Goal: Task Accomplishment & Management: Use online tool/utility

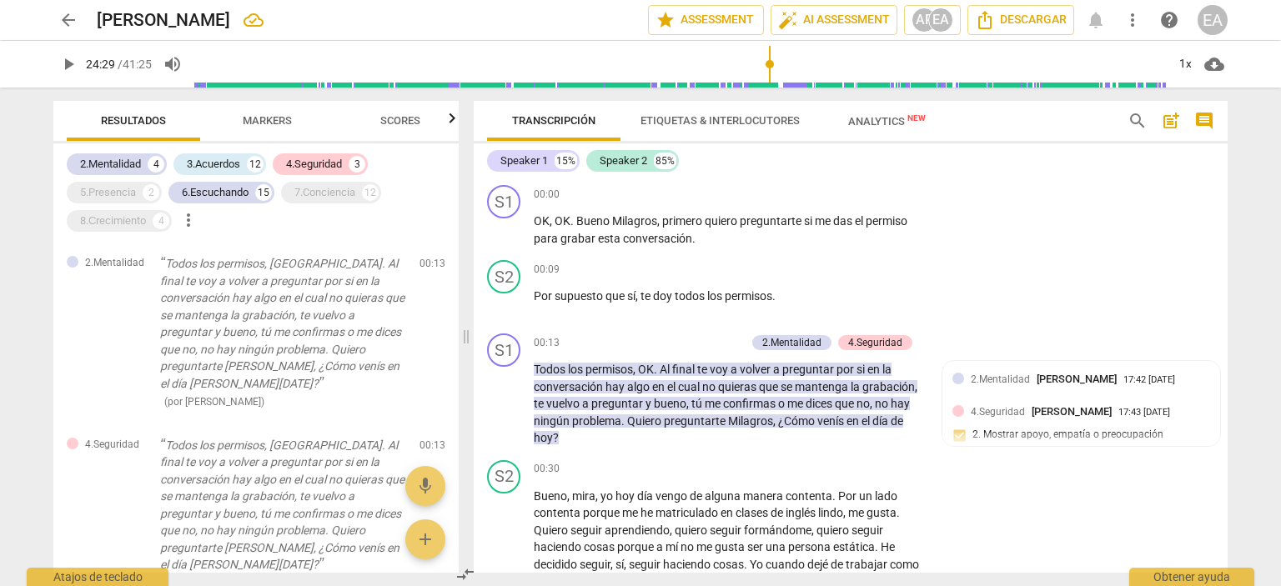
scroll to position [4825, 0]
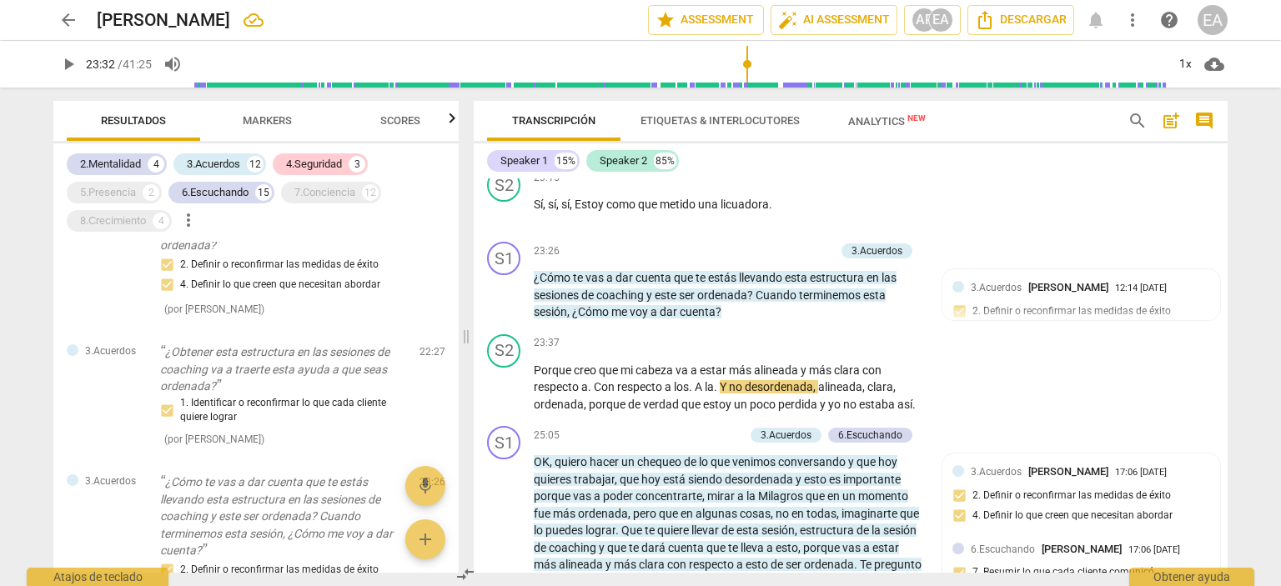
type input "1412"
click at [747, 61] on input "range" at bounding box center [680, 64] width 972 height 53
click at [59, 63] on span "play_arrow" at bounding box center [68, 64] width 20 height 20
click at [73, 66] on span "pause" at bounding box center [68, 64] width 20 height 20
click at [73, 66] on span "play_arrow" at bounding box center [68, 64] width 20 height 20
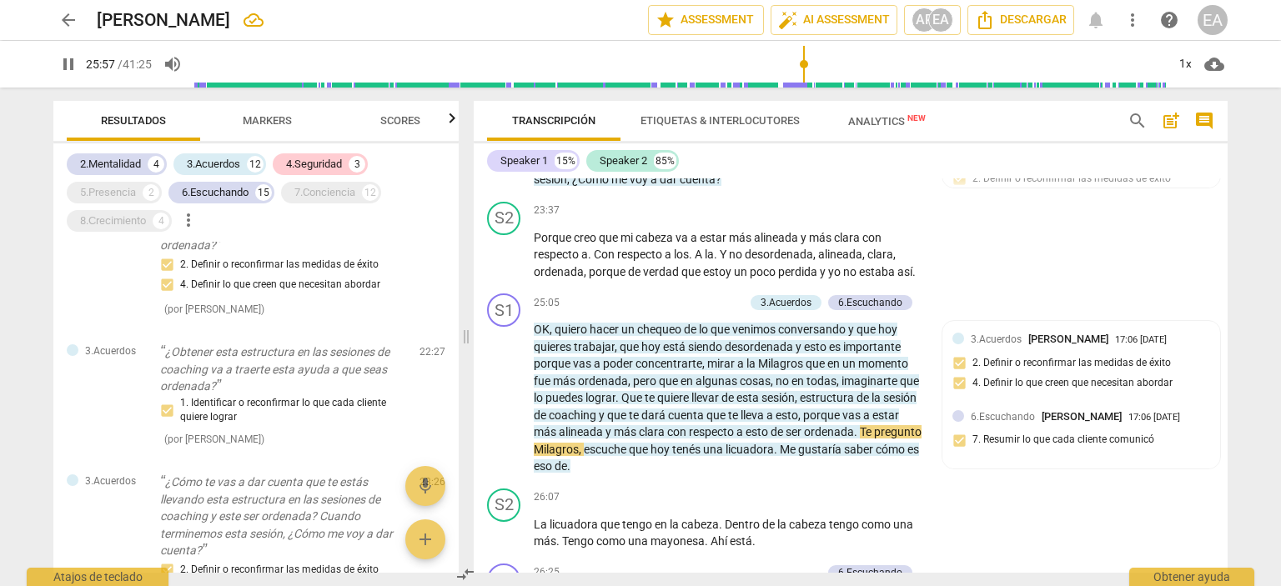
scroll to position [4959, 0]
click at [63, 59] on span "pause" at bounding box center [68, 64] width 20 height 20
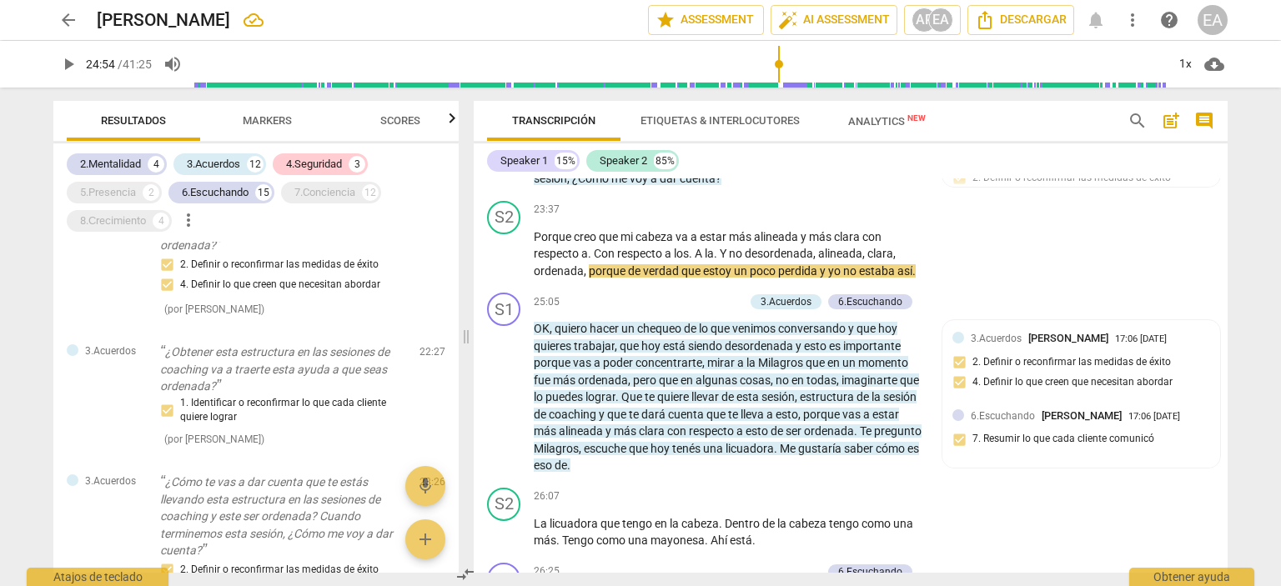
click at [779, 62] on input "range" at bounding box center [680, 64] width 972 height 53
click at [71, 63] on span "play_arrow" at bounding box center [68, 64] width 20 height 20
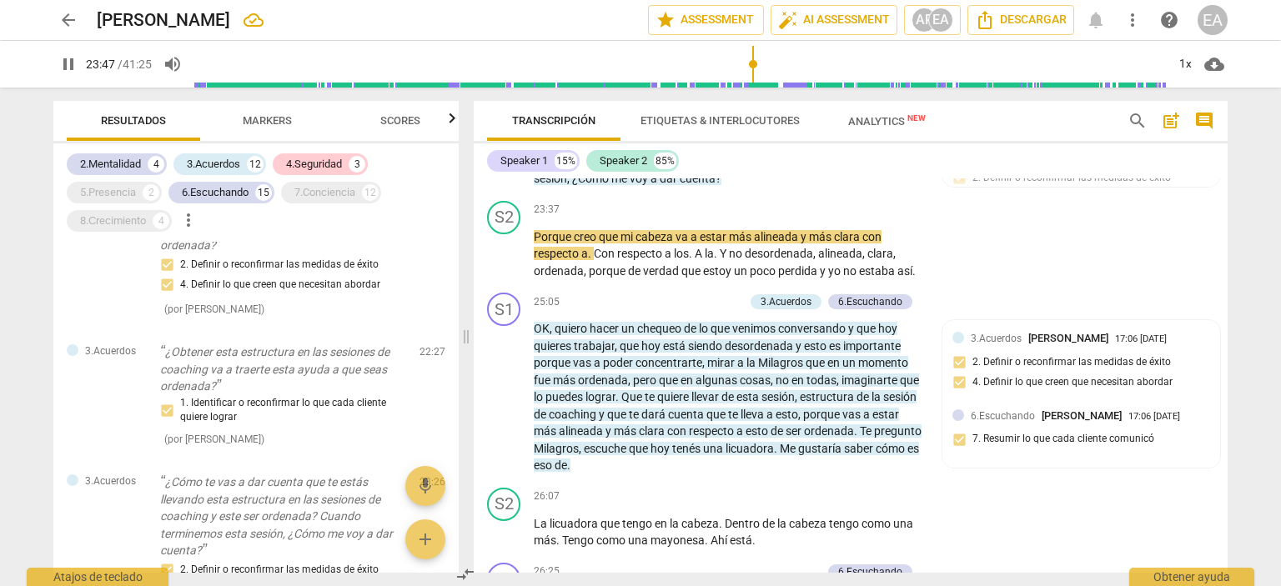
click at [753, 63] on input "range" at bounding box center [680, 64] width 972 height 53
click at [731, 66] on input "range" at bounding box center [680, 64] width 972 height 53
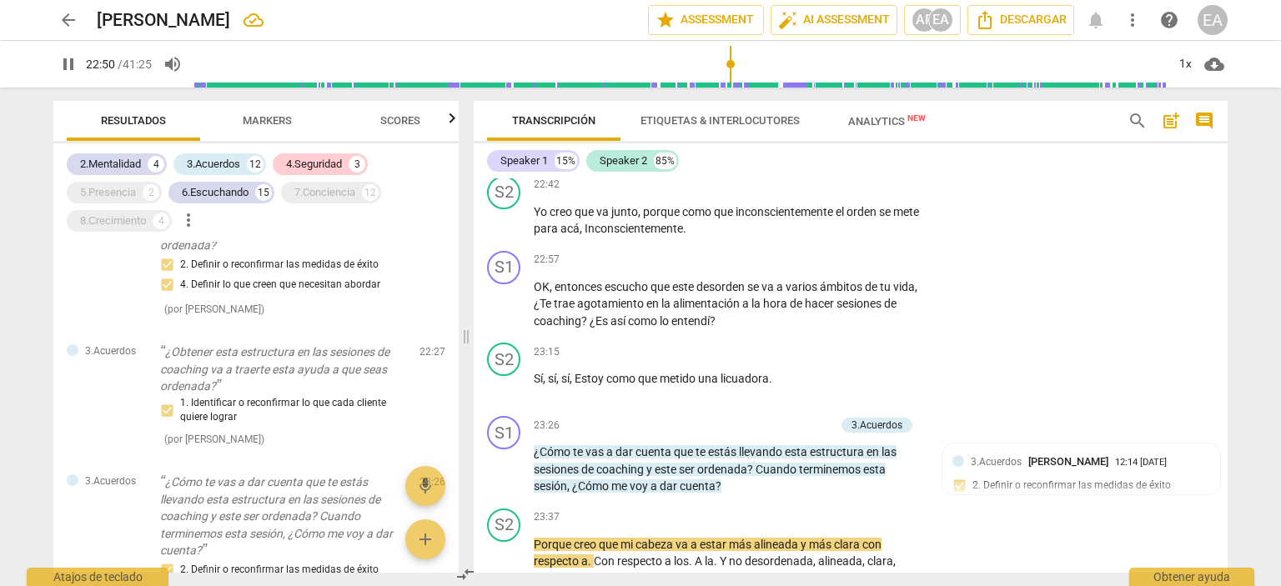
click at [744, 66] on input "range" at bounding box center [680, 64] width 972 height 53
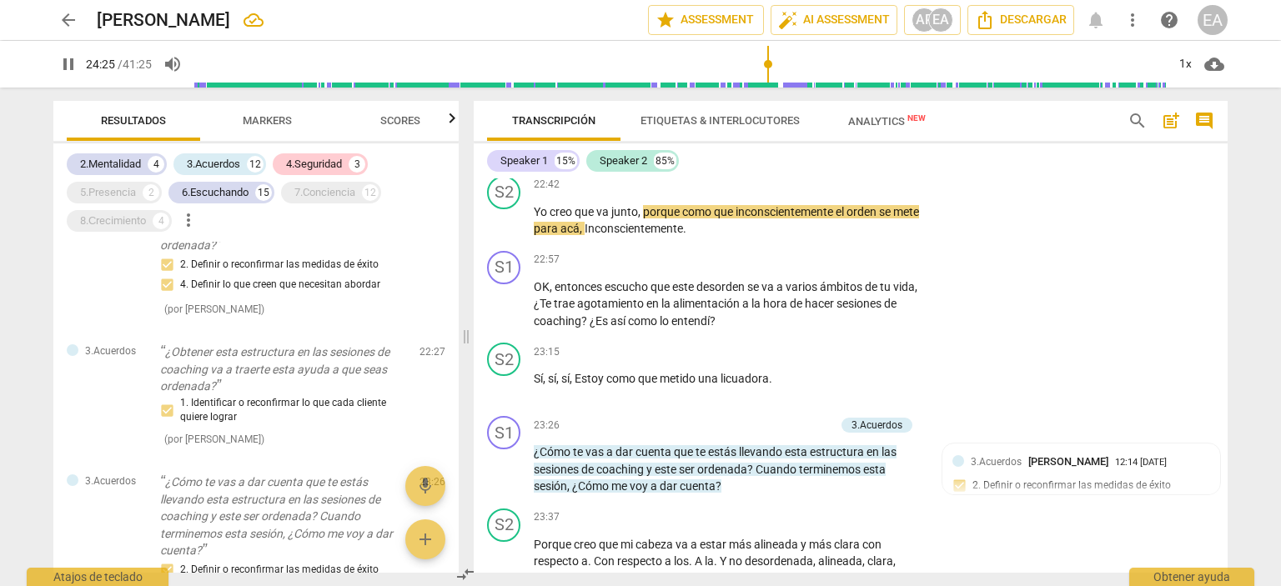
click at [768, 66] on input "range" at bounding box center [680, 64] width 972 height 53
click at [792, 68] on input "range" at bounding box center [680, 64] width 972 height 53
click at [804, 64] on input "range" at bounding box center [680, 64] width 972 height 53
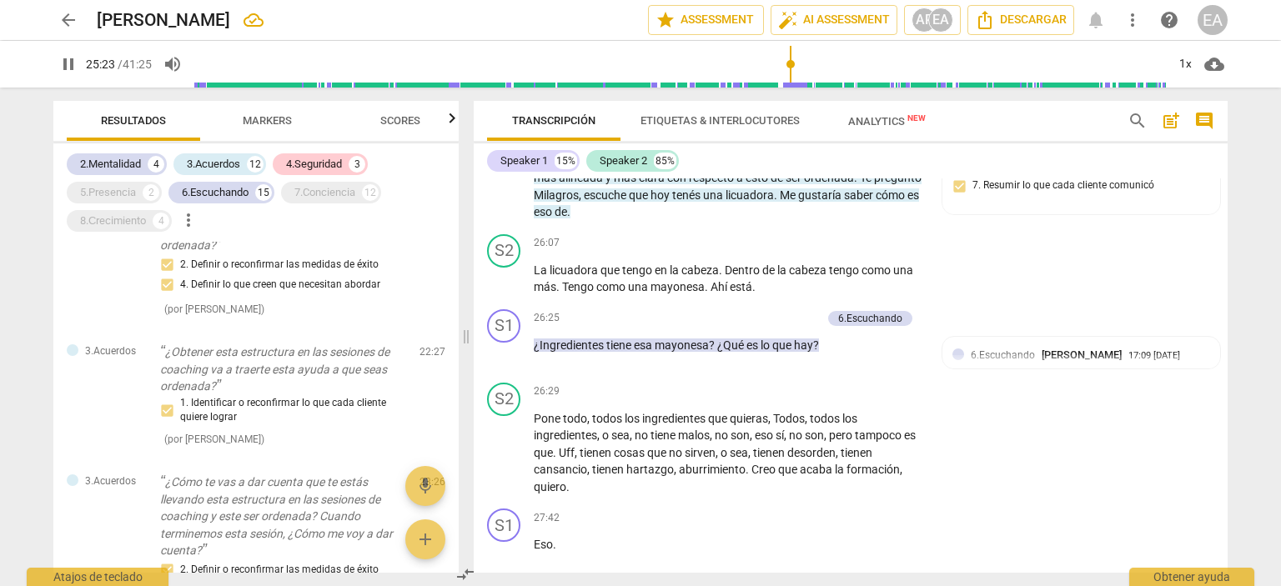
click at [791, 65] on input "range" at bounding box center [680, 64] width 972 height 53
click at [784, 66] on input "range" at bounding box center [680, 64] width 972 height 53
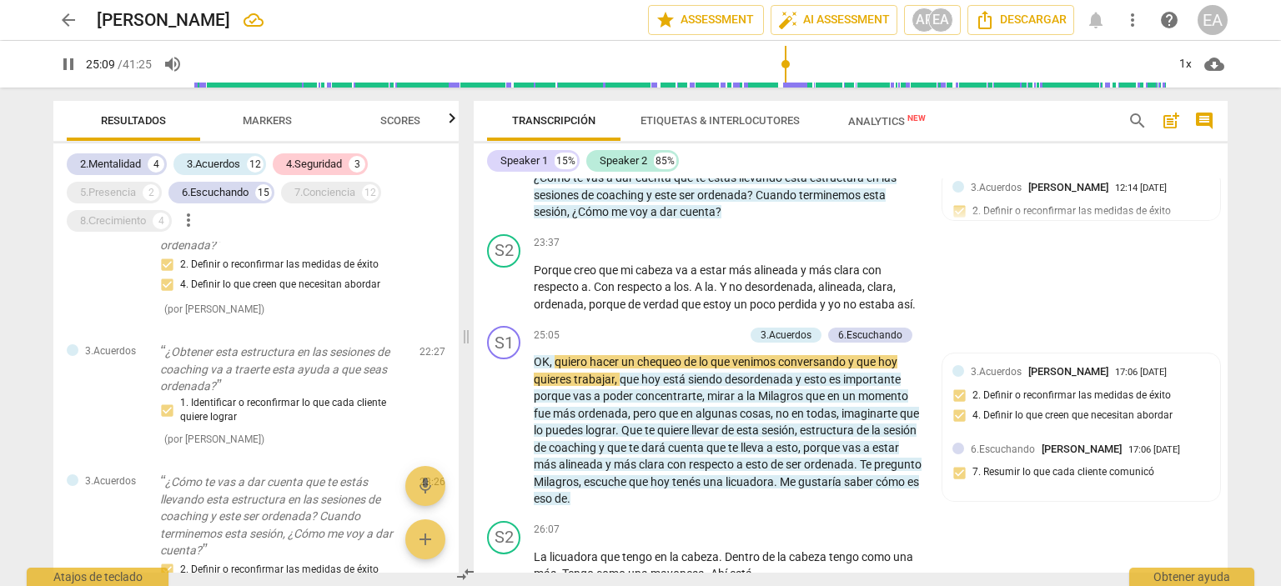
scroll to position [4909, 0]
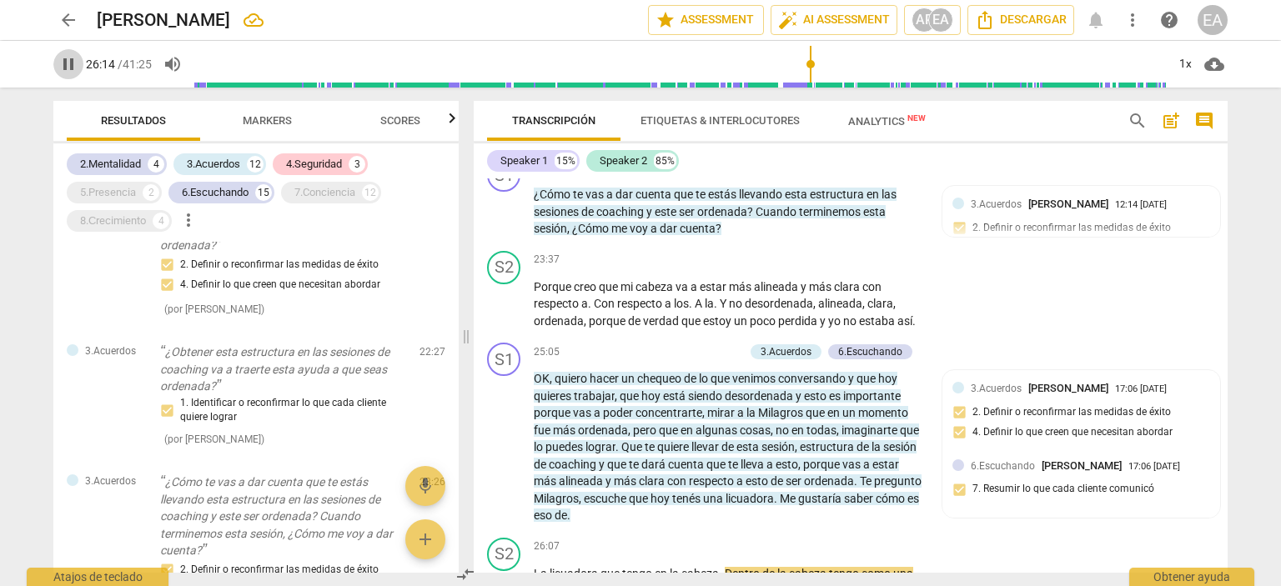
click at [66, 62] on span "pause" at bounding box center [68, 64] width 20 height 20
click at [804, 66] on input "range" at bounding box center [680, 64] width 972 height 53
click at [63, 64] on span "play_arrow" at bounding box center [68, 64] width 20 height 20
click at [70, 57] on span "pause" at bounding box center [68, 64] width 20 height 20
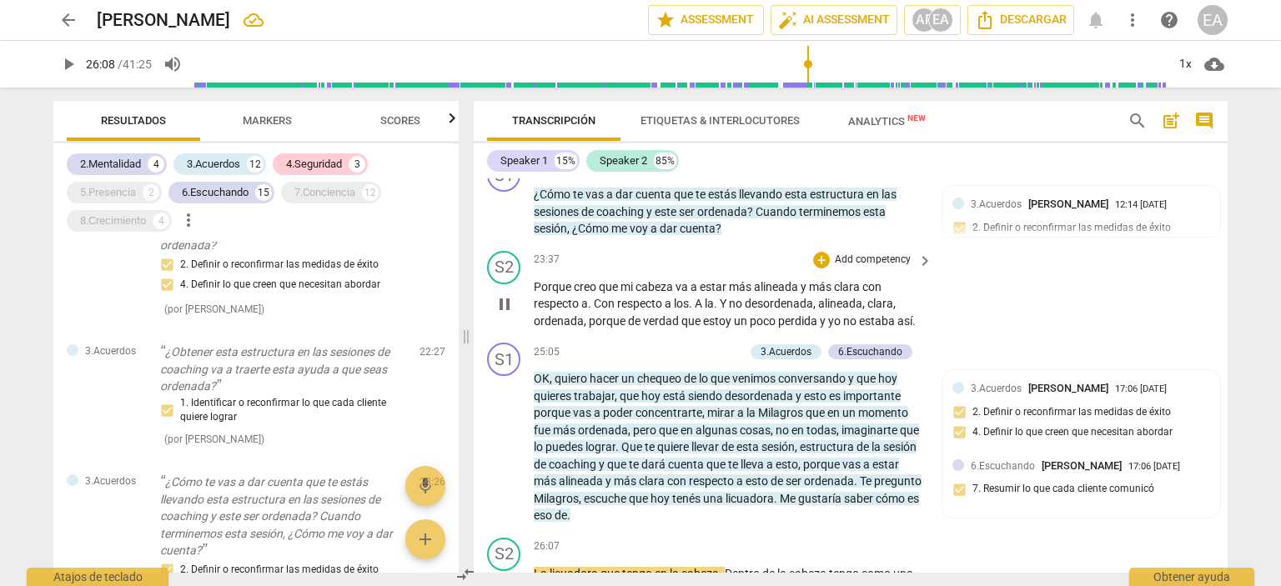
type input "1569"
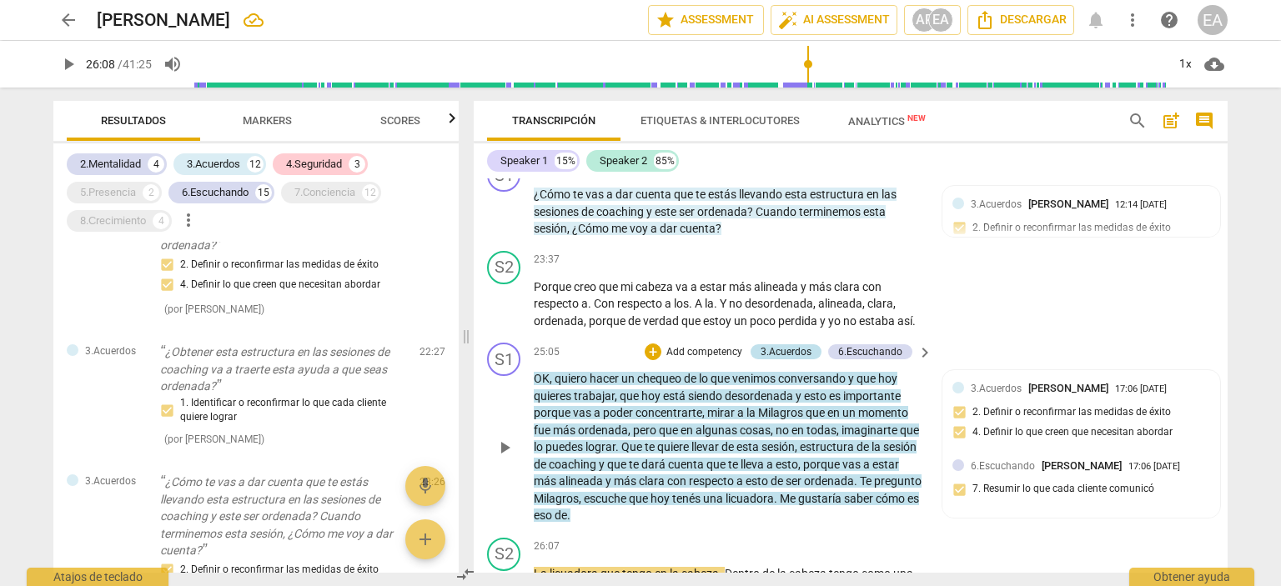
click at [764, 345] on div "3.Acuerdos" at bounding box center [786, 352] width 51 height 15
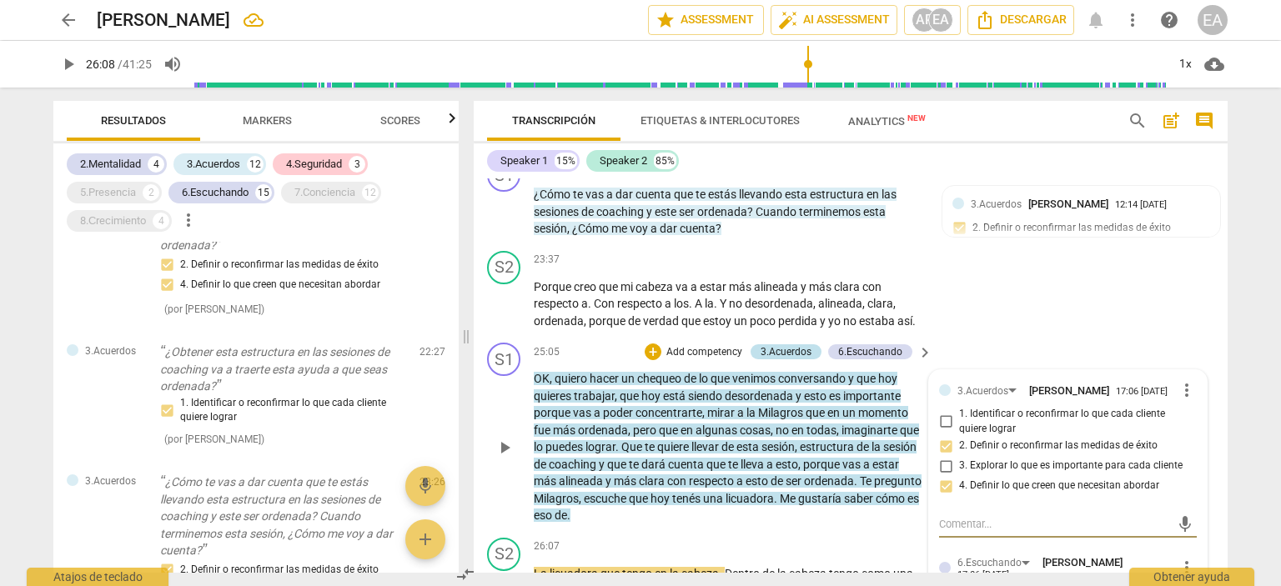
scroll to position [3378, 0]
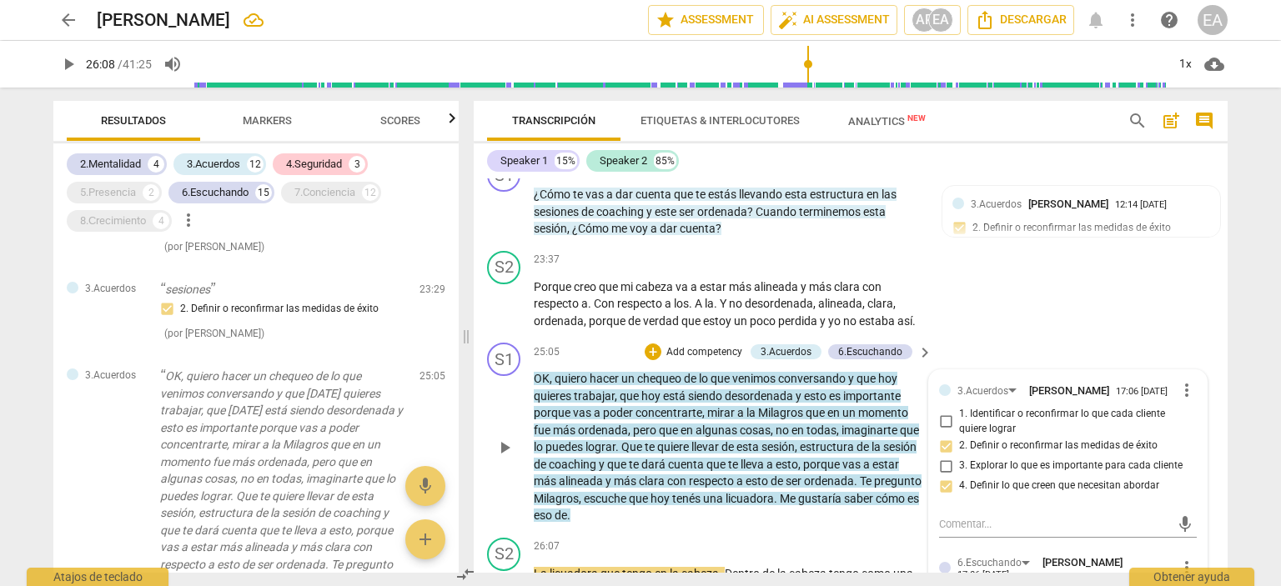
click at [688, 345] on p "Add competency" at bounding box center [704, 352] width 79 height 15
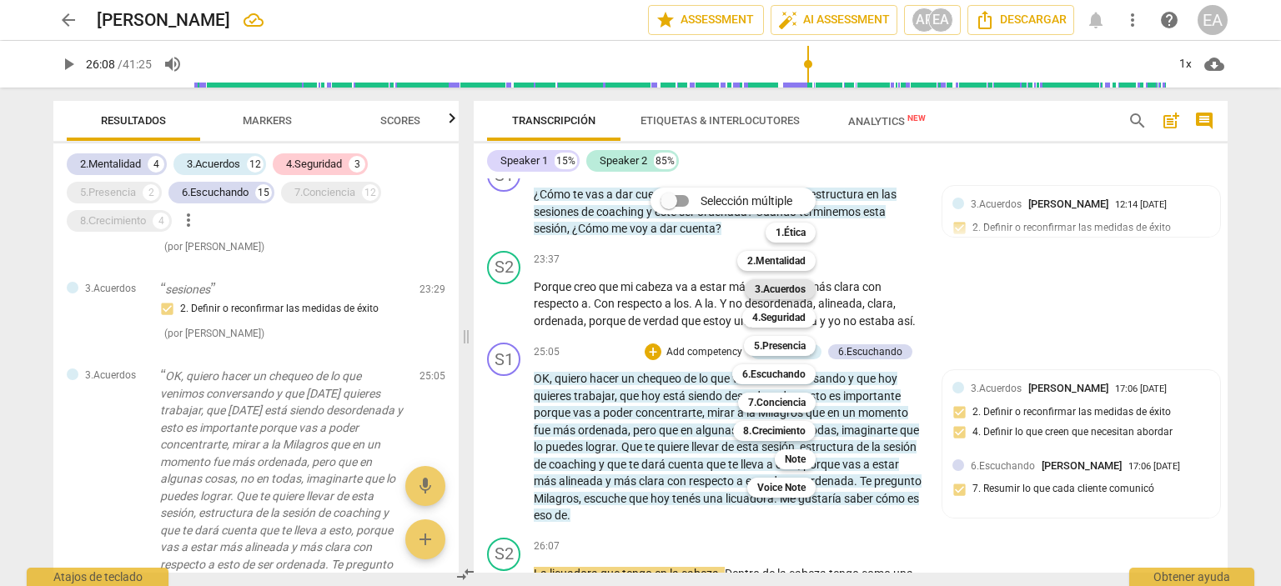
click at [789, 288] on b "3.Acuerdos" at bounding box center [780, 289] width 51 height 20
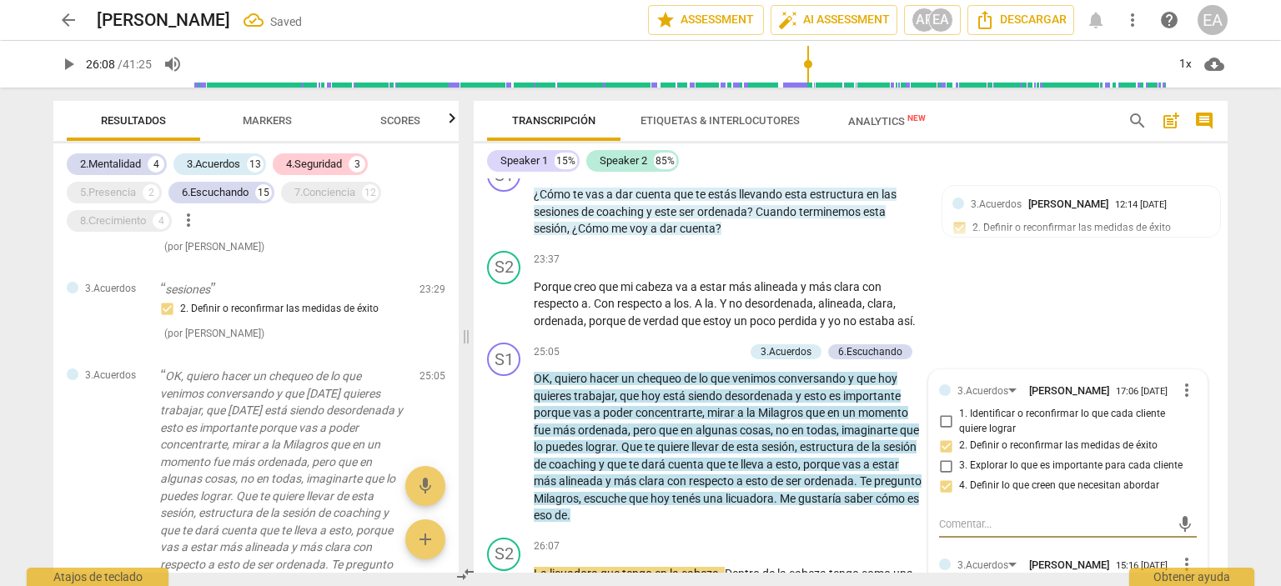
scroll to position [4030, 0]
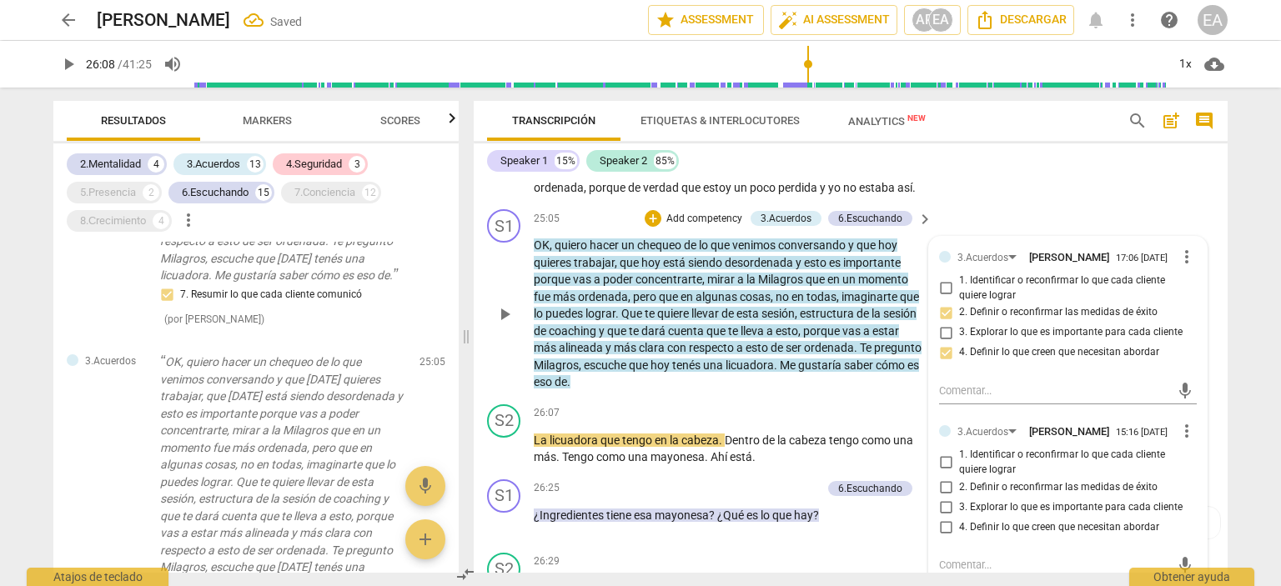
scroll to position [5076, 0]
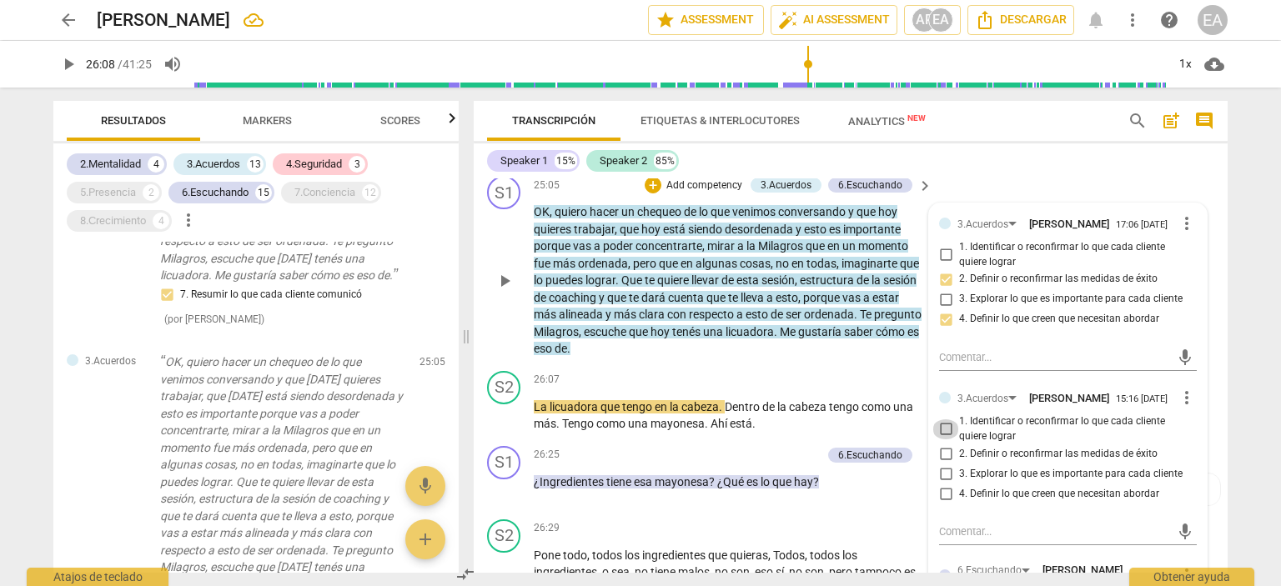
click at [946, 430] on input "1. Identificar o reconfirmar lo que cada cliente quiere lograr" at bounding box center [946, 430] width 27 height 20
checkbox input "true"
click at [944, 453] on input "2. Definir o reconfirmar las medidas de éxito" at bounding box center [946, 454] width 27 height 20
checkbox input "true"
click at [1221, 444] on div "S1 play_arrow pause 26:25 + Add competency 6.Escuchando keyboard_arrow_right ¿I…" at bounding box center [851, 476] width 754 height 73
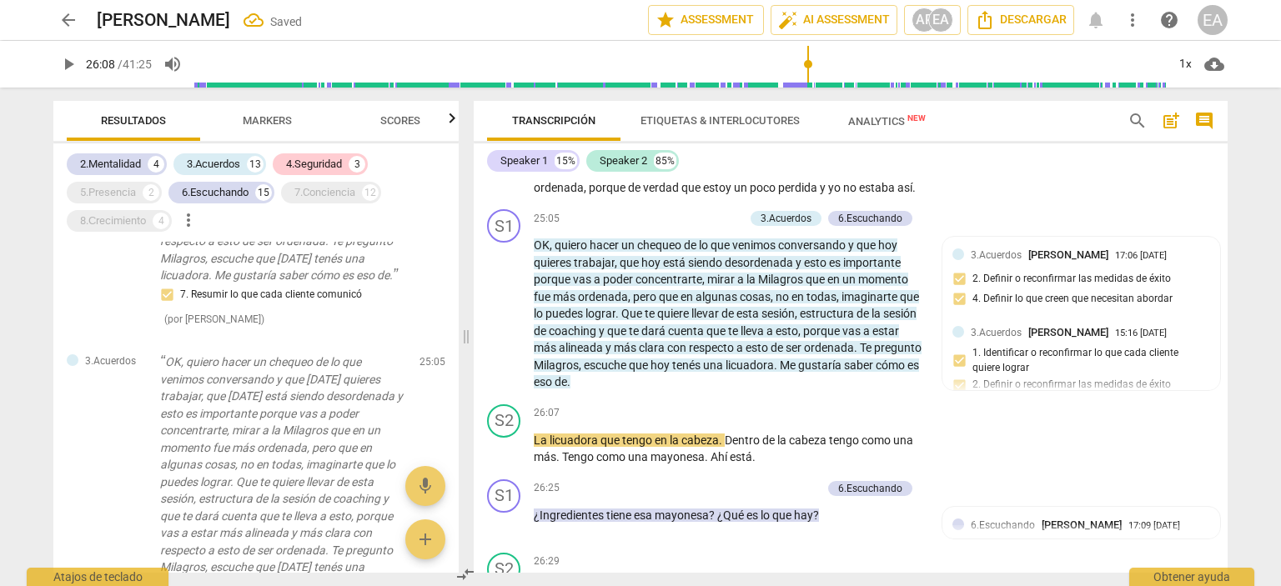
scroll to position [5009, 0]
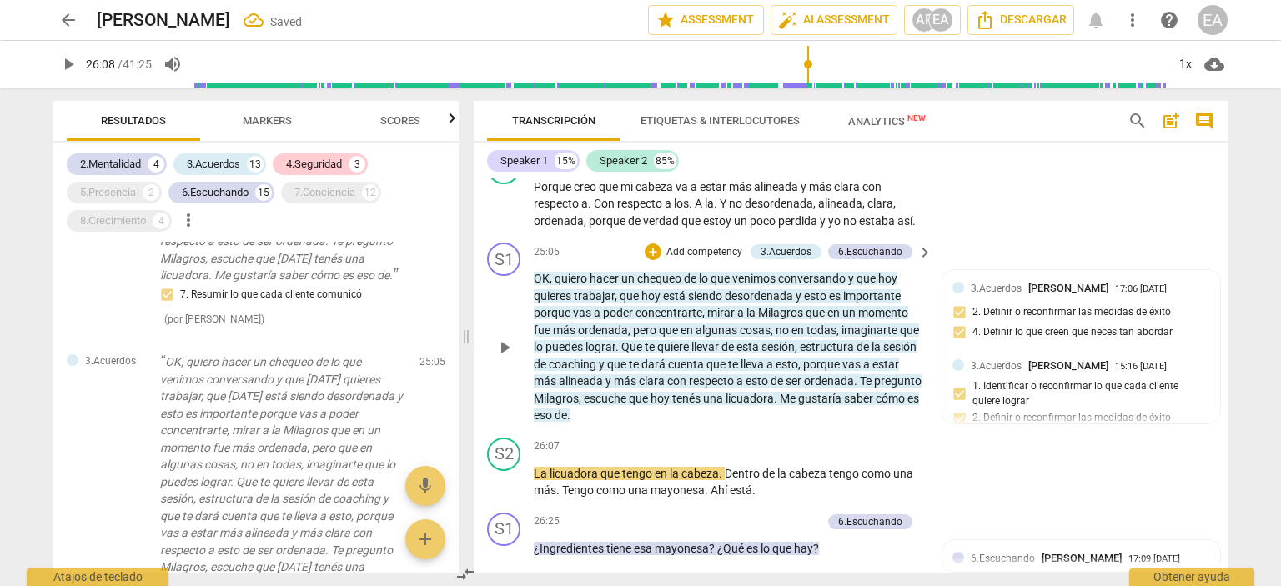
click at [689, 245] on p "Add competency" at bounding box center [704, 252] width 79 height 15
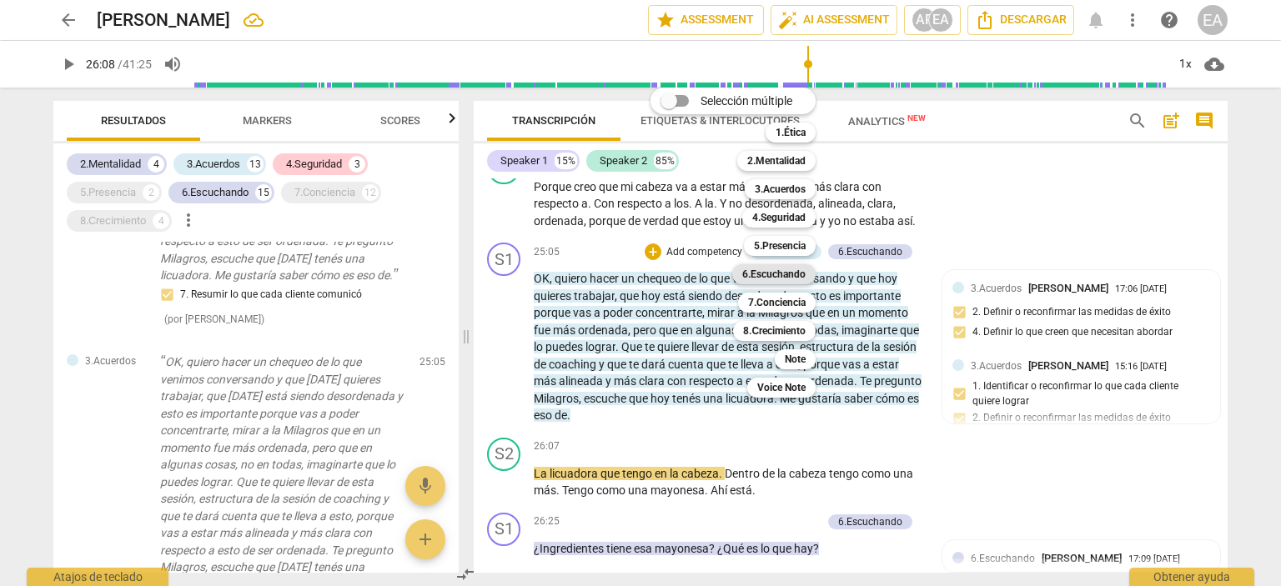
click at [794, 273] on b "6.Escuchando" at bounding box center [773, 274] width 63 height 20
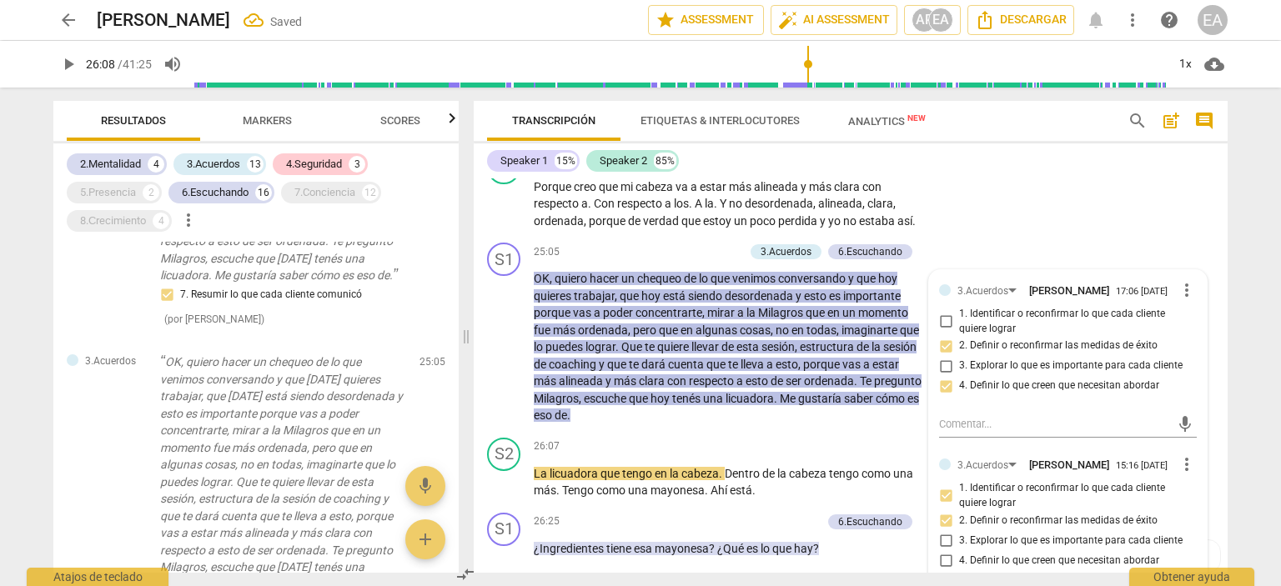
scroll to position [4386, 0]
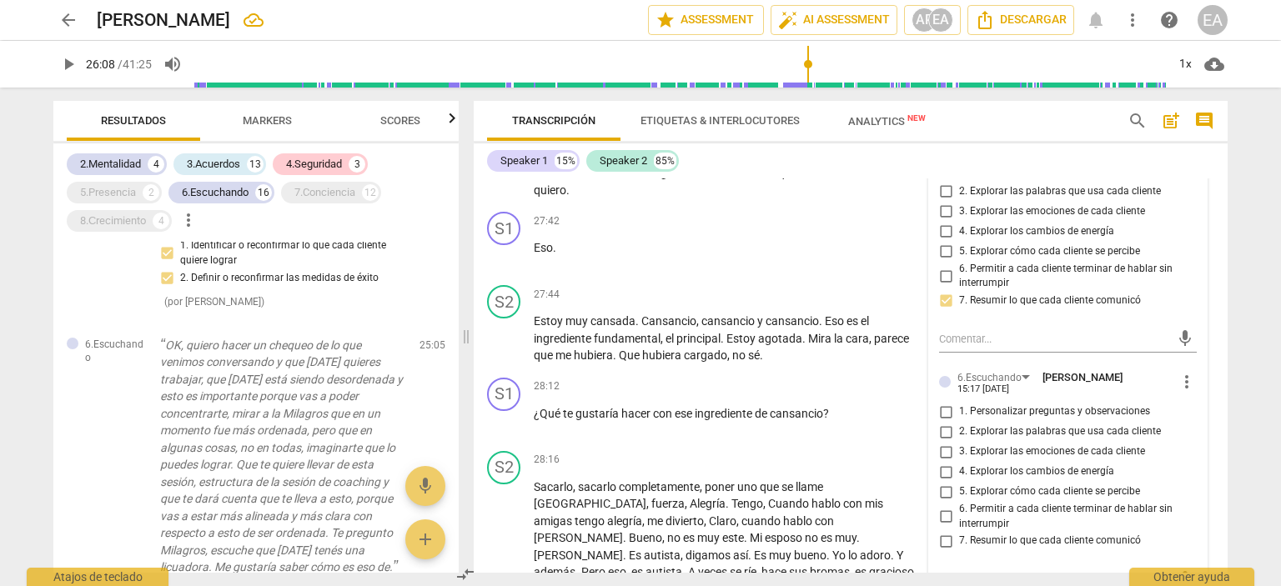
scroll to position [5543, 0]
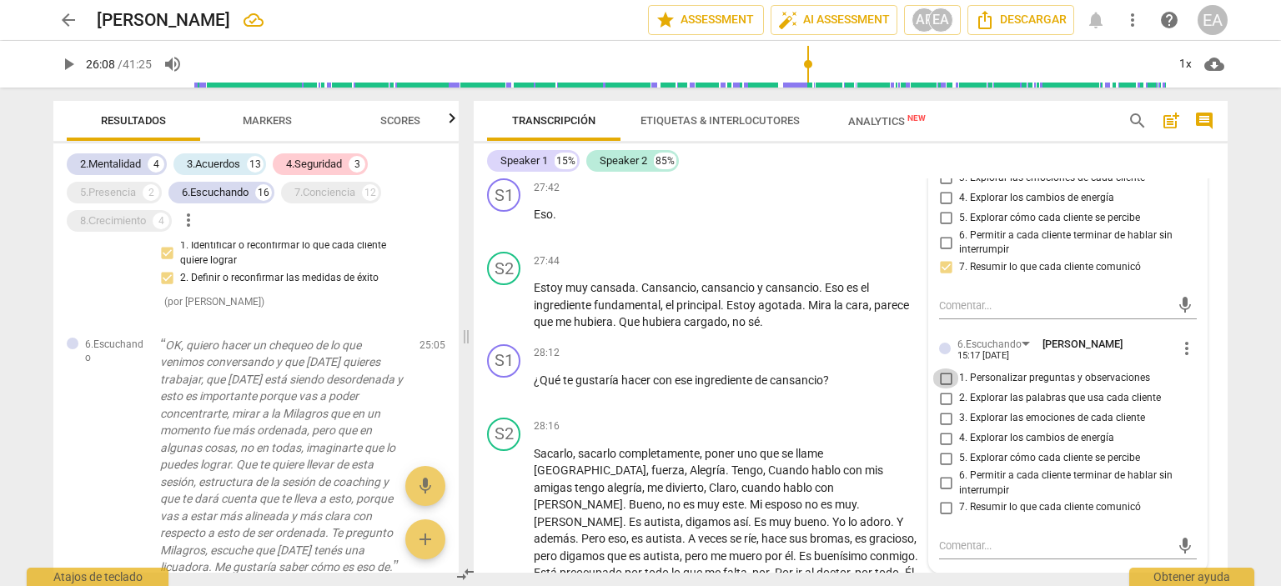
click at [941, 386] on input "1. Personalizar preguntas y observaciones" at bounding box center [946, 379] width 27 height 20
checkbox input "true"
click at [941, 400] on input "2. Explorar las palabras que usa cada cliente" at bounding box center [946, 399] width 27 height 20
checkbox input "true"
click at [943, 513] on input "7. Resumir lo que cada cliente comunicó" at bounding box center [946, 508] width 27 height 20
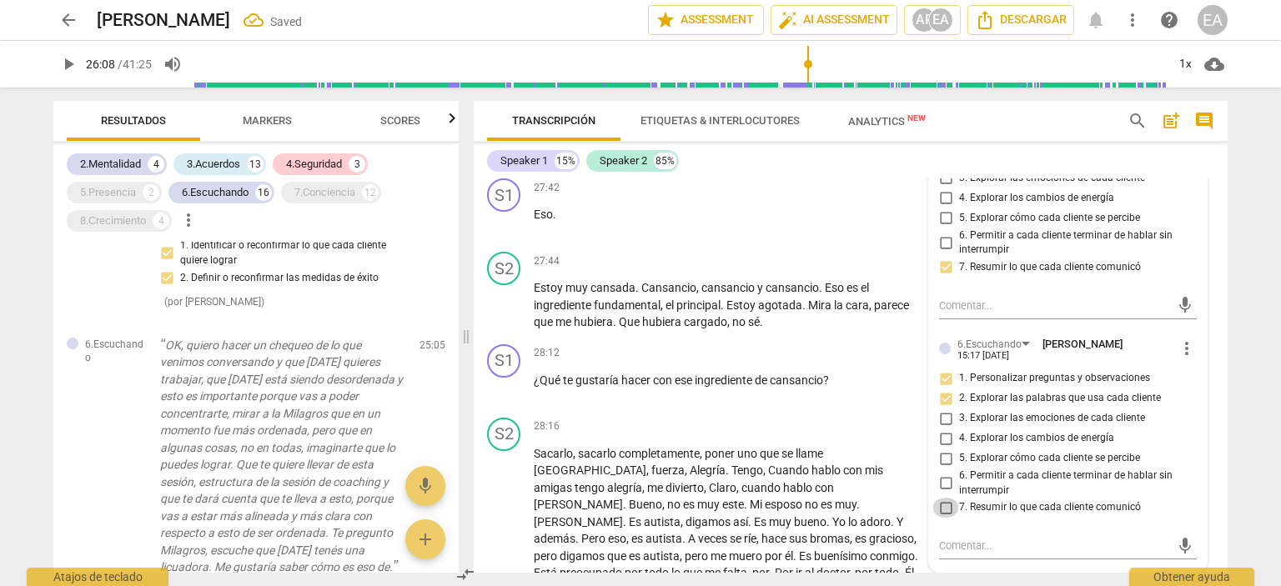
checkbox input "true"
click at [1214, 442] on div "S2 play_arrow pause 28:16 + Add competency keyboard_arrow_right Sacarlo , sacar…" at bounding box center [851, 517] width 754 height 212
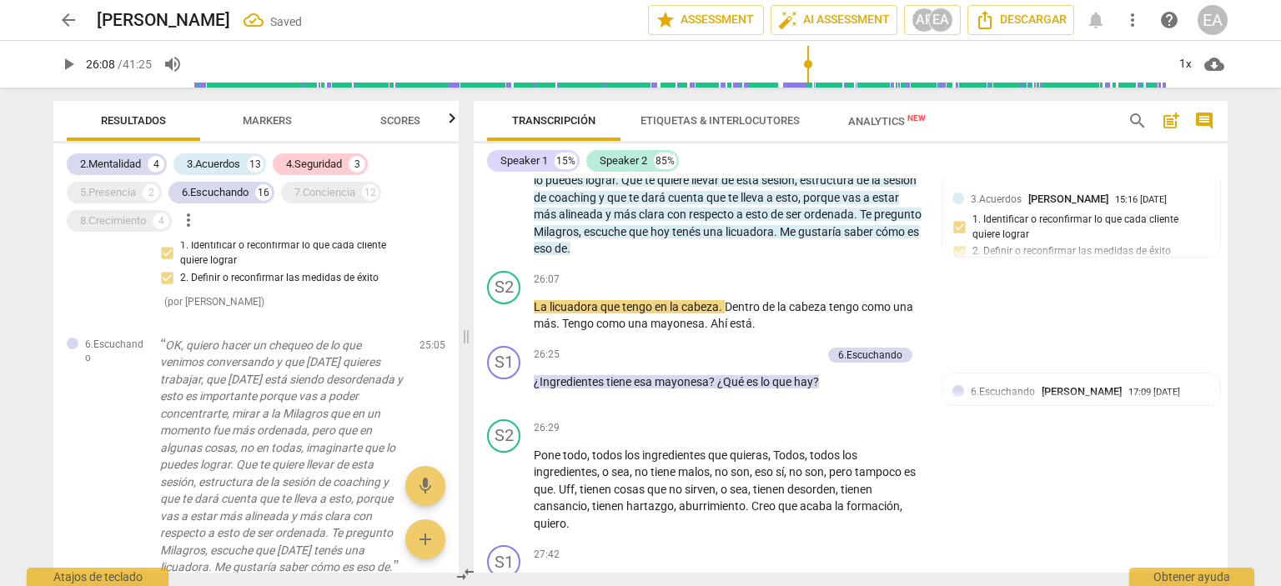
scroll to position [5142, 0]
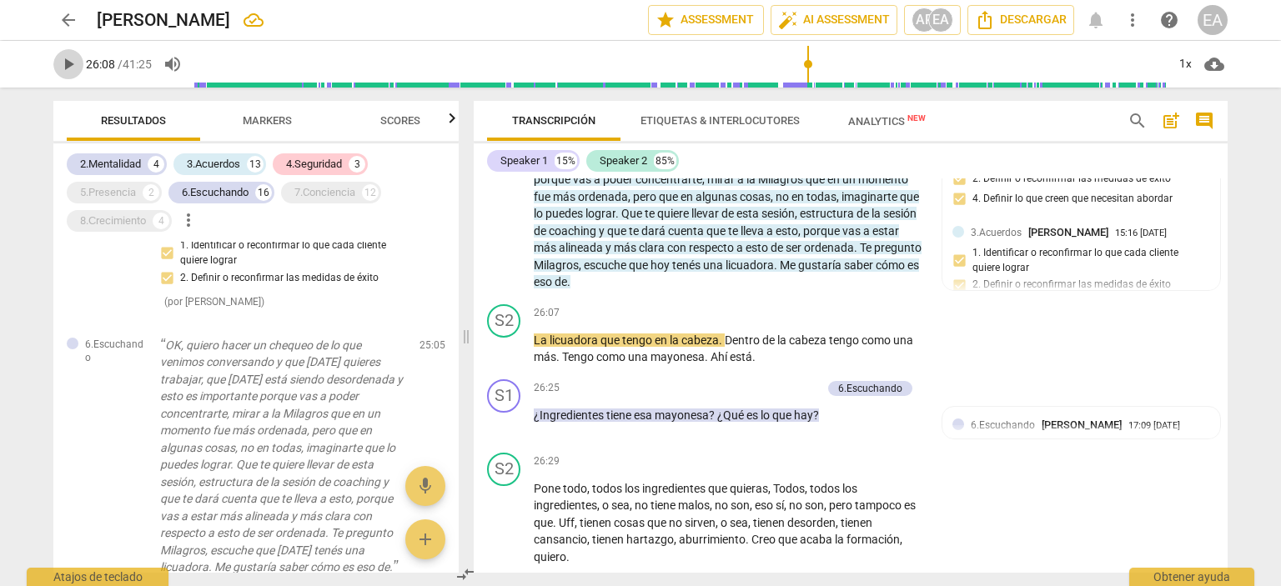
click at [65, 63] on span "play_arrow" at bounding box center [68, 64] width 20 height 20
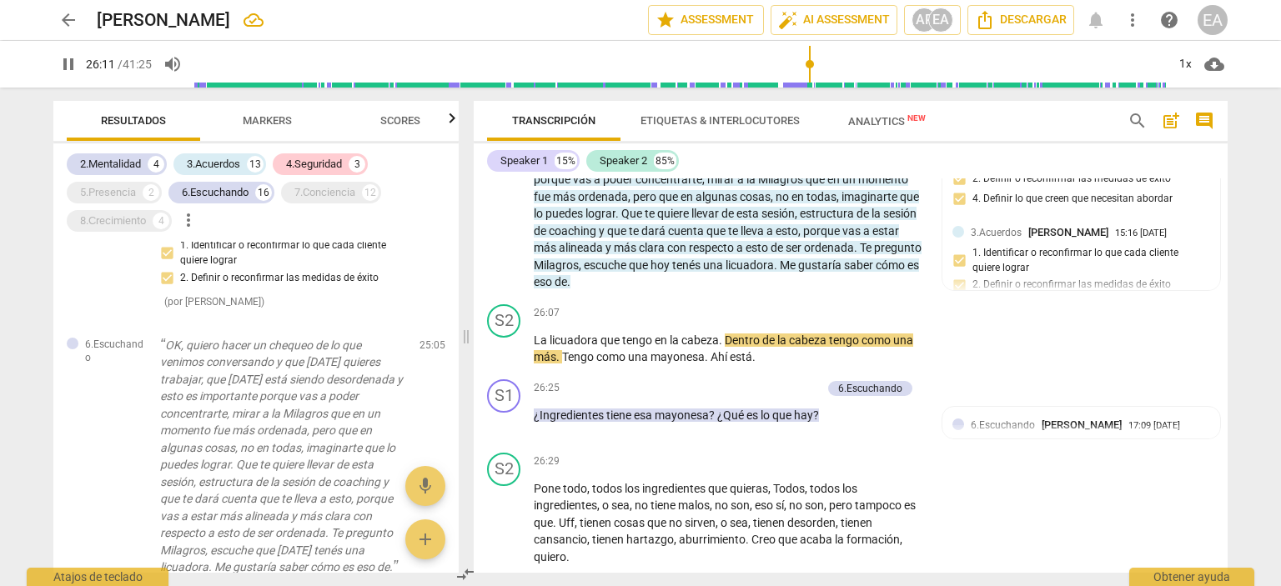
click at [1255, 282] on div "arrow_back [PERSON_NAME] edit star Assessment auto_fix_high AI Assessment AP EA…" at bounding box center [640, 293] width 1281 height 586
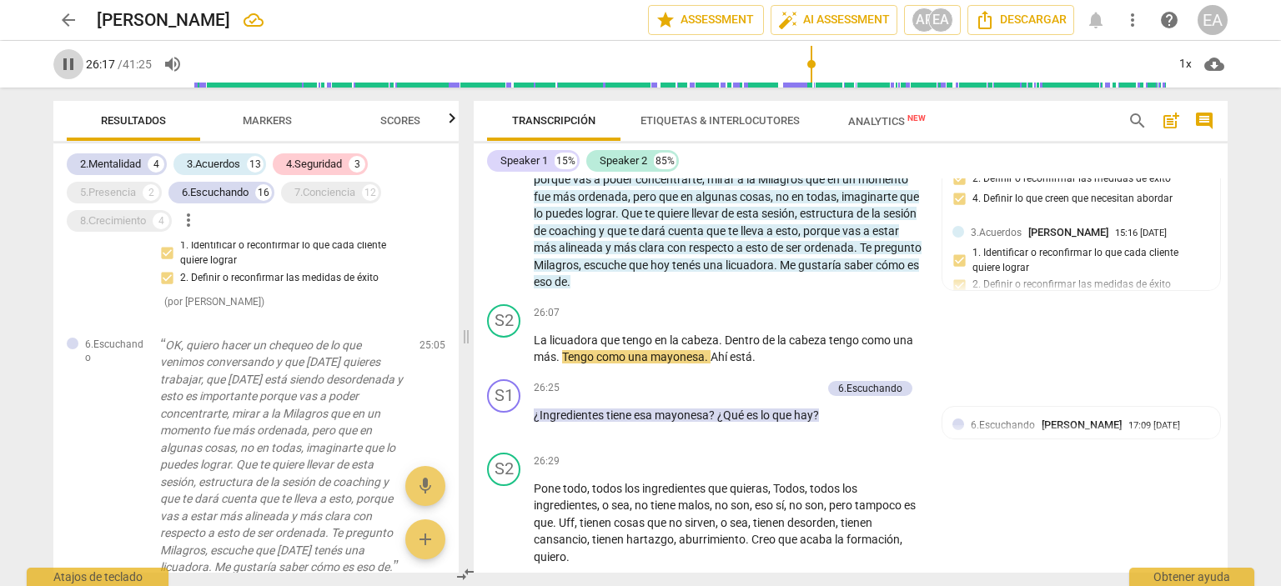
click at [57, 63] on span "pause" at bounding box center [68, 64] width 30 height 20
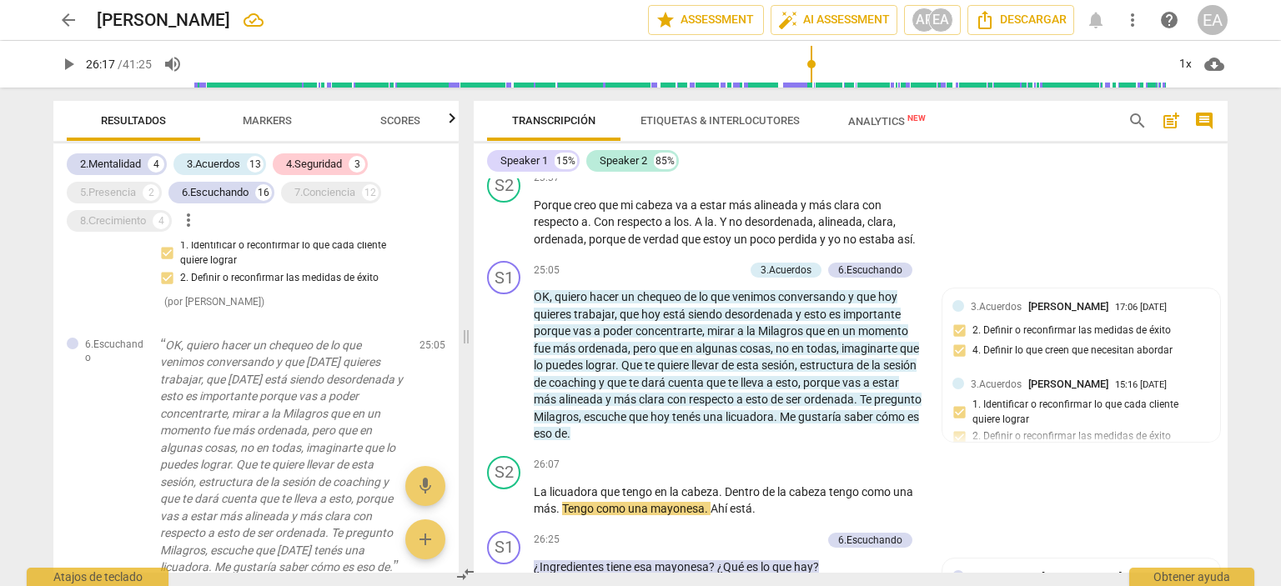
scroll to position [5024, 0]
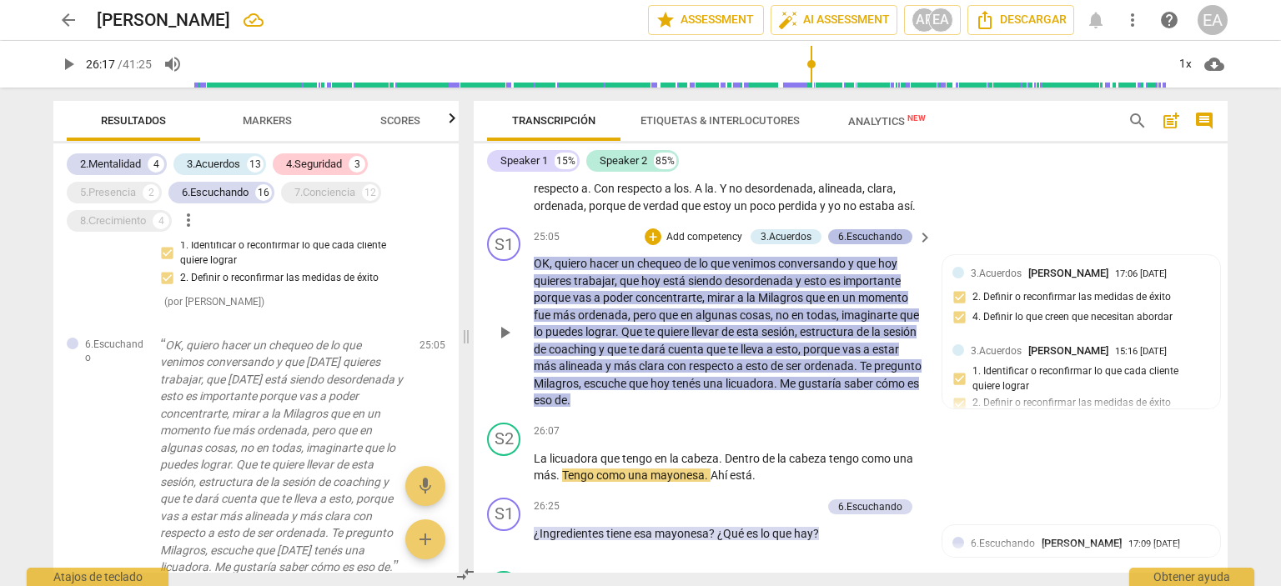
click at [849, 229] on div "6.Escuchando" at bounding box center [870, 236] width 64 height 15
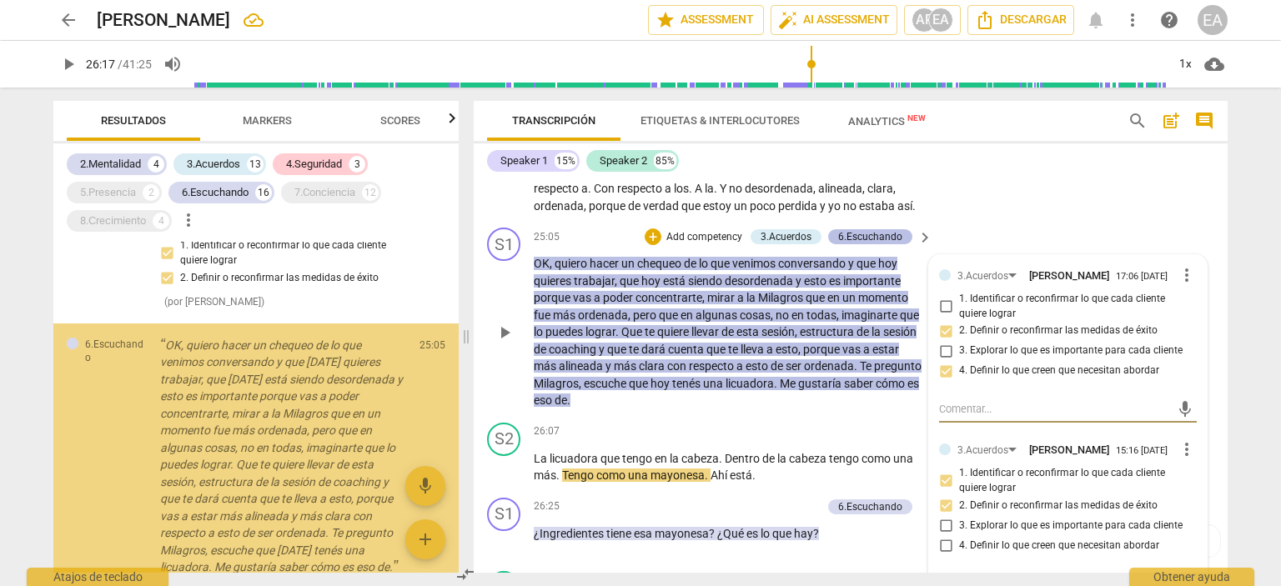
scroll to position [4416, 0]
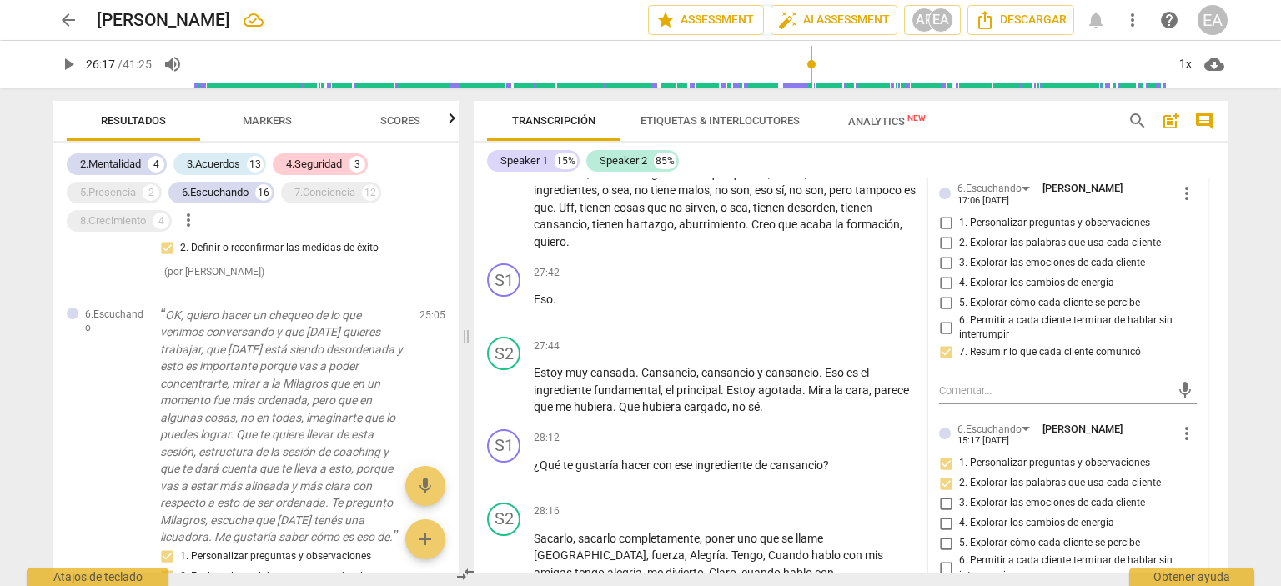
scroll to position [5424, 0]
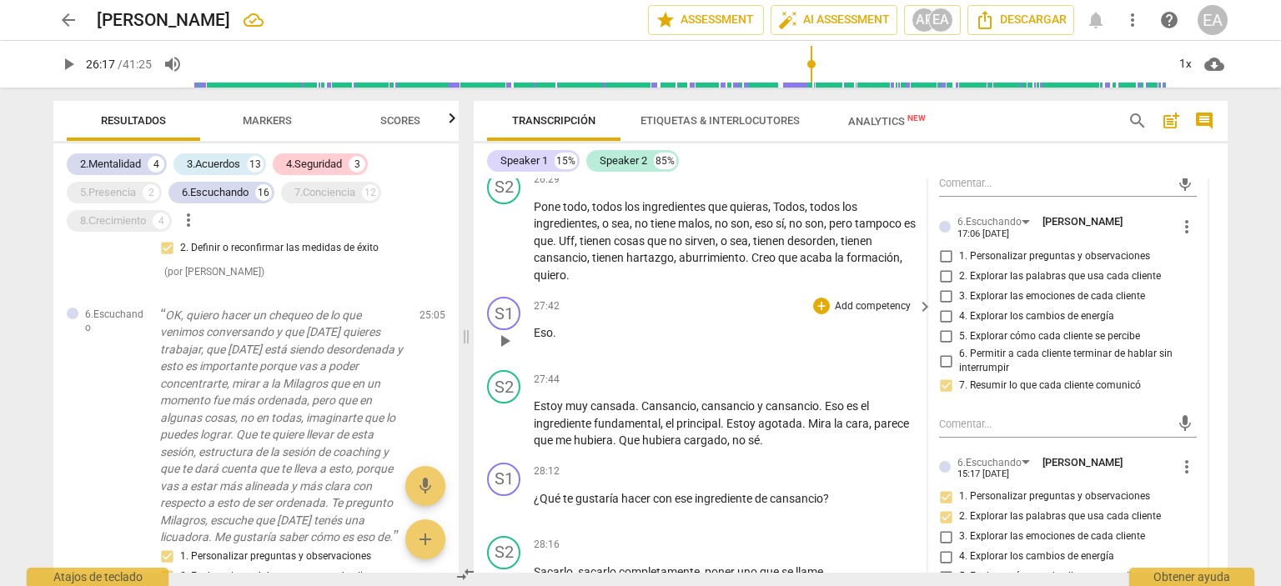
click at [1214, 333] on div "S1 play_arrow pause 27:42 + Add competency keyboard_arrow_right Eso ." at bounding box center [851, 326] width 754 height 73
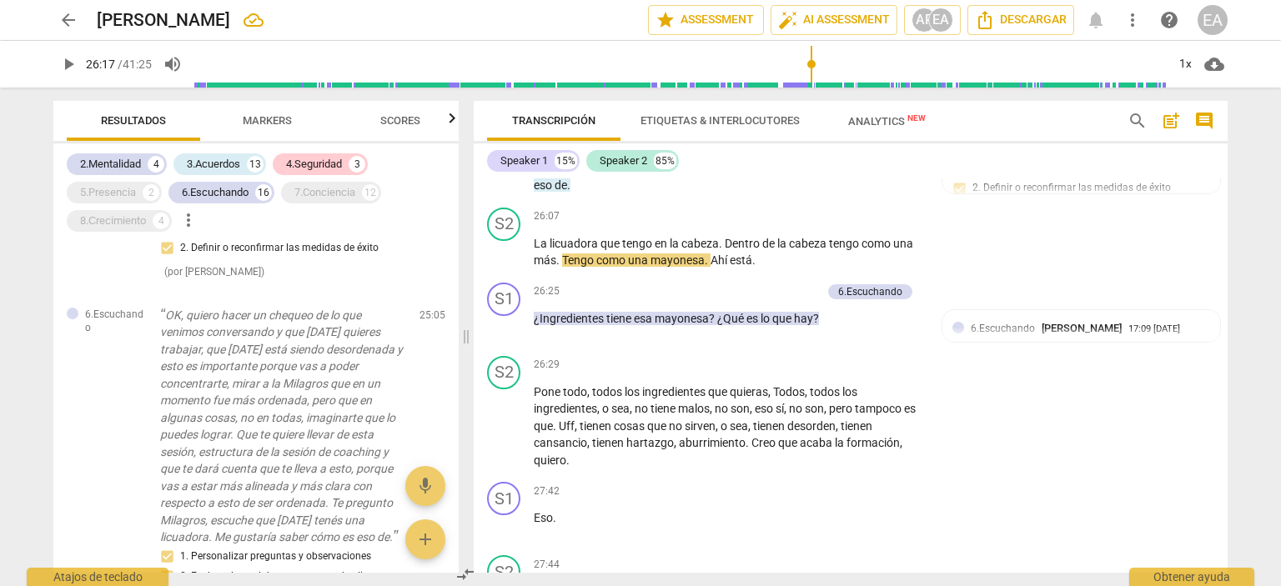
scroll to position [5189, 0]
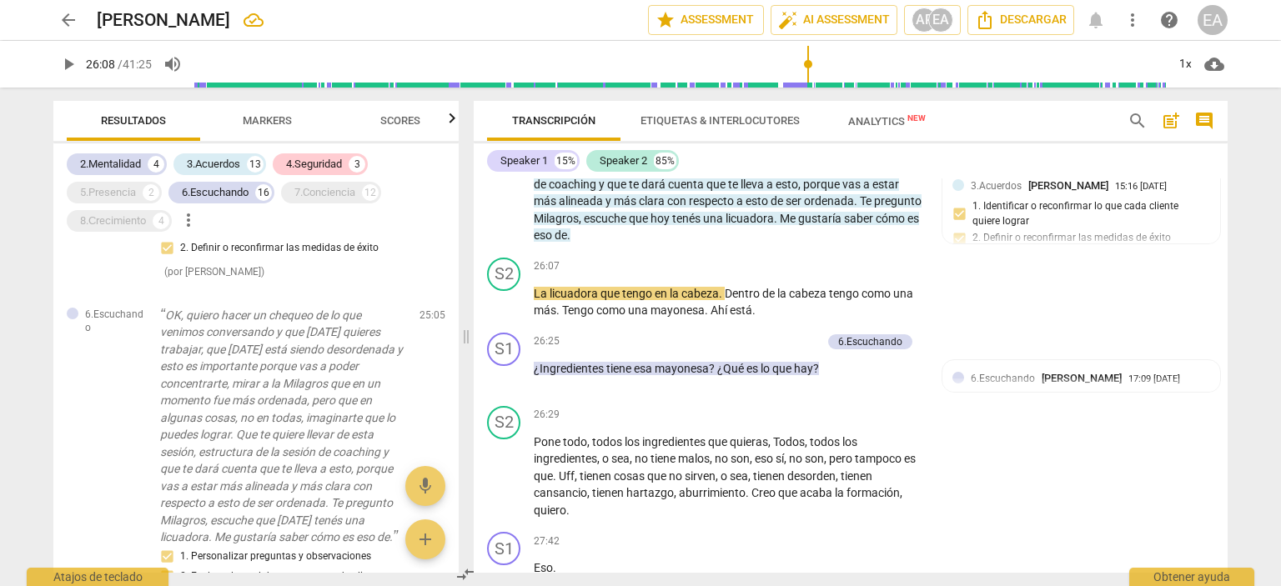
click at [808, 73] on input "range" at bounding box center [680, 64] width 972 height 53
click at [71, 63] on span "play_arrow" at bounding box center [68, 64] width 20 height 20
click at [63, 68] on span "pause" at bounding box center [68, 64] width 20 height 20
type input "1595"
click at [791, 335] on p "Add competency" at bounding box center [781, 342] width 79 height 15
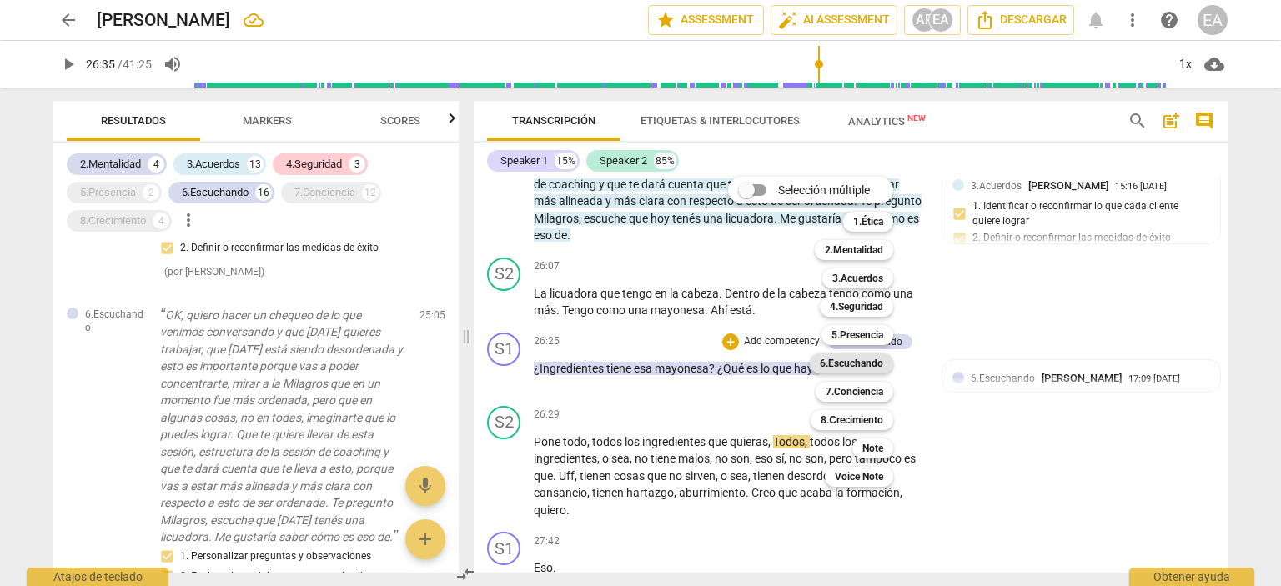
click at [878, 365] on b "6.Escuchando" at bounding box center [851, 364] width 63 height 20
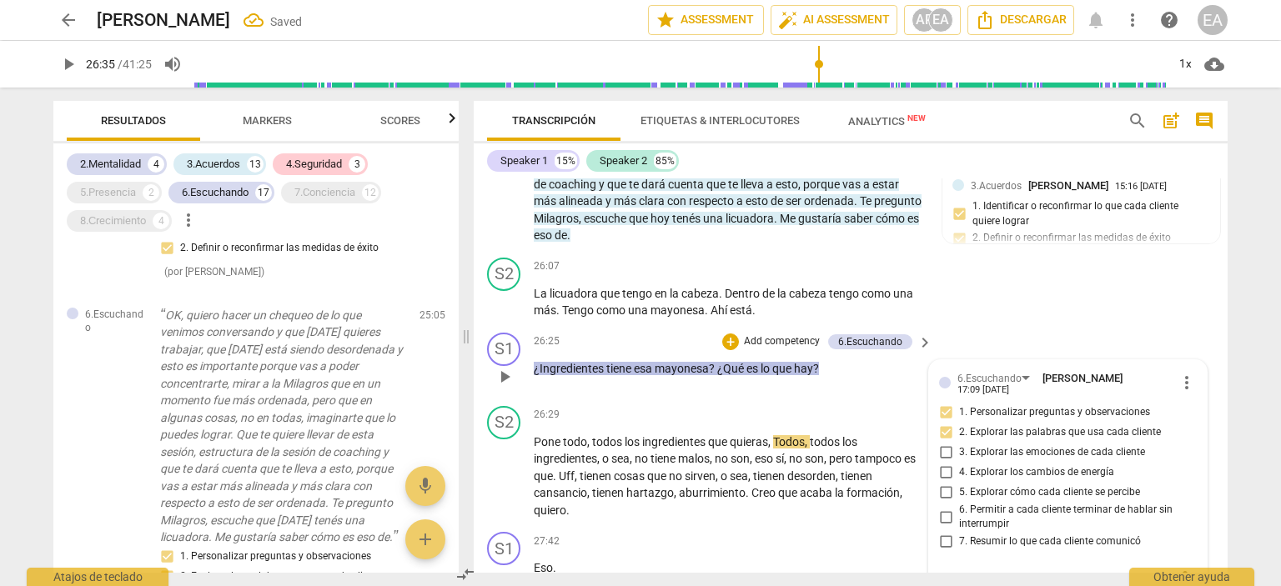
scroll to position [5193, 0]
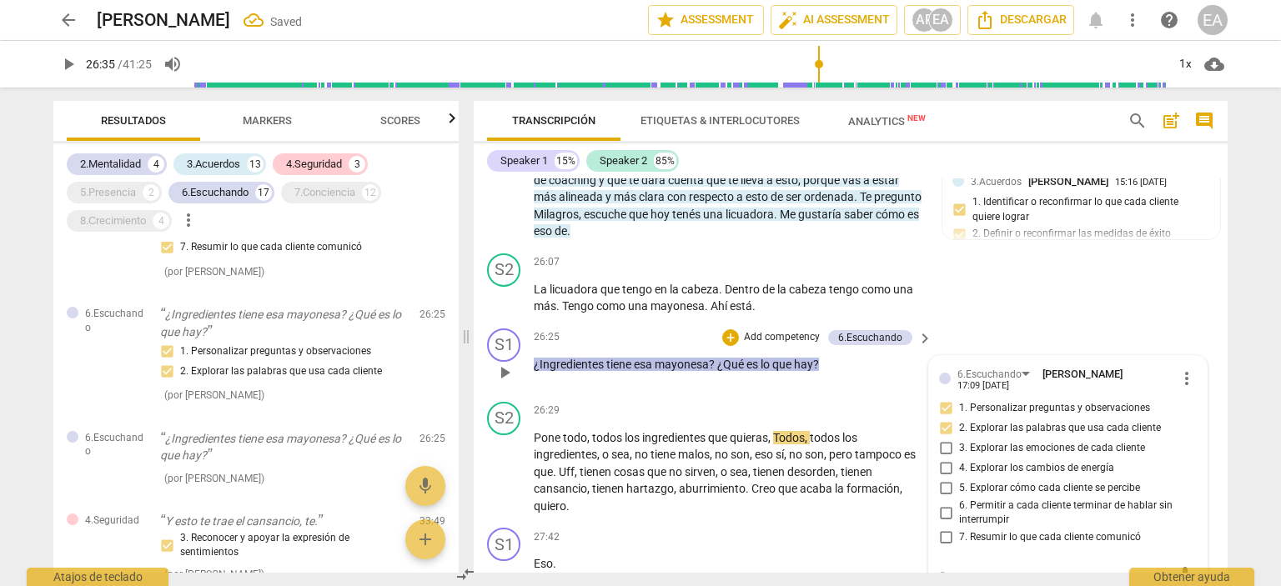
click at [1175, 419] on label "2. Explorar las palabras que usa cada cliente" at bounding box center [1062, 429] width 258 height 20
click at [959, 419] on input "2. Explorar las palabras que usa cada cliente" at bounding box center [946, 429] width 27 height 20
checkbox input "true"
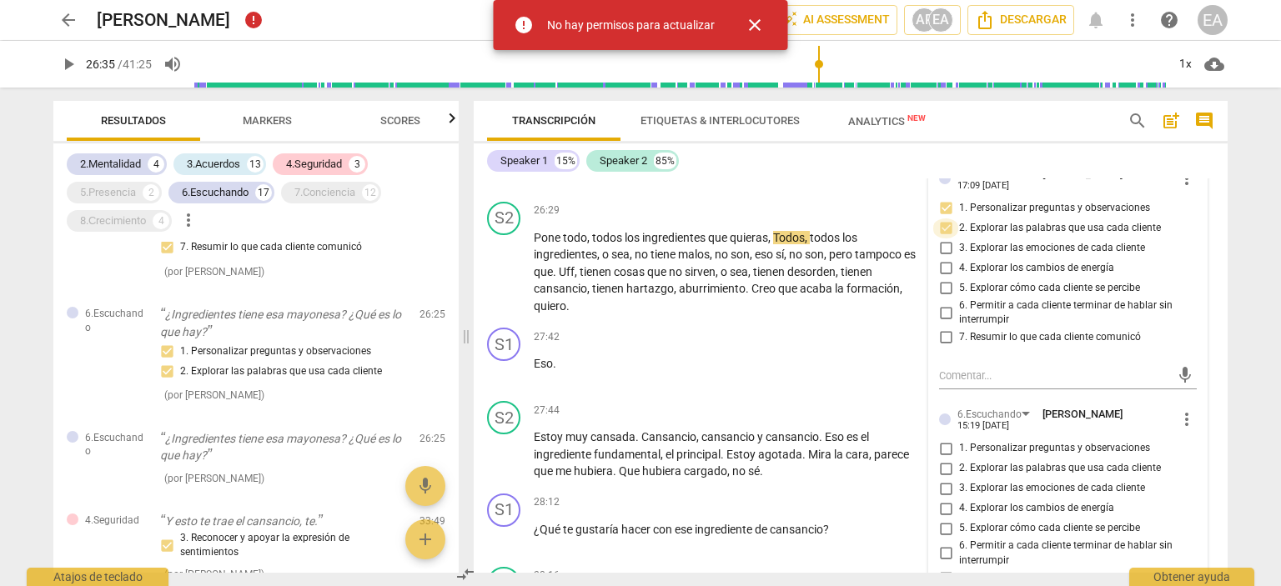
scroll to position [5360, 0]
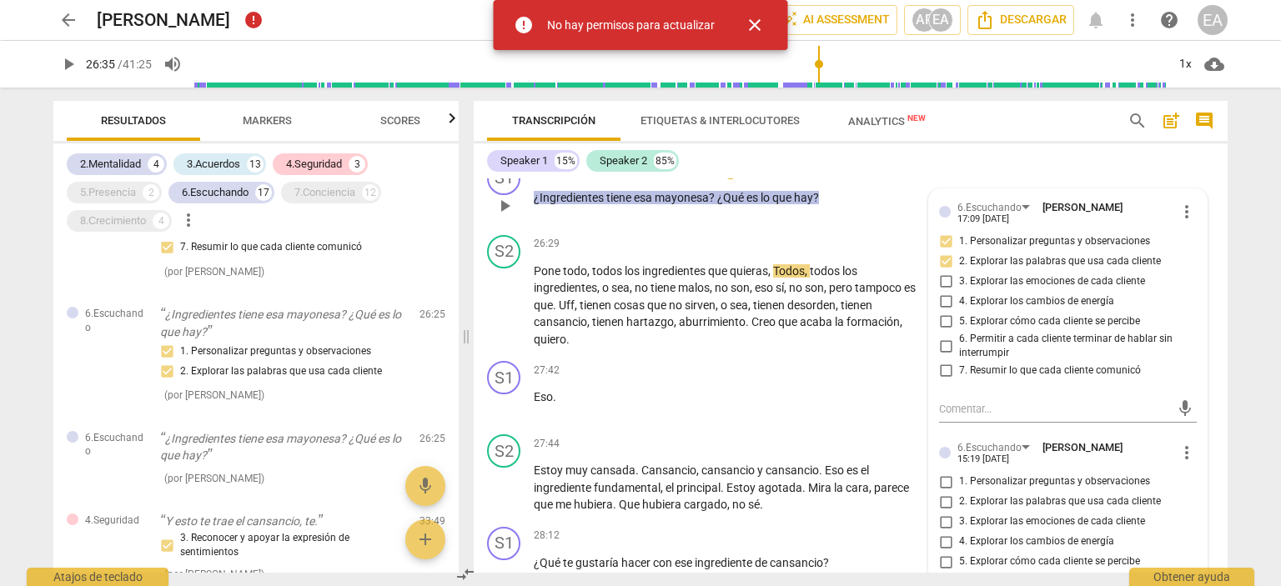
click at [1191, 362] on div "7. Resumir lo que cada cliente comunicó" at bounding box center [1068, 371] width 258 height 20
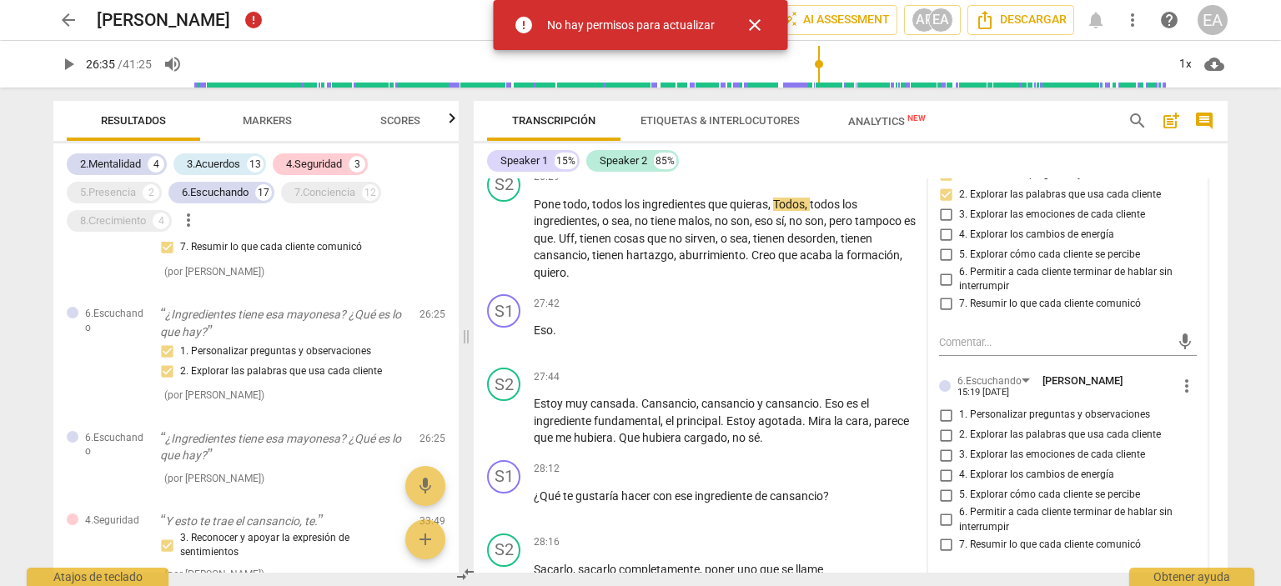
scroll to position [5460, 0]
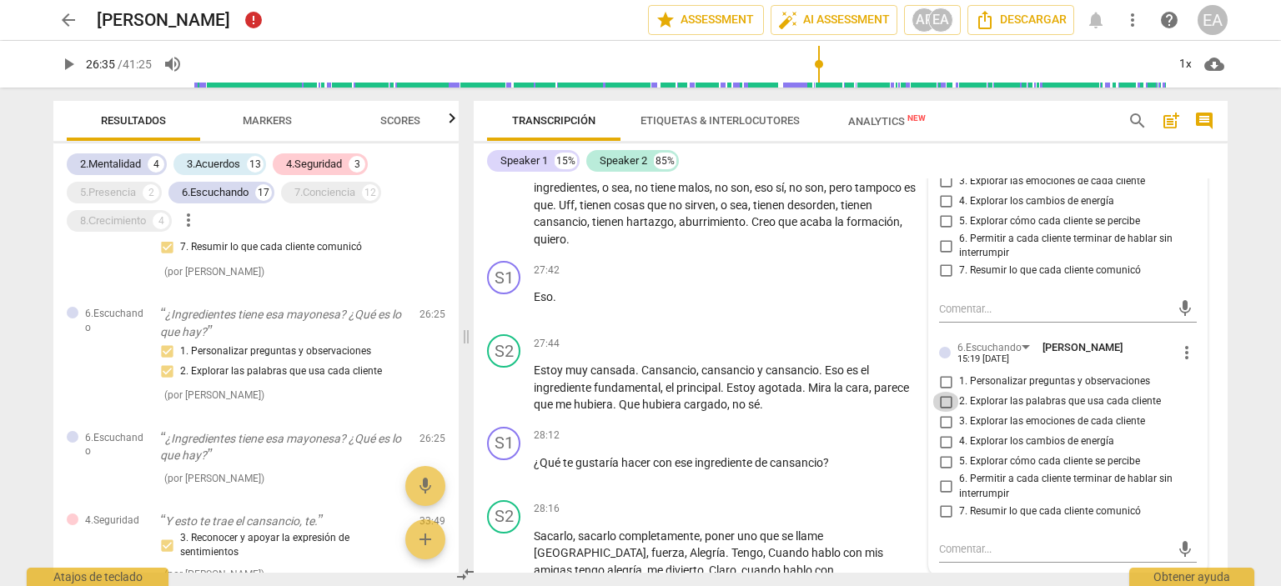
click at [944, 393] on input "2. Explorar las palabras que usa cada cliente" at bounding box center [946, 402] width 27 height 20
checkbox input "true"
click at [1217, 378] on div "S2 play_arrow pause 27:44 + Add competency keyboard_arrow_right Estoy muy cansa…" at bounding box center [851, 374] width 754 height 93
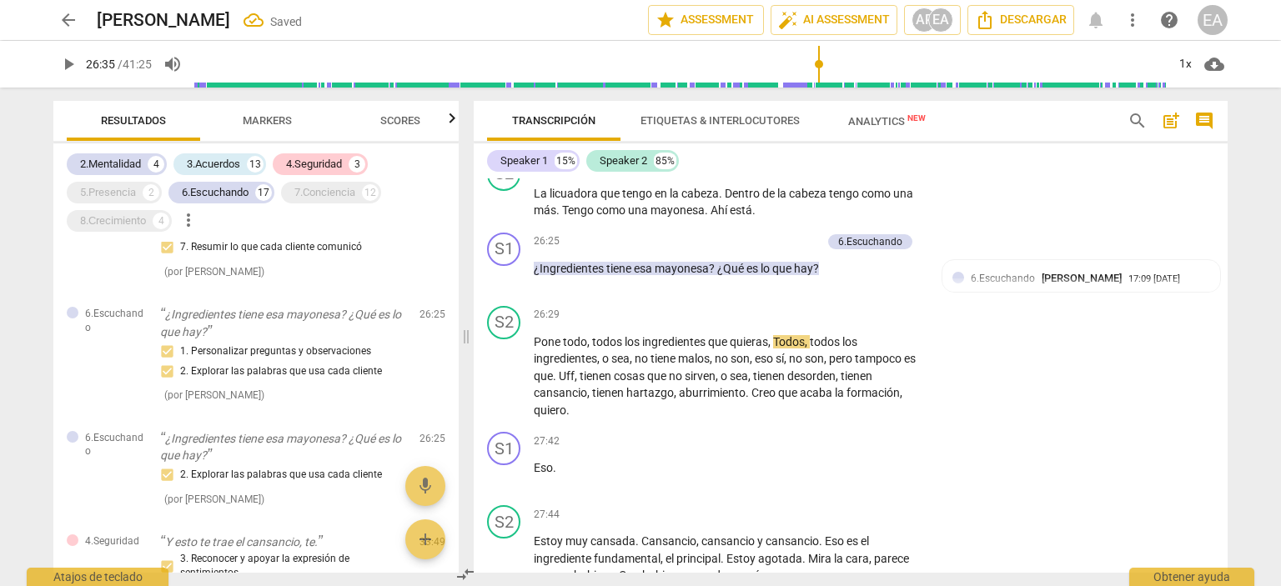
scroll to position [5272, 0]
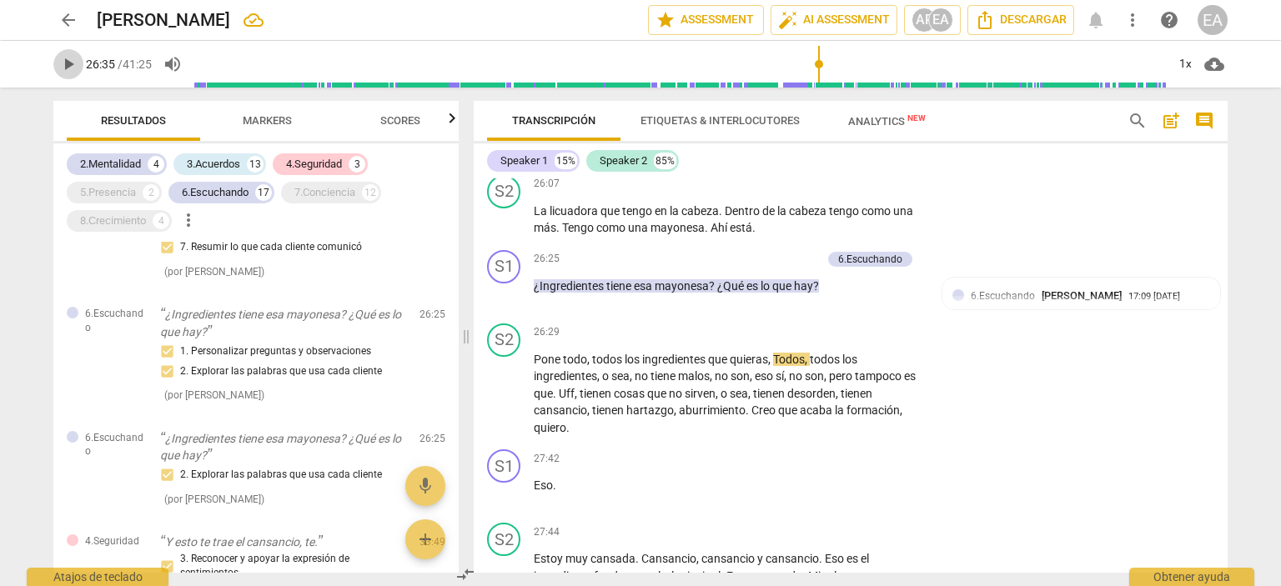
click at [64, 57] on span "play_arrow" at bounding box center [68, 64] width 20 height 20
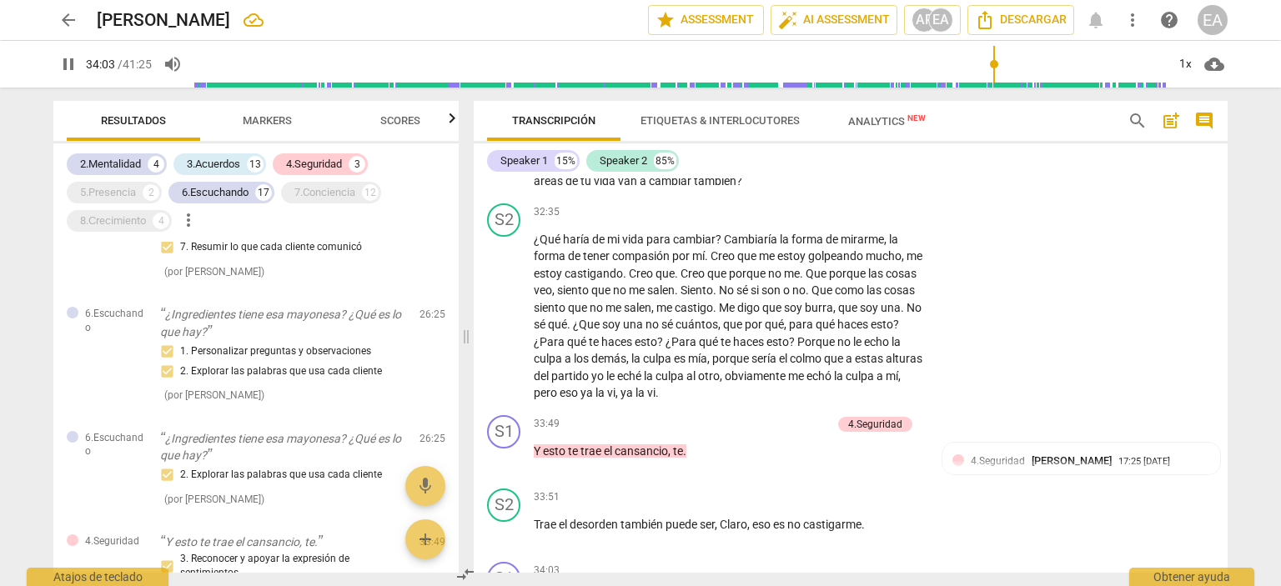
scroll to position [7307, 0]
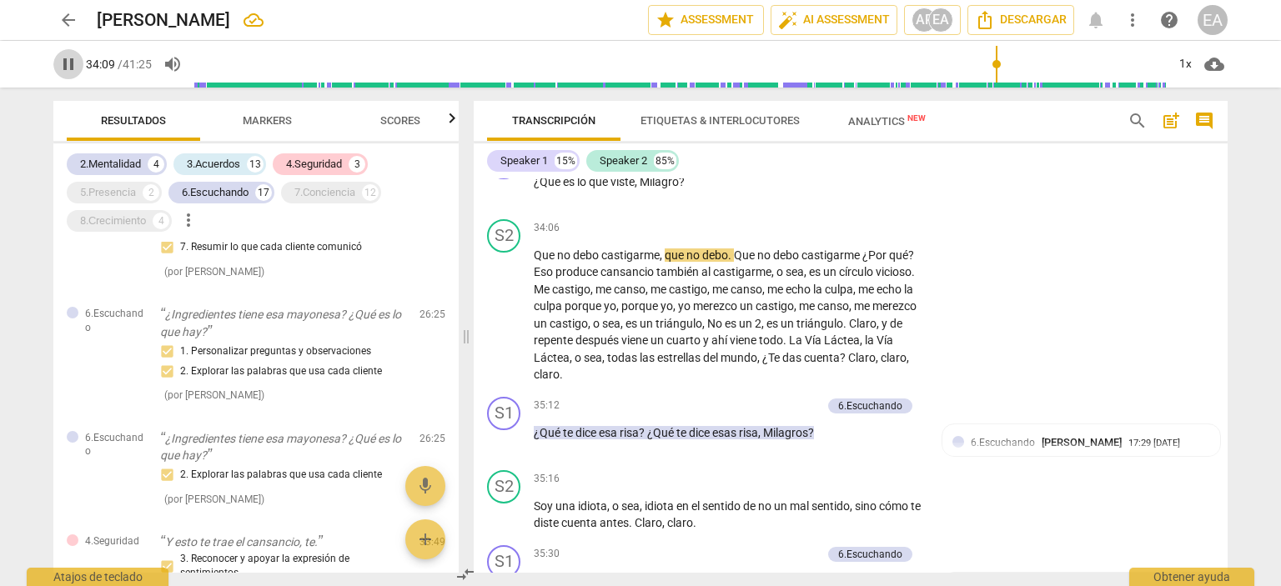
click at [70, 63] on span "pause" at bounding box center [68, 64] width 20 height 20
type input "2049"
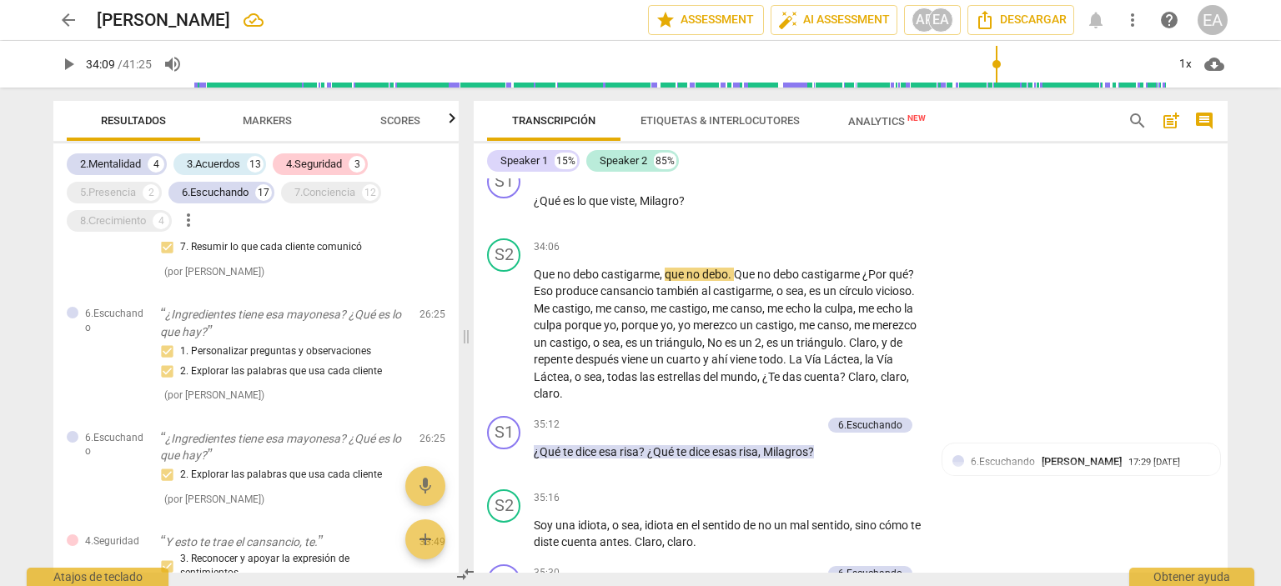
scroll to position [7271, 0]
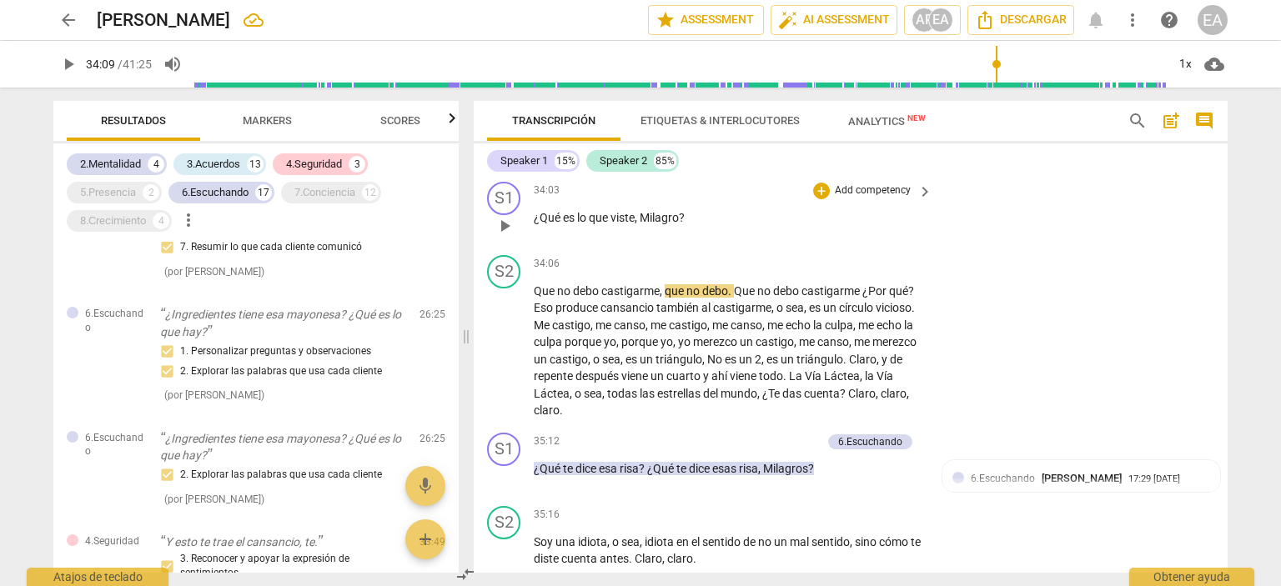
click at [843, 198] on p "Add competency" at bounding box center [872, 191] width 79 height 15
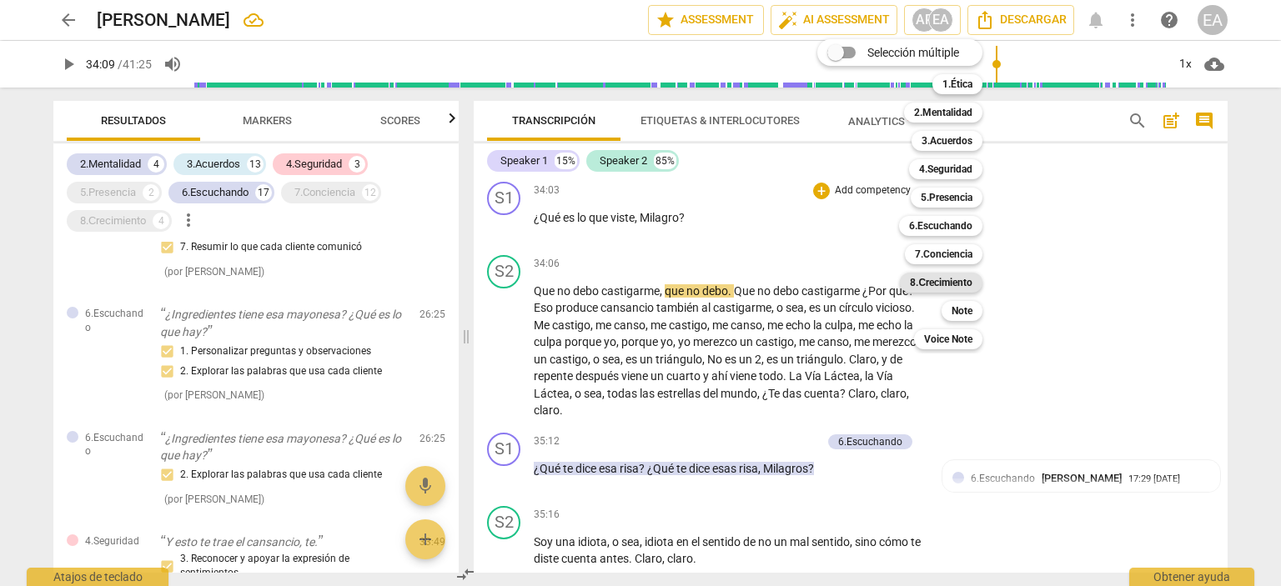
click at [939, 279] on b "8.Сrecimiento" at bounding box center [941, 283] width 63 height 20
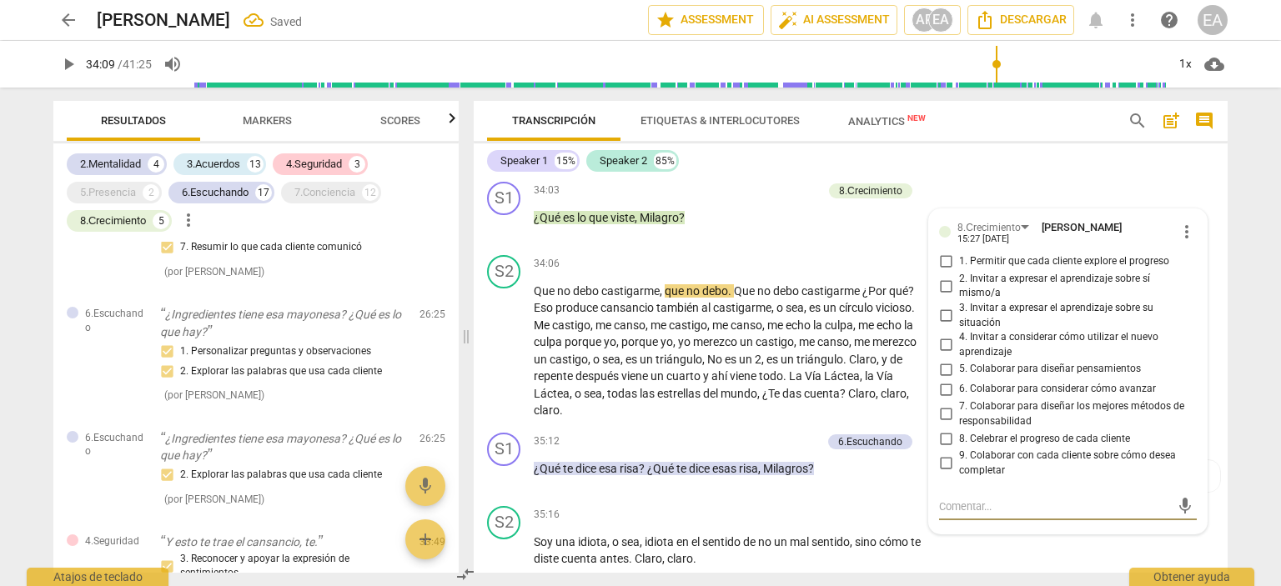
scroll to position [4958, 0]
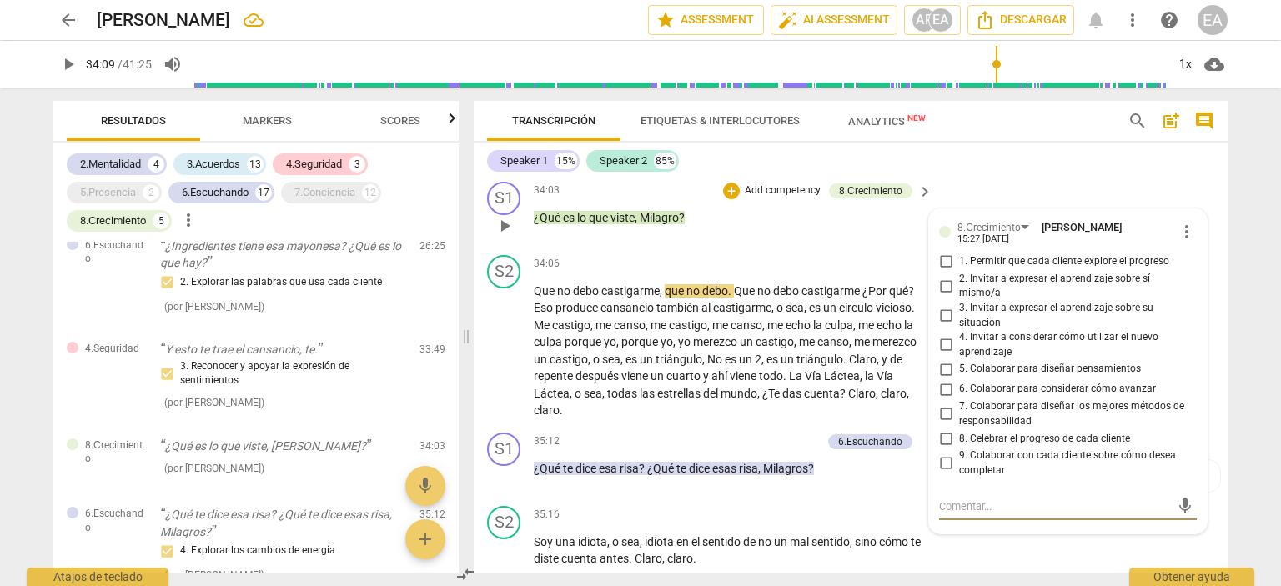
click at [941, 287] on input "2. Invitar a expresar el aprendizaje sobre sí mismo/a" at bounding box center [946, 286] width 27 height 20
checkbox input "true"
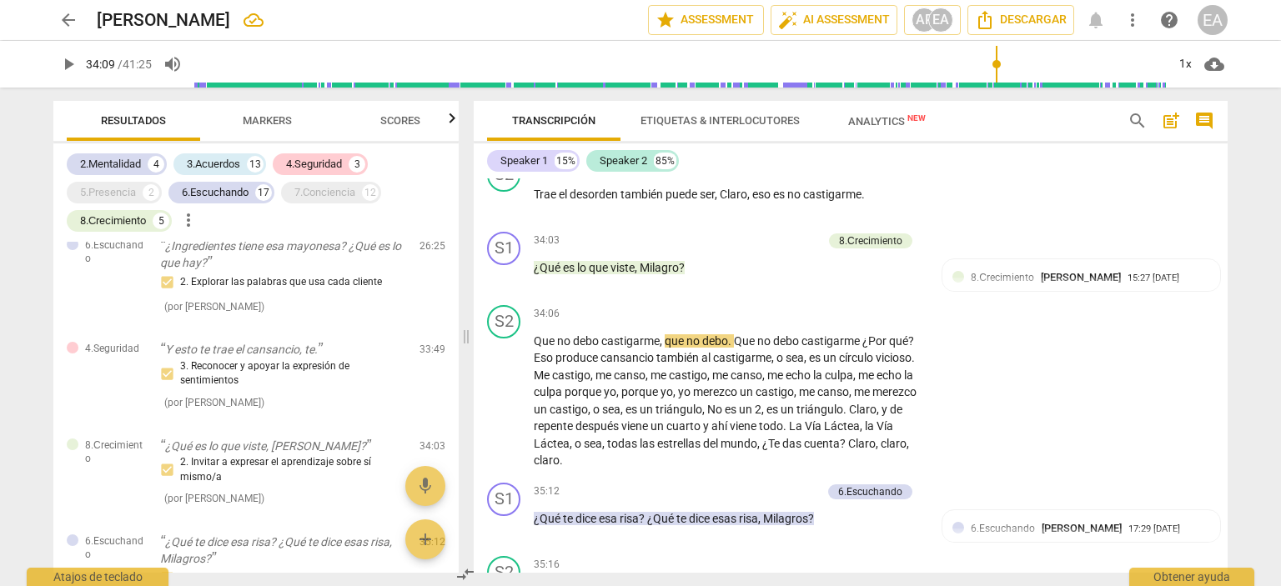
scroll to position [7239, 0]
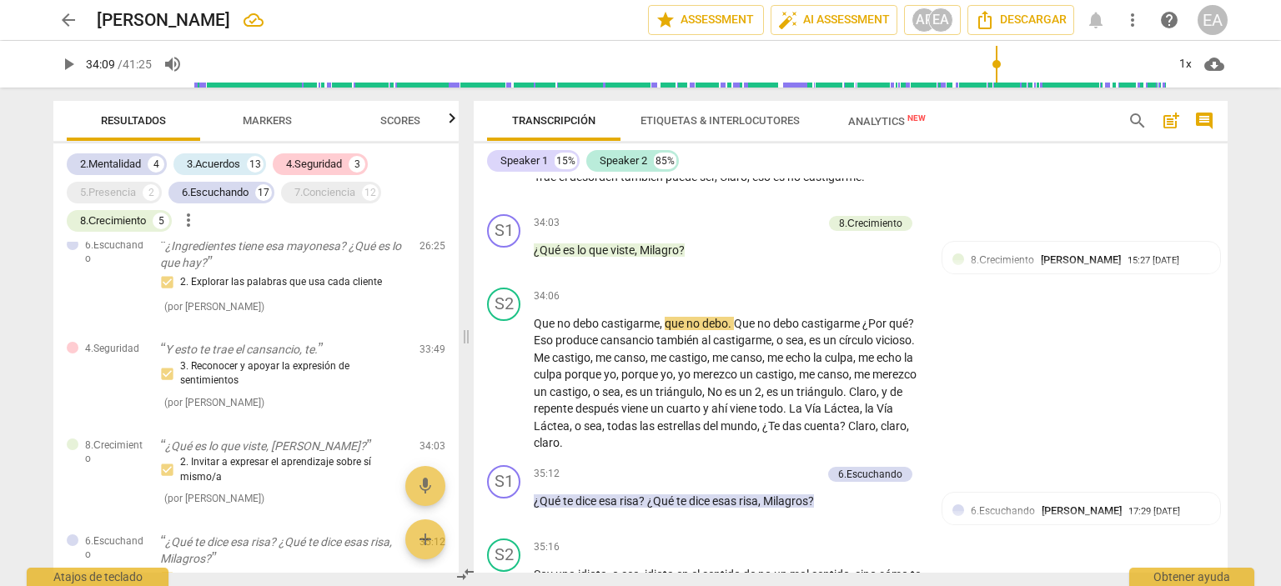
click at [66, 56] on span "play_arrow" at bounding box center [68, 64] width 20 height 20
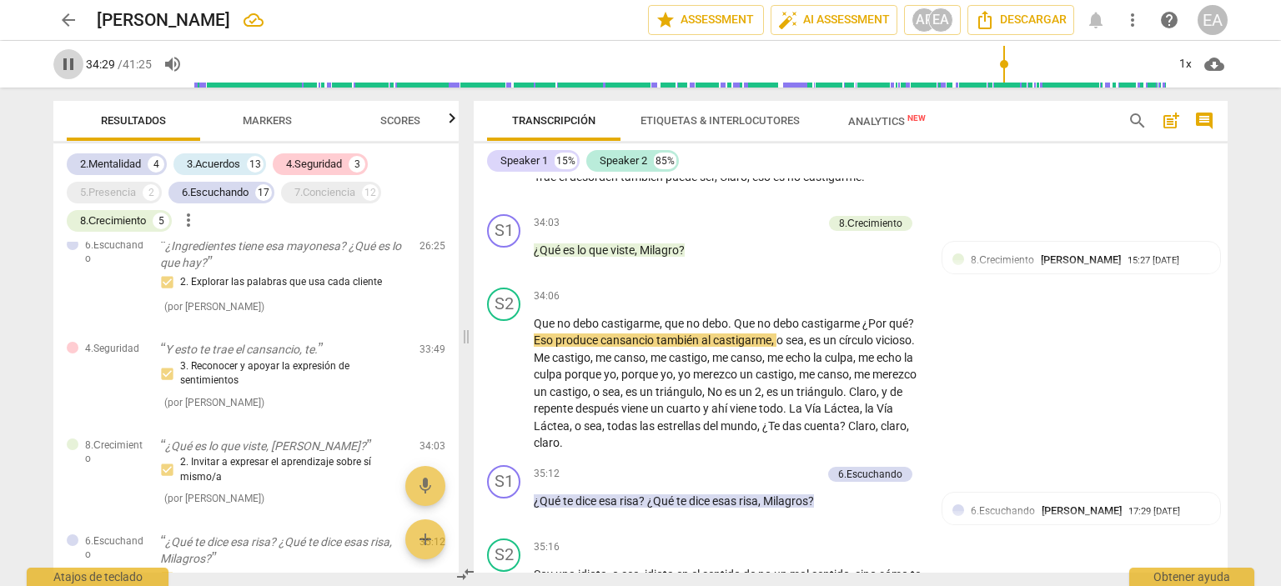
click at [66, 56] on span "pause" at bounding box center [68, 64] width 20 height 20
click at [70, 63] on span "play_arrow" at bounding box center [68, 64] width 20 height 20
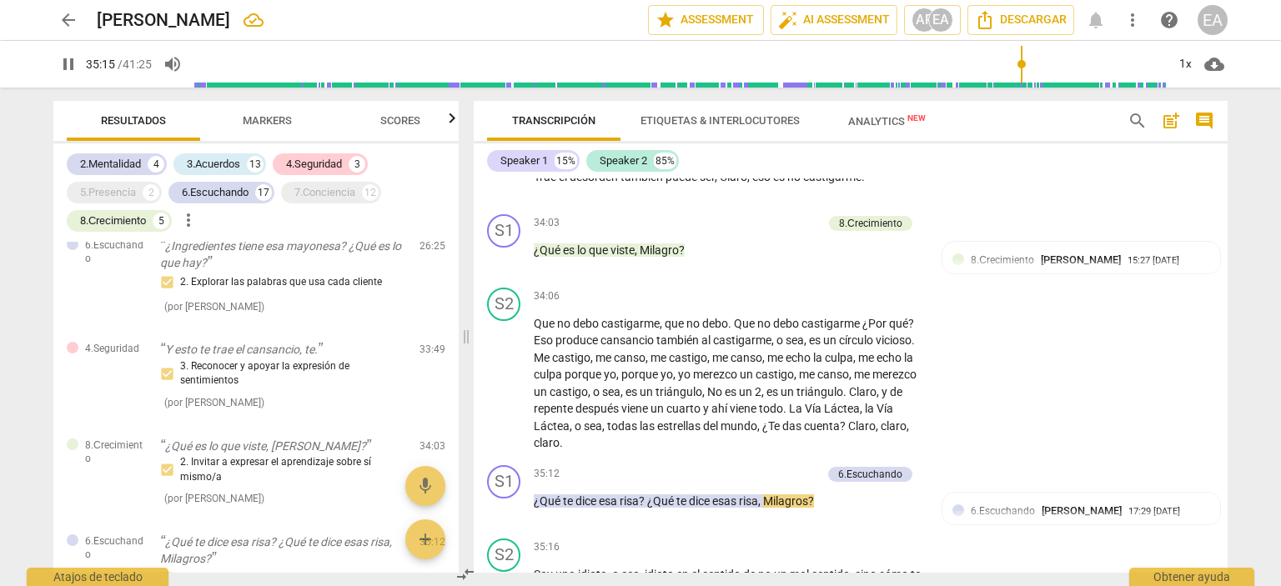
click at [70, 63] on span "pause" at bounding box center [68, 64] width 20 height 20
type input "2115"
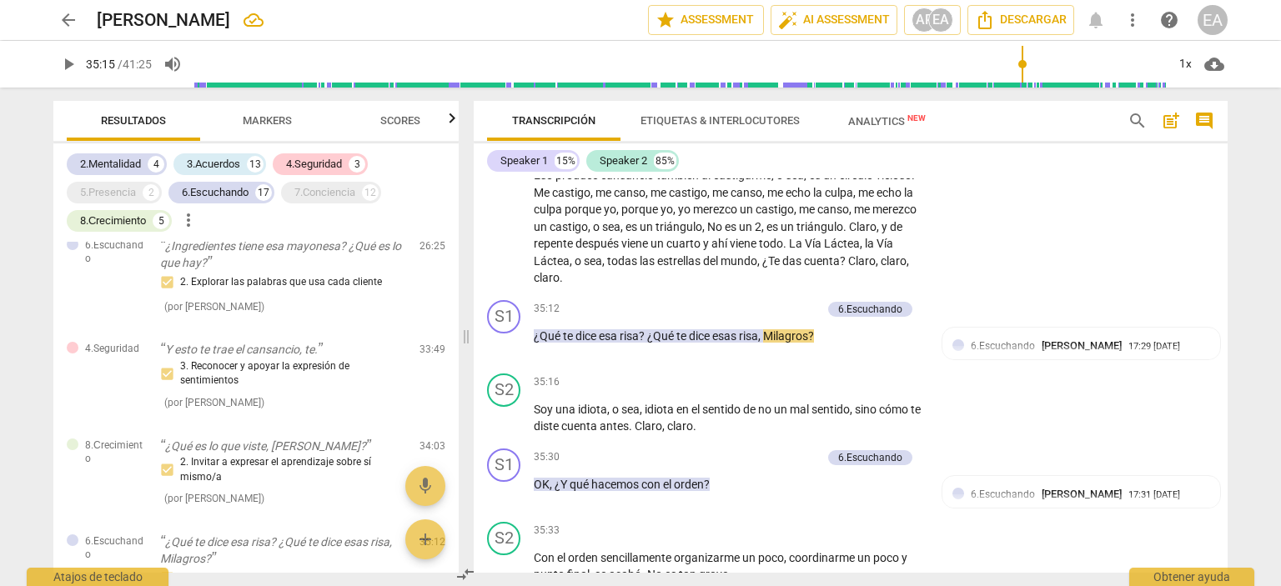
scroll to position [7420, 0]
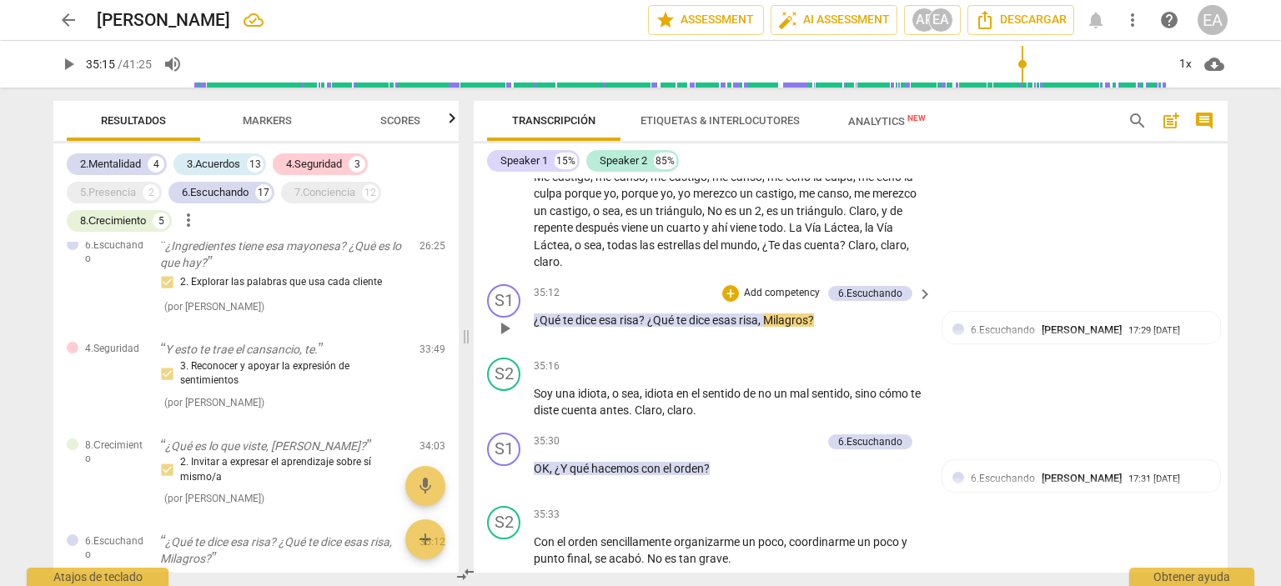
click at [800, 290] on p "Add competency" at bounding box center [781, 293] width 79 height 15
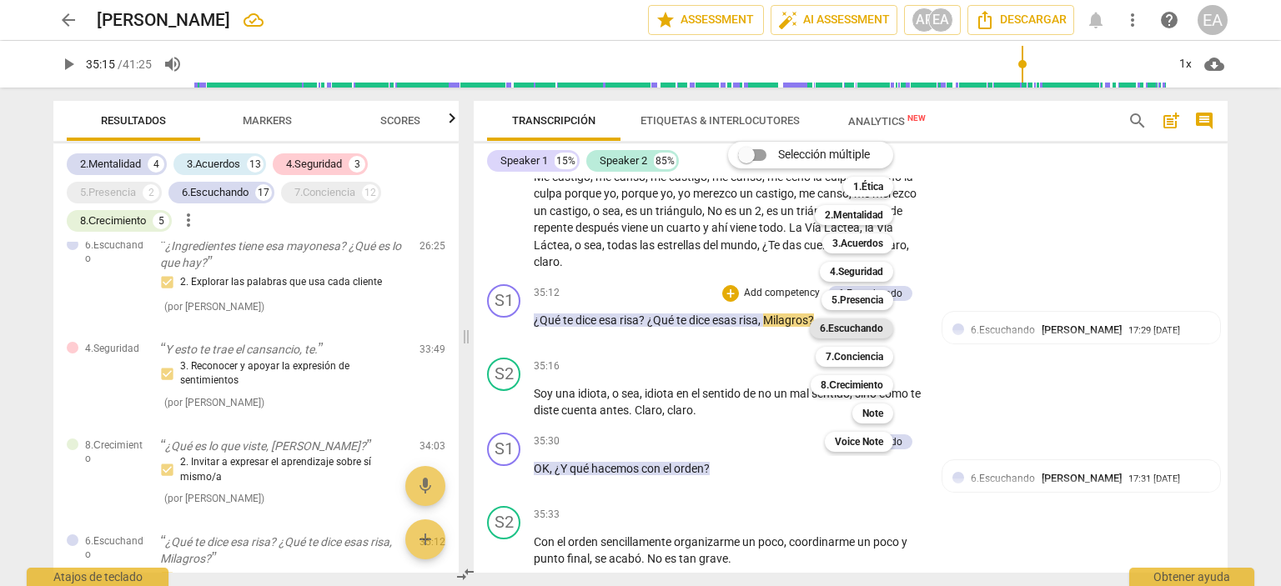
click at [854, 324] on b "6.Escuchando" at bounding box center [851, 329] width 63 height 20
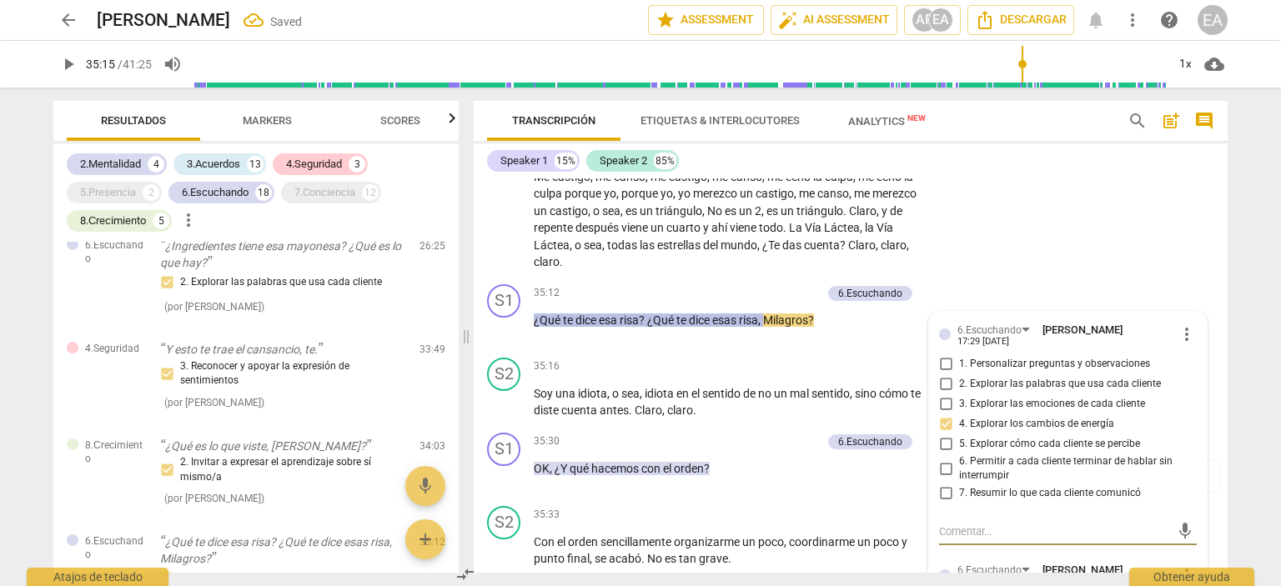
scroll to position [5165, 0]
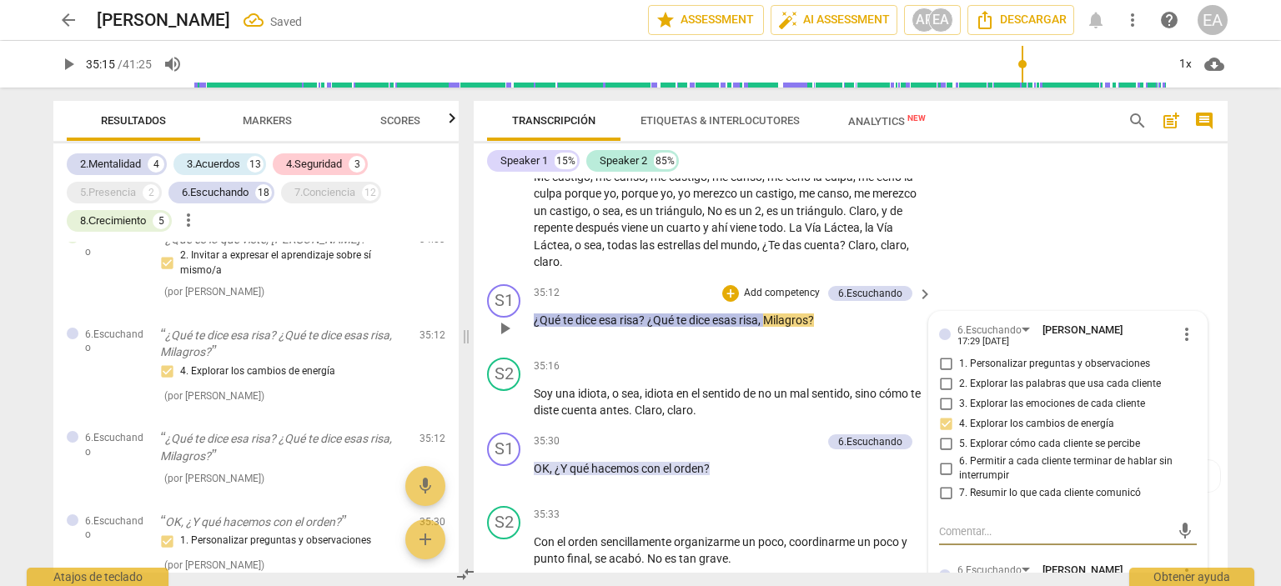
click at [1192, 443] on div "6.Escuchando [PERSON_NAME] 17:29 [DATE] more_vert 1. Personalizar preguntas y o…" at bounding box center [1068, 556] width 278 height 488
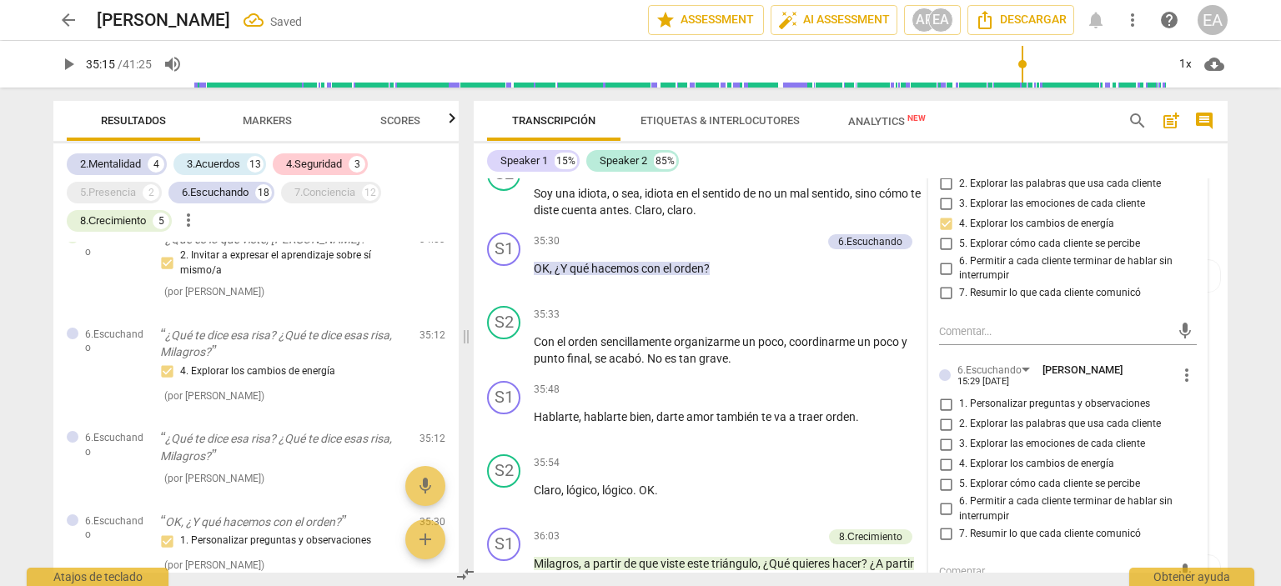
scroll to position [7653, 0]
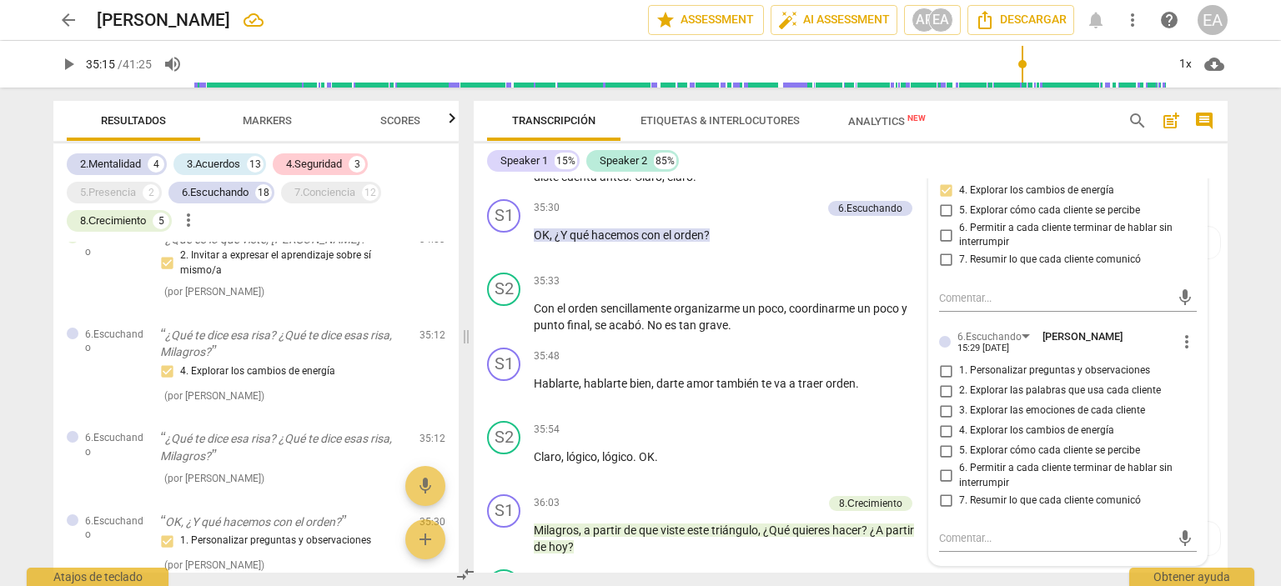
click at [941, 432] on input "4. Explorar los cambios de energía" at bounding box center [946, 431] width 27 height 20
checkbox input "true"
click at [1211, 462] on div "S2 play_arrow pause 35:54 + Add competency keyboard_arrow_right Claro , lógico …" at bounding box center [851, 451] width 754 height 73
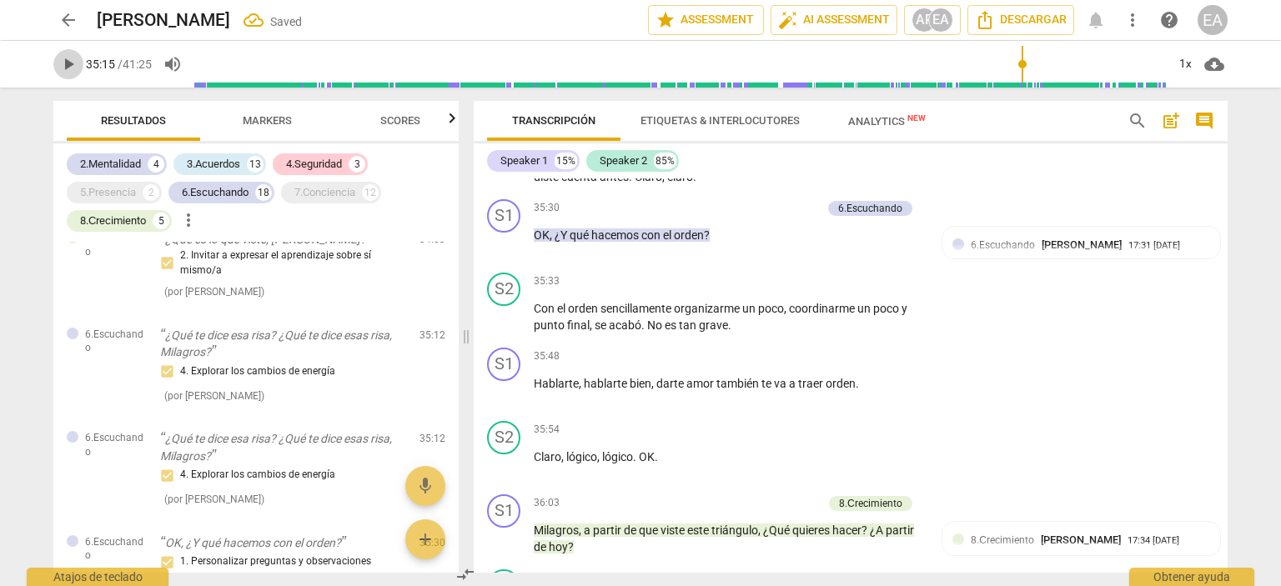
click at [71, 59] on span "play_arrow" at bounding box center [68, 64] width 20 height 20
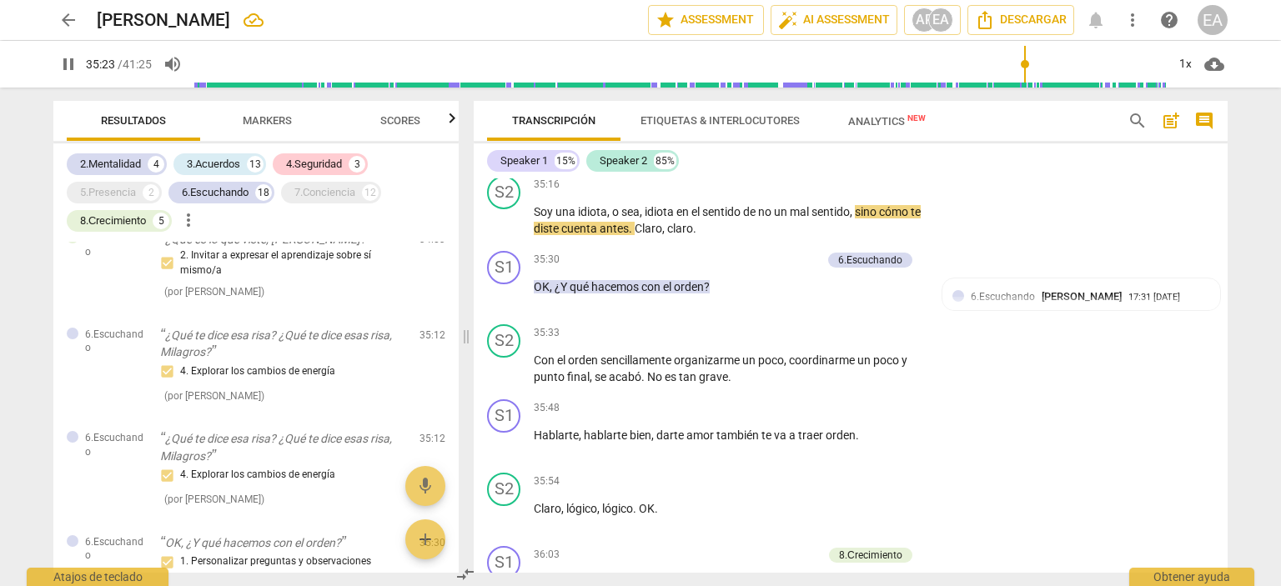
scroll to position [7552, 0]
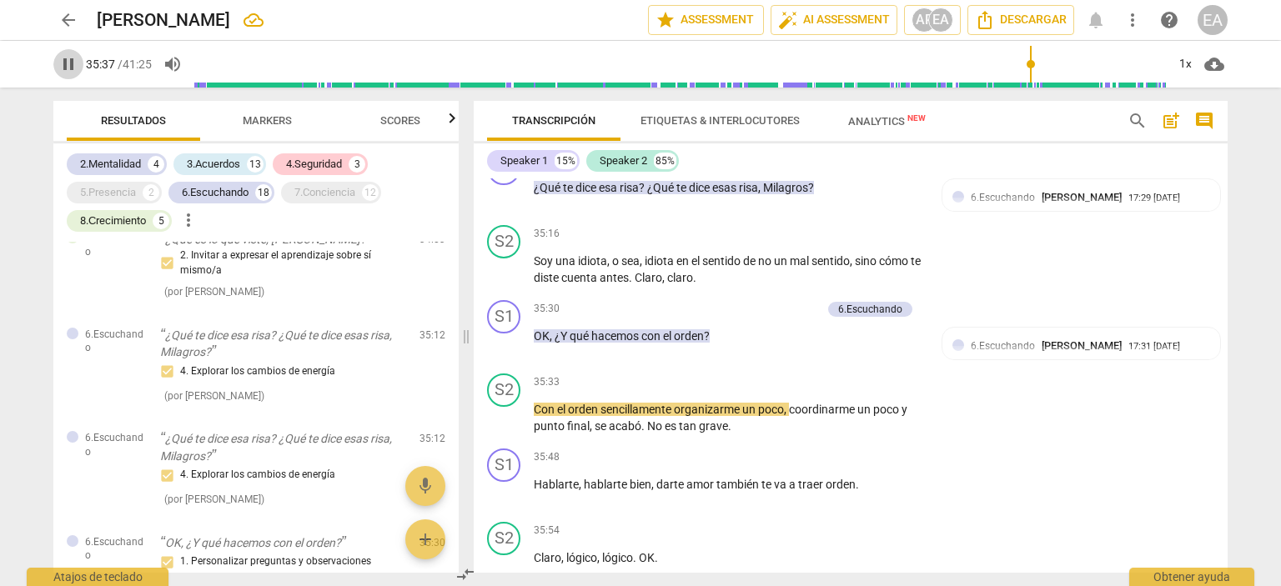
click at [69, 68] on span "pause" at bounding box center [68, 64] width 20 height 20
type input "2138"
click at [771, 310] on p "Add competency" at bounding box center [781, 309] width 79 height 15
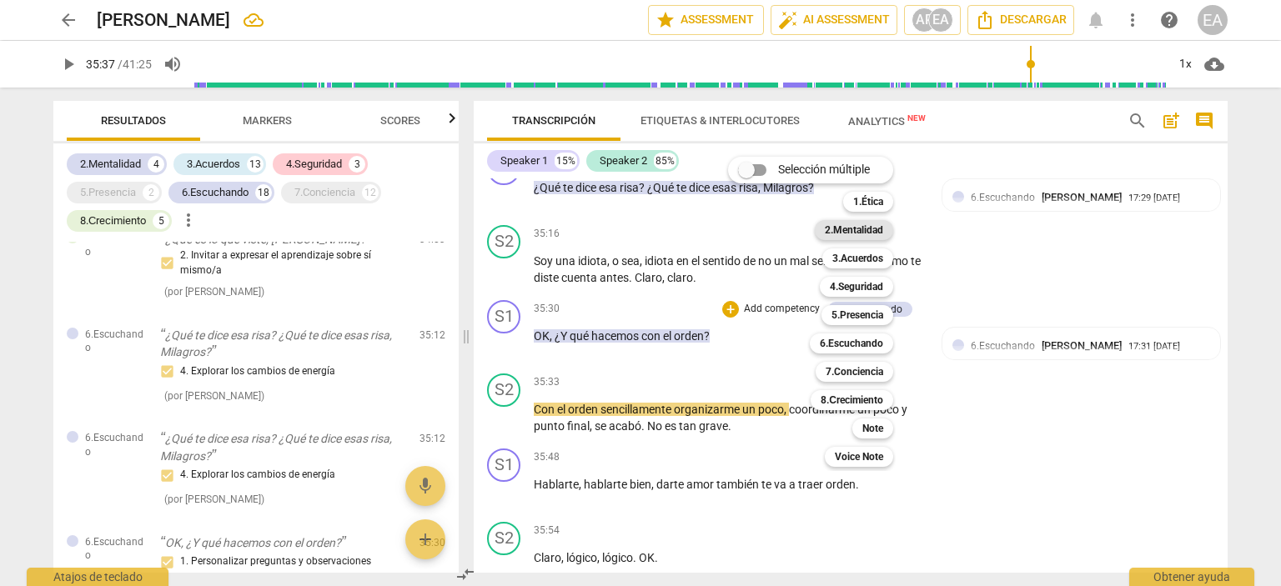
click at [866, 229] on b "2.Mentalidad" at bounding box center [854, 230] width 58 height 20
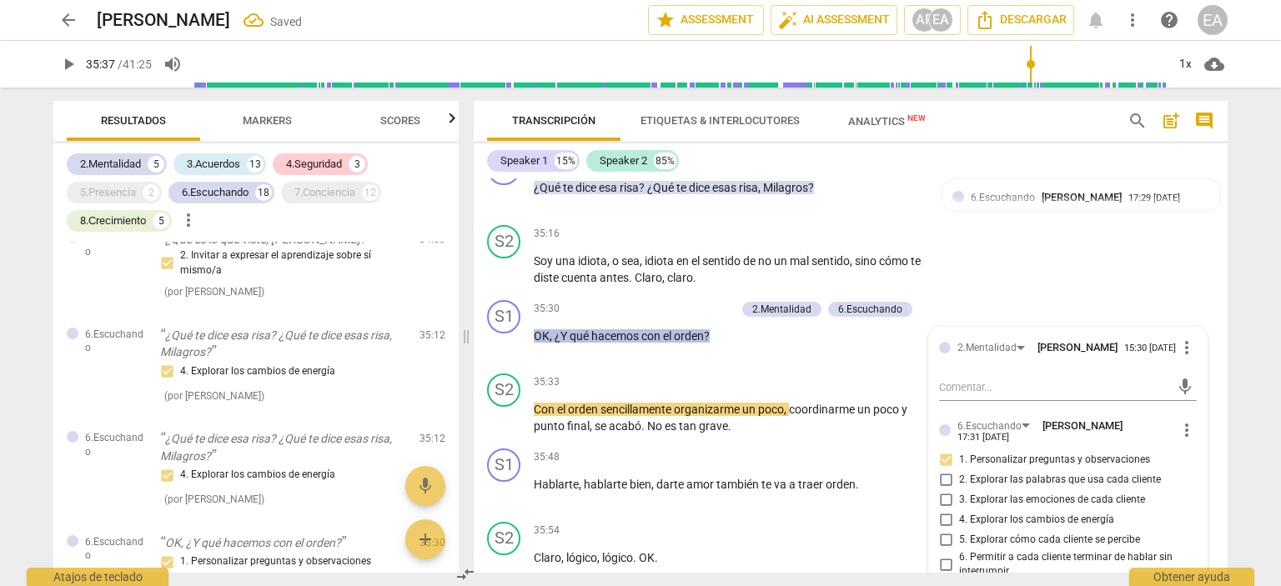
scroll to position [5344, 0]
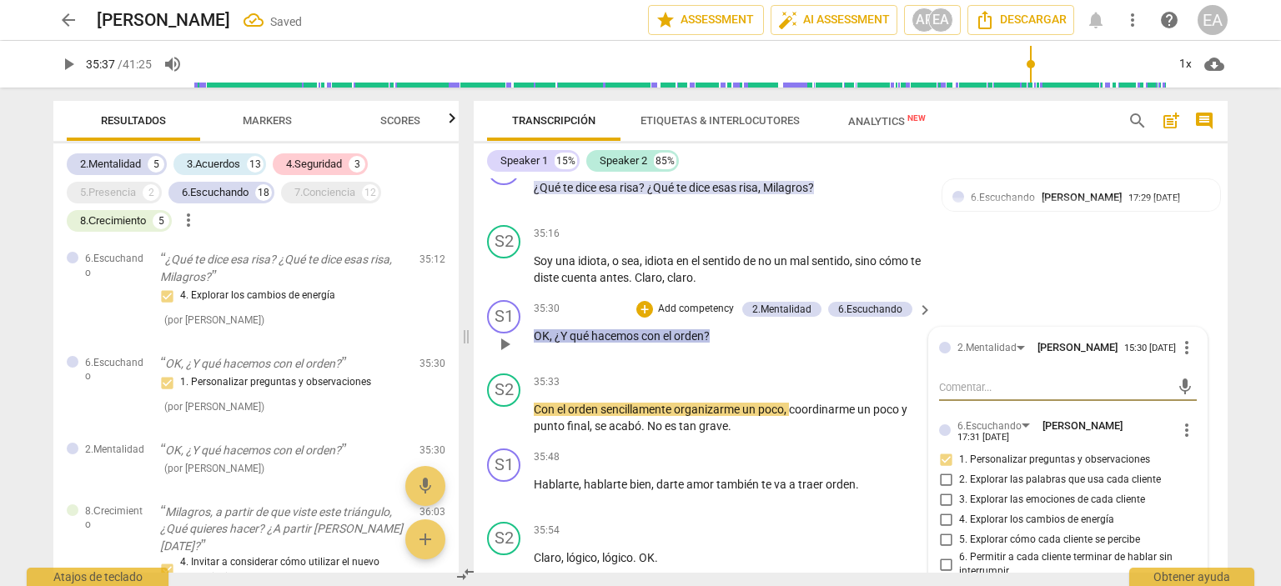
click at [1004, 395] on textarea at bounding box center [1054, 388] width 231 height 16
type textarea "V"
type textarea "Vo"
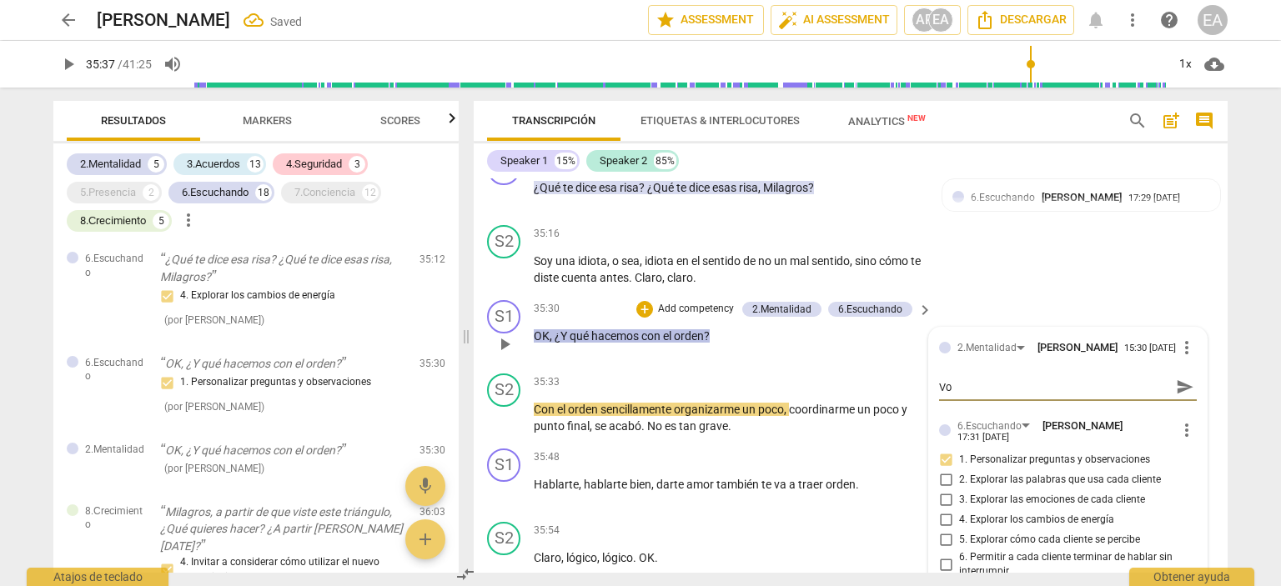
type textarea "Vol"
type textarea "Volv"
type textarea "Volve"
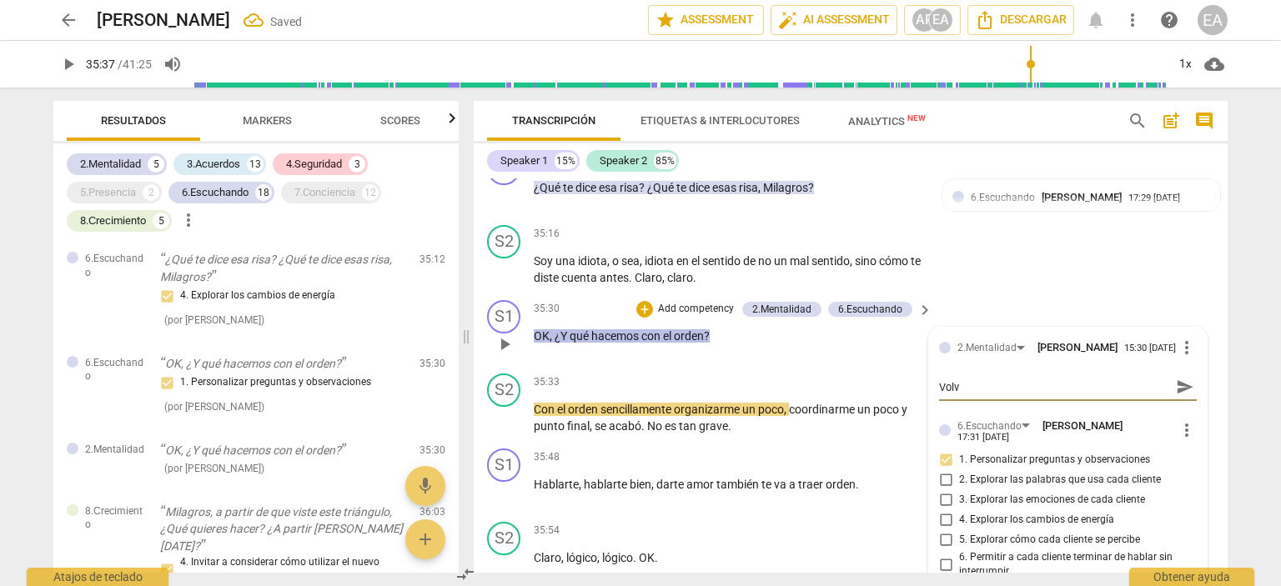
type textarea "Volve"
type textarea "Volver"
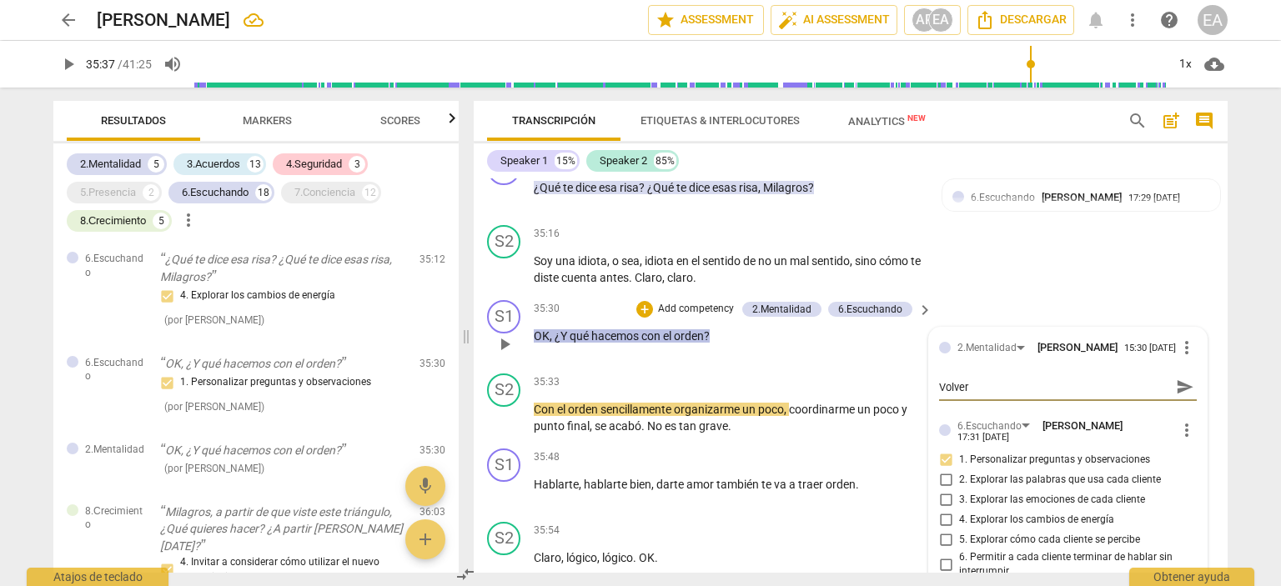
type textarea "Volver a"
type textarea "Volver al"
type textarea "Volver al f"
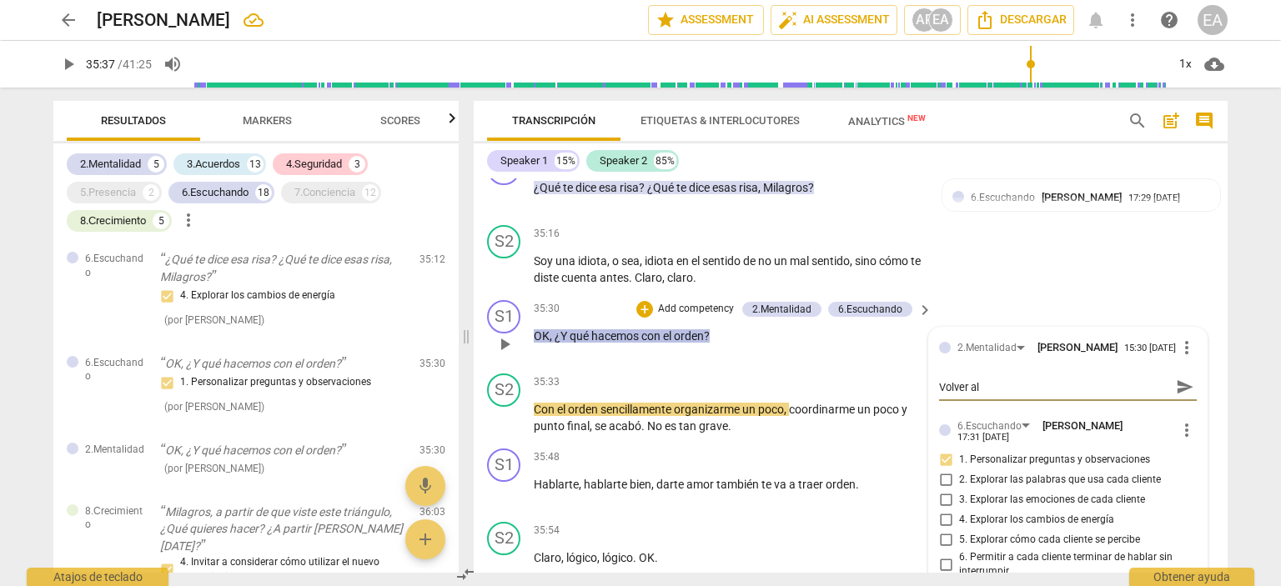
type textarea "Volver al f"
type textarea "Volver al fo"
type textarea "Volver al foo"
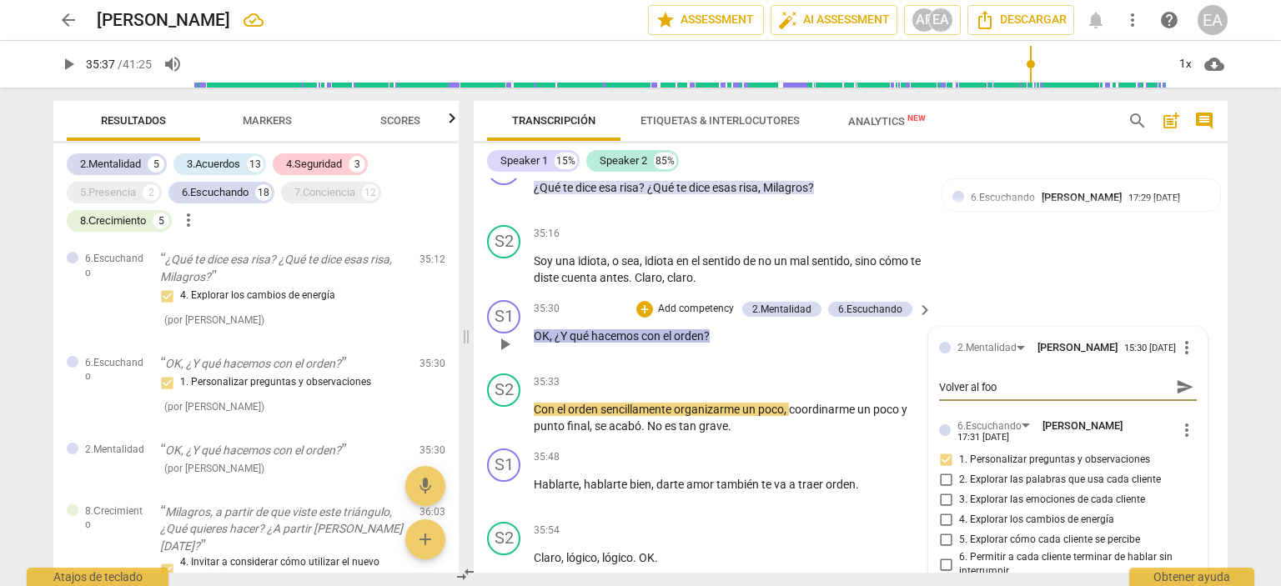
type textarea "Volver al fo"
type textarea "Volver al foc"
type textarea "Volver al foco"
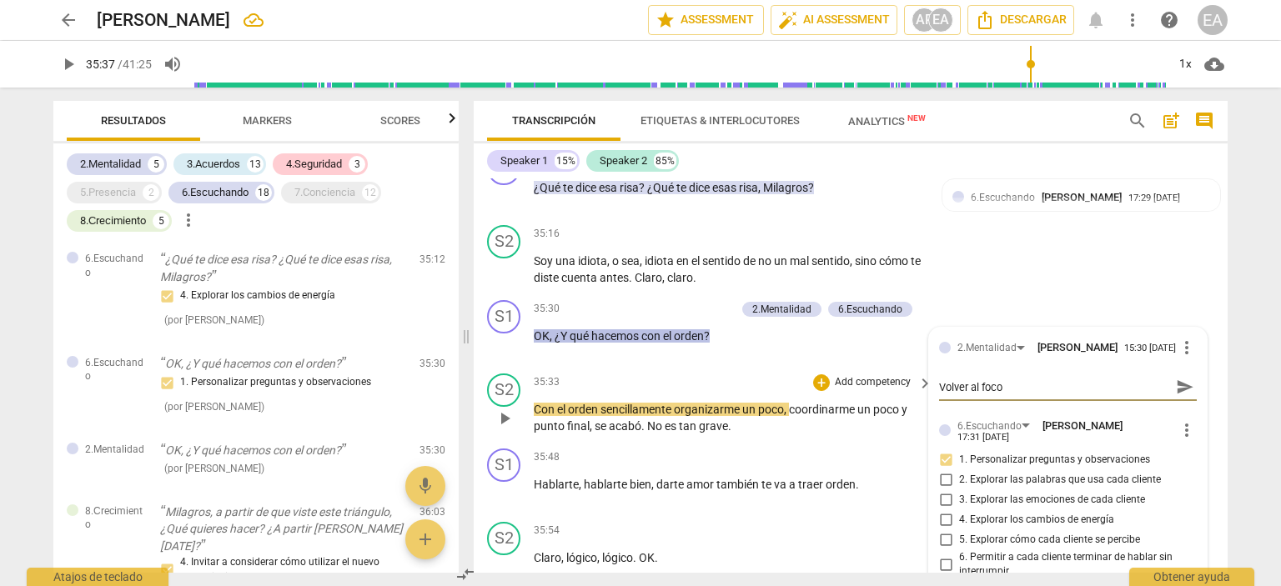
type textarea "Volver al foco"
click at [1215, 376] on div "S2 play_arrow pause 35:33 + Add competency keyboard_arrow_right Con el orden se…" at bounding box center [851, 404] width 754 height 75
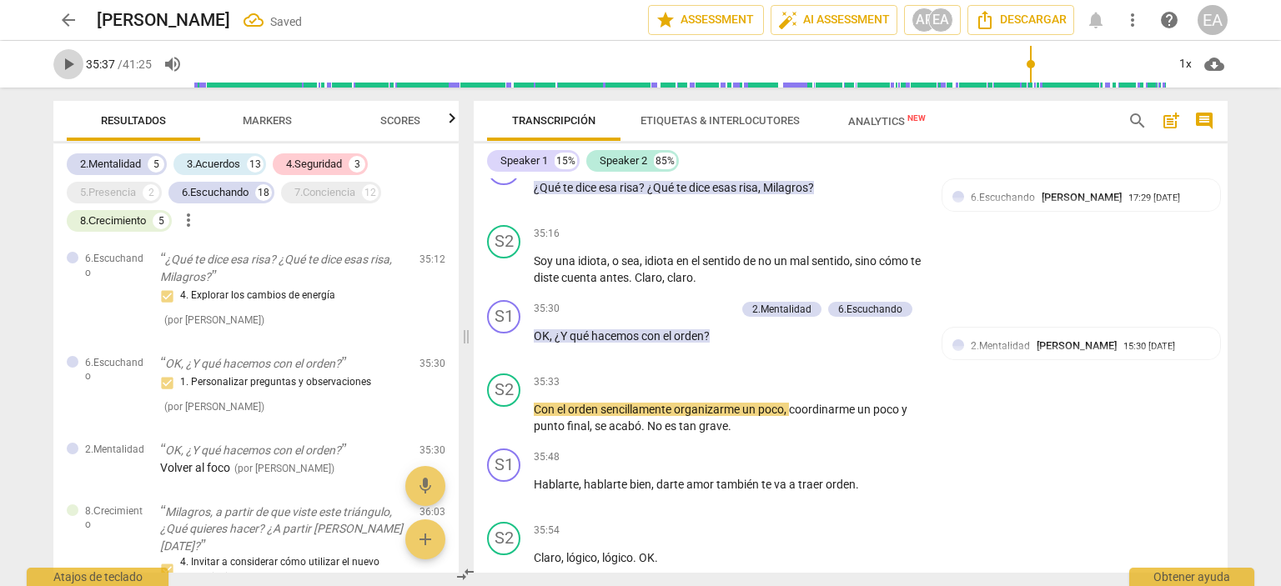
click at [57, 63] on span "play_arrow" at bounding box center [68, 64] width 30 height 20
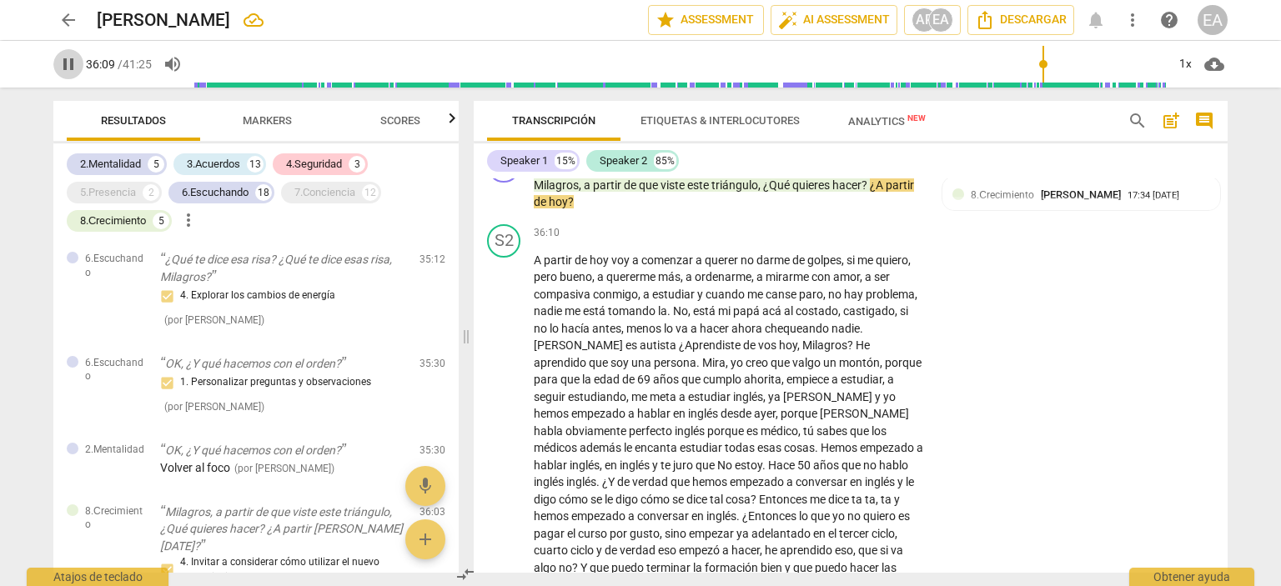
click at [70, 68] on span "pause" at bounding box center [68, 64] width 20 height 20
type input "2170"
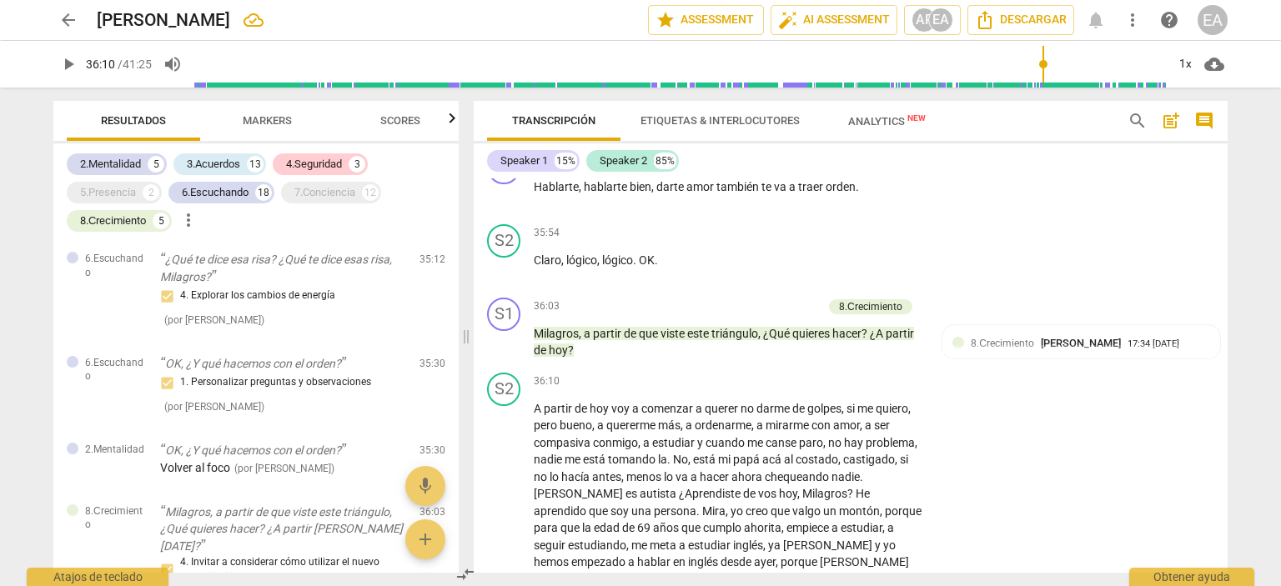
scroll to position [7900, 0]
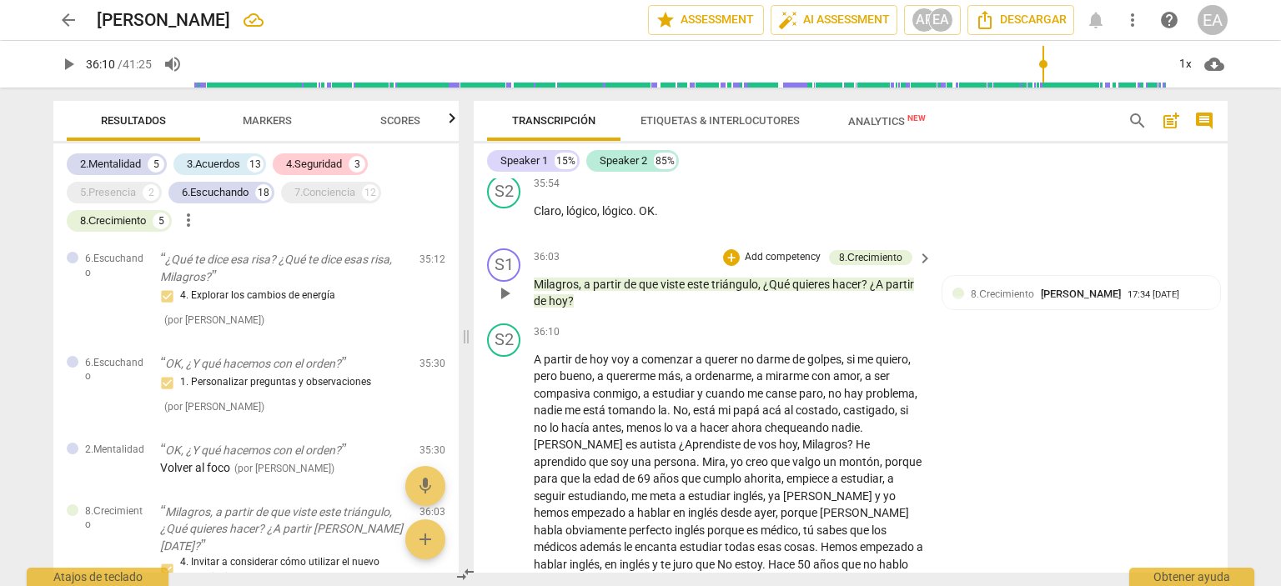
click at [787, 258] on p "Add competency" at bounding box center [782, 257] width 79 height 15
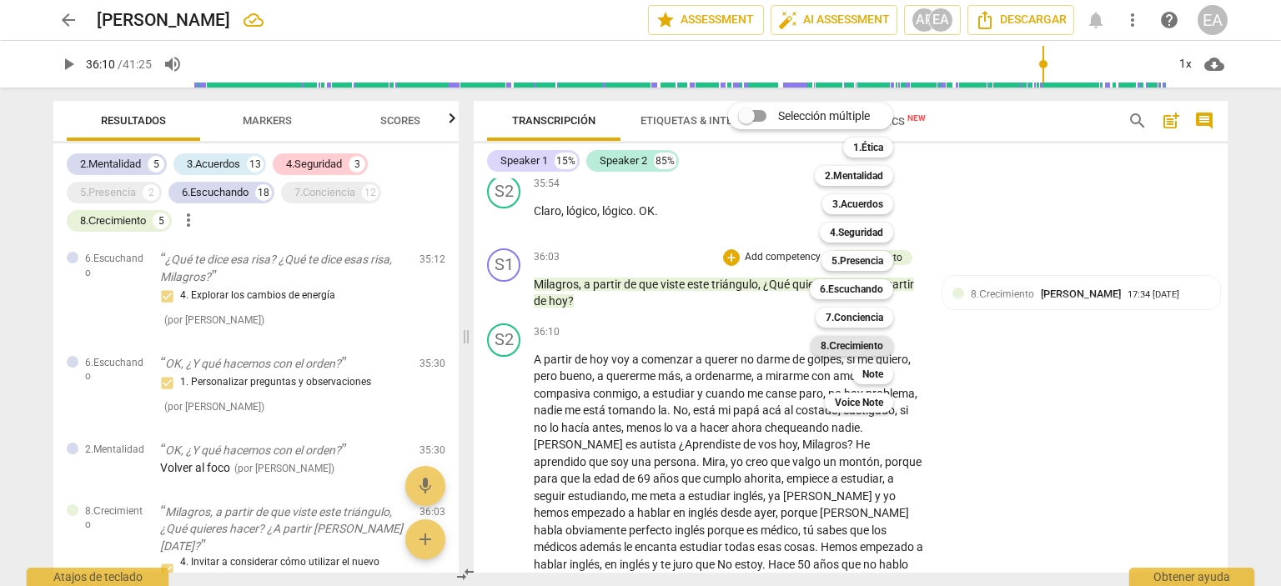
click at [860, 343] on b "8.Сrecimiento" at bounding box center [852, 346] width 63 height 20
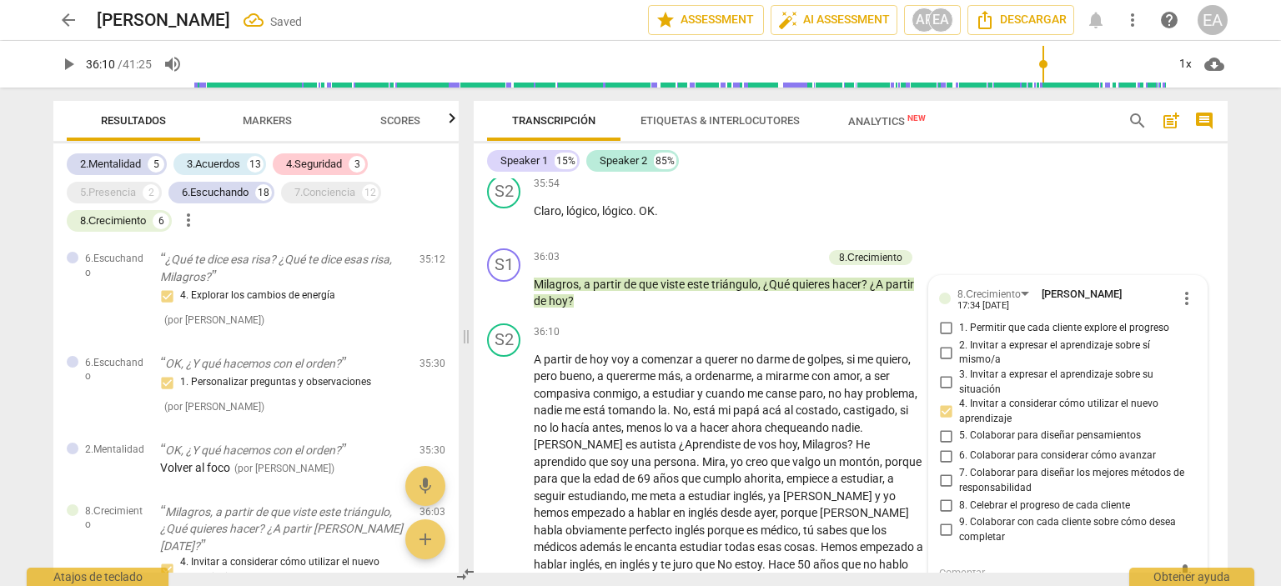
scroll to position [7907, 0]
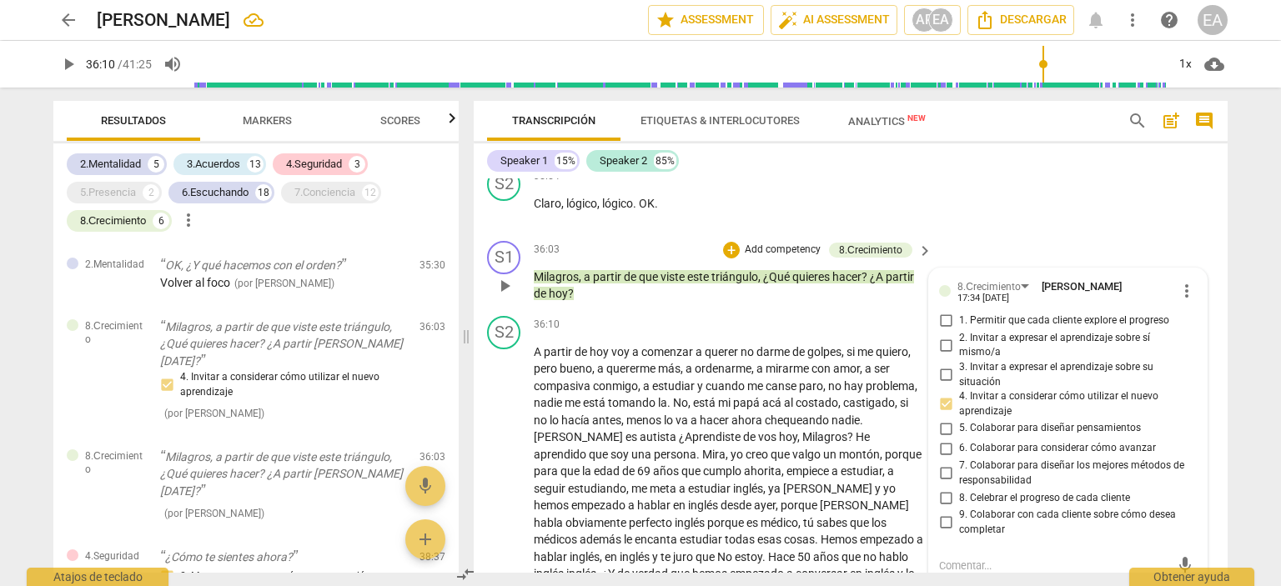
click at [1189, 350] on div "2. Invitar a expresar el aprendizaje sobre sí mismo/a" at bounding box center [1068, 345] width 258 height 29
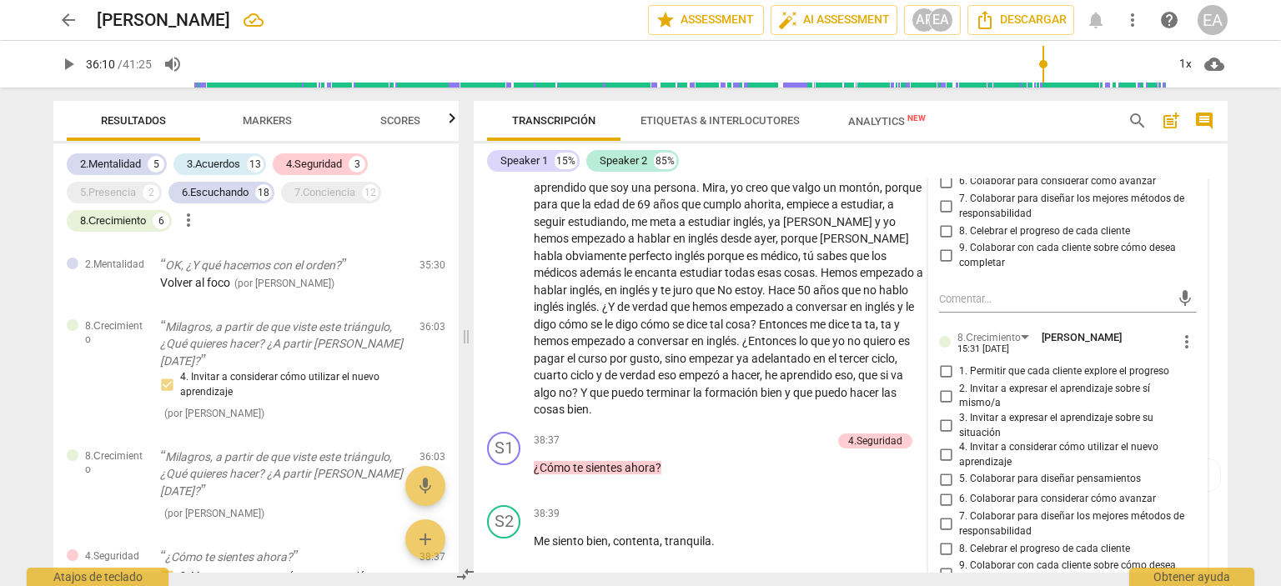
scroll to position [8241, 0]
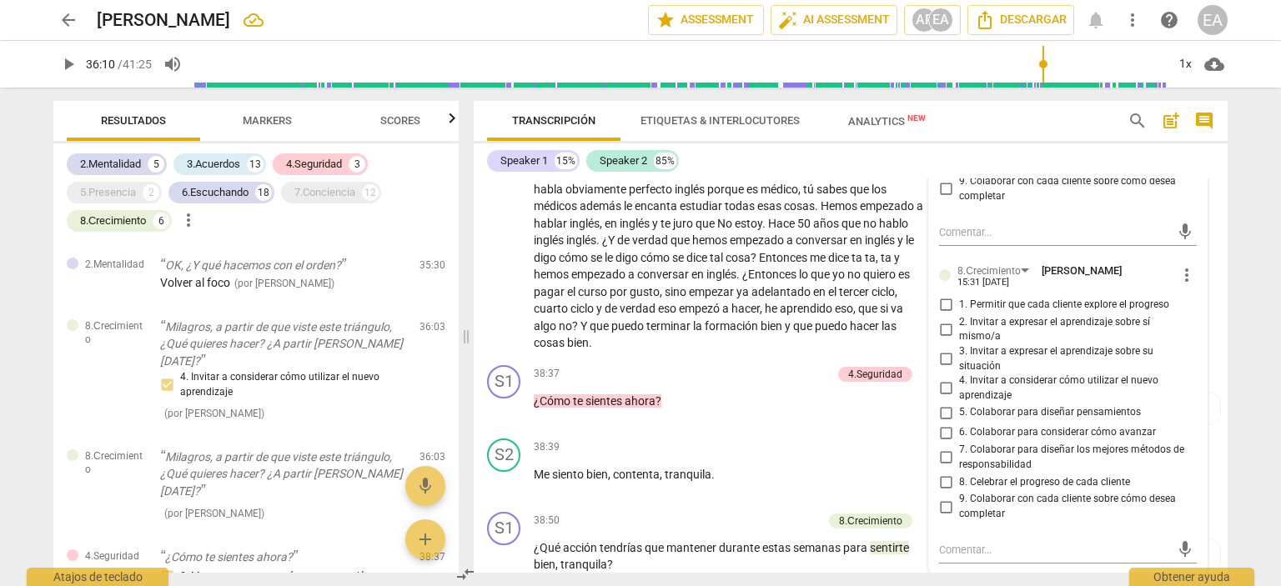
click at [943, 389] on input "4. Invitar a considerar cómo utilizar el nuevo aprendizaje" at bounding box center [946, 389] width 27 height 20
checkbox input "true"
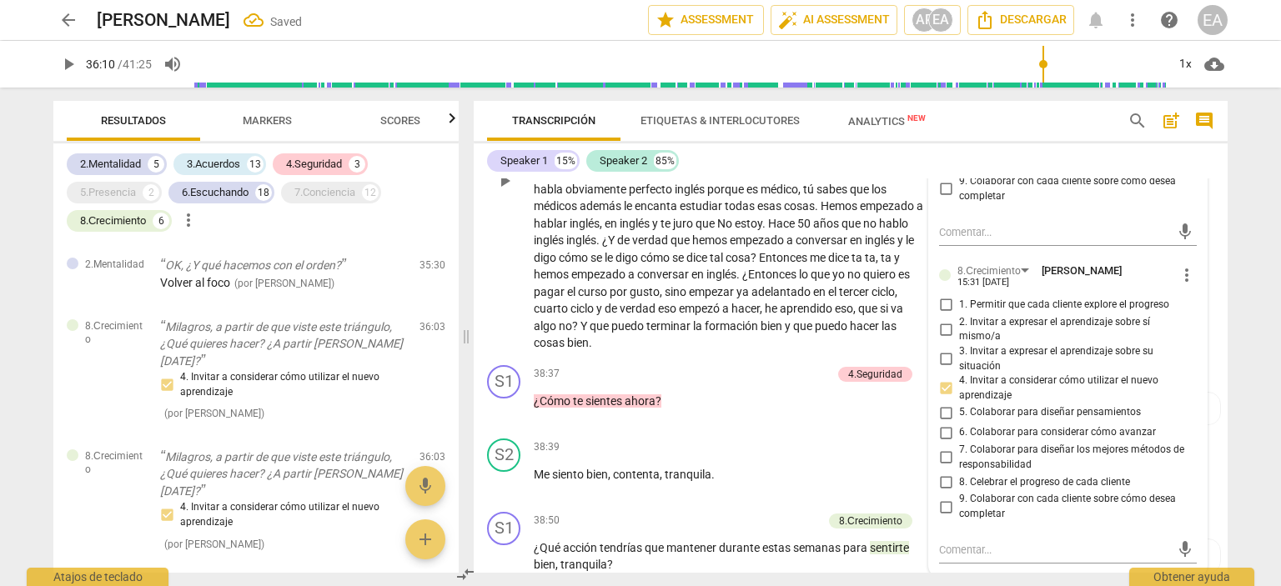
click at [1220, 330] on div "S2 play_arrow pause 36:10 + Add competency keyboard_arrow_right A partir [PERSO…" at bounding box center [851, 167] width 754 height 383
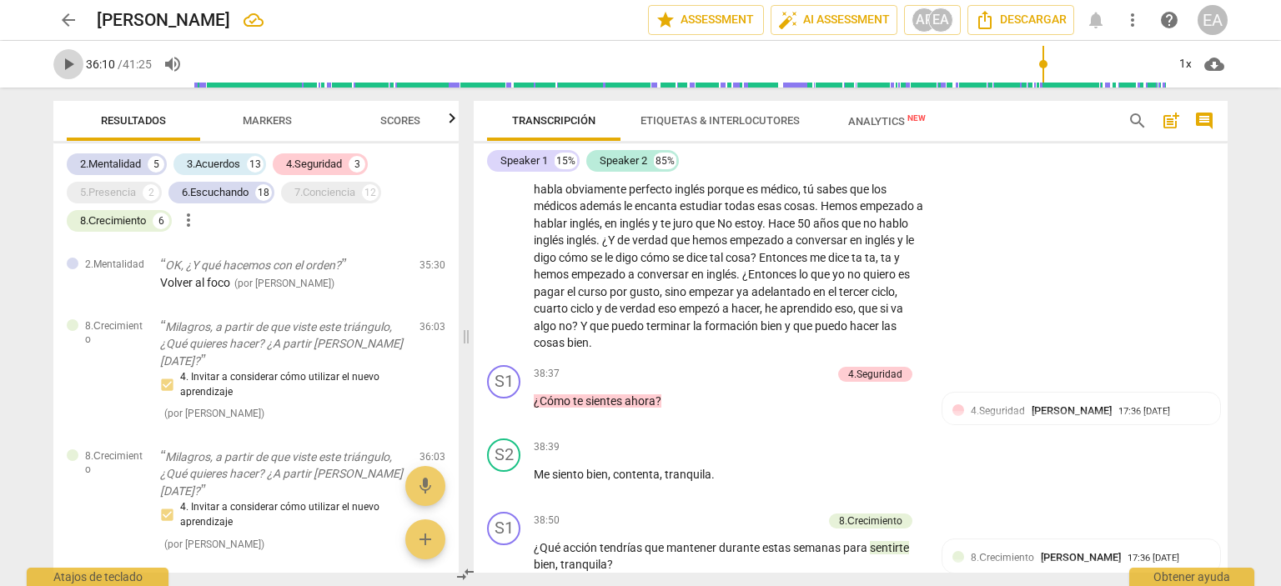
click at [68, 56] on span "play_arrow" at bounding box center [68, 64] width 20 height 20
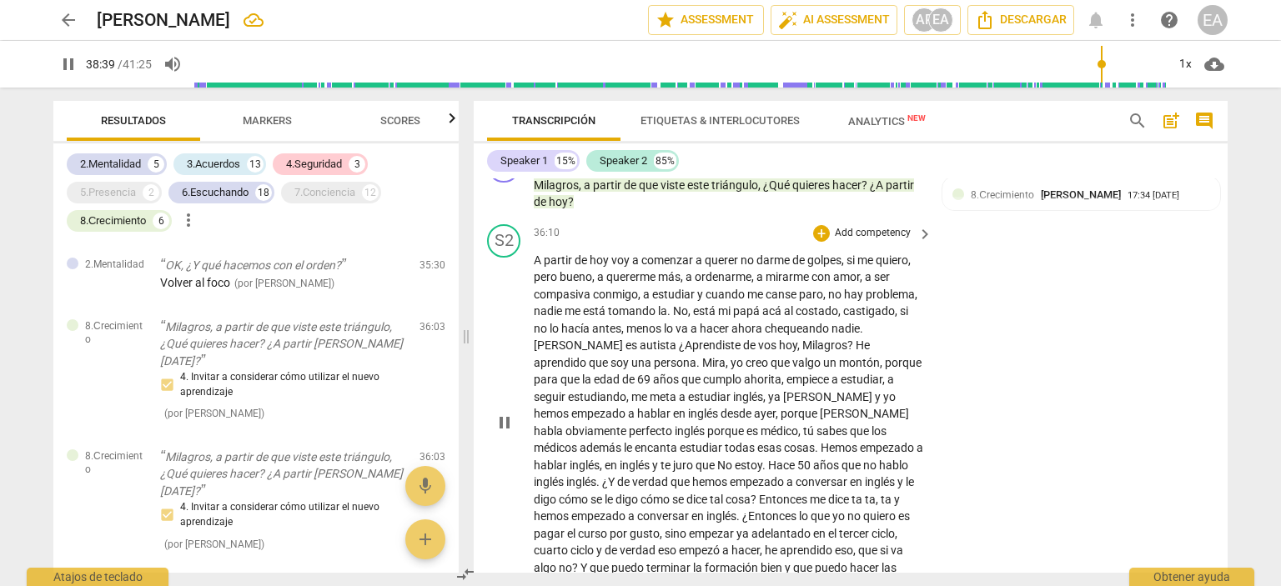
scroll to position [8529, 0]
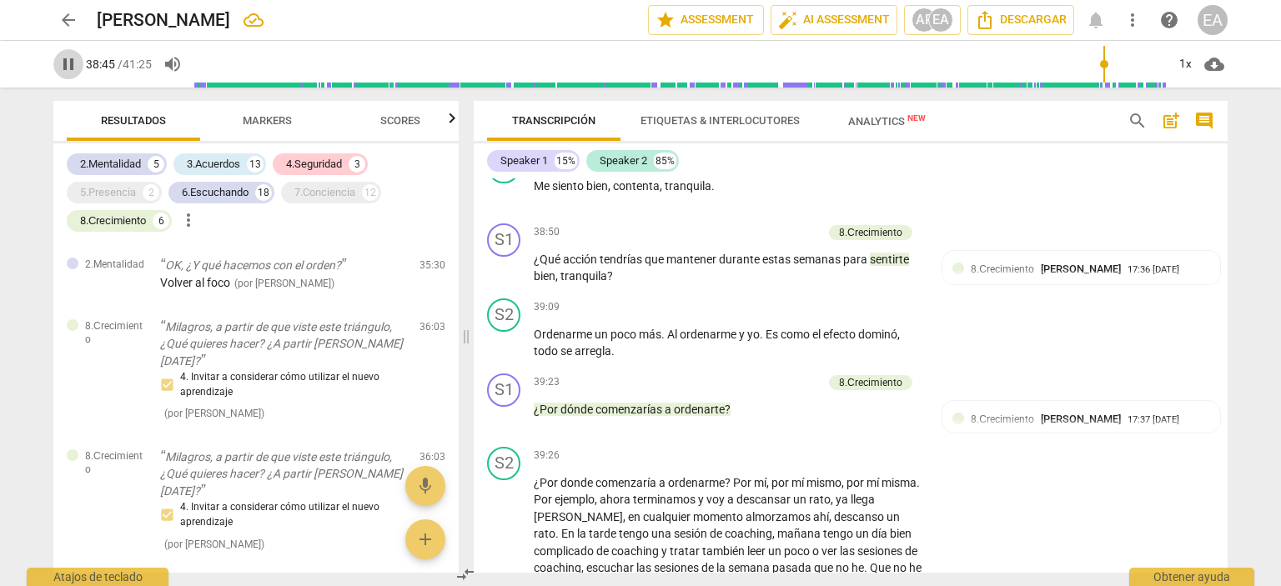
click at [67, 64] on span "pause" at bounding box center [68, 64] width 20 height 20
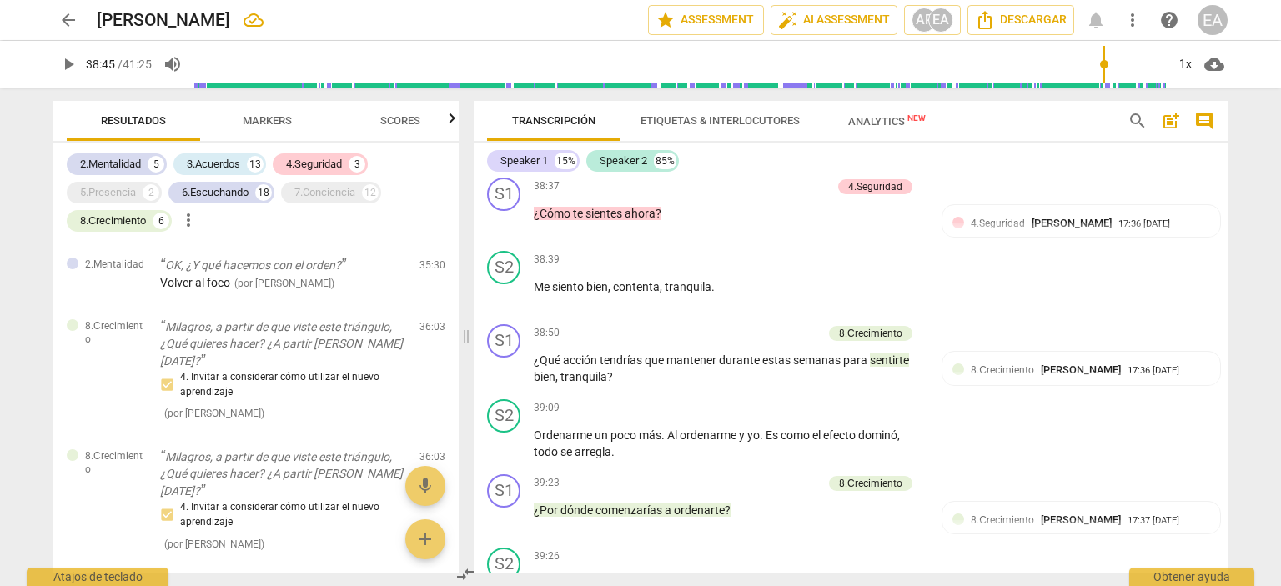
scroll to position [8445, 0]
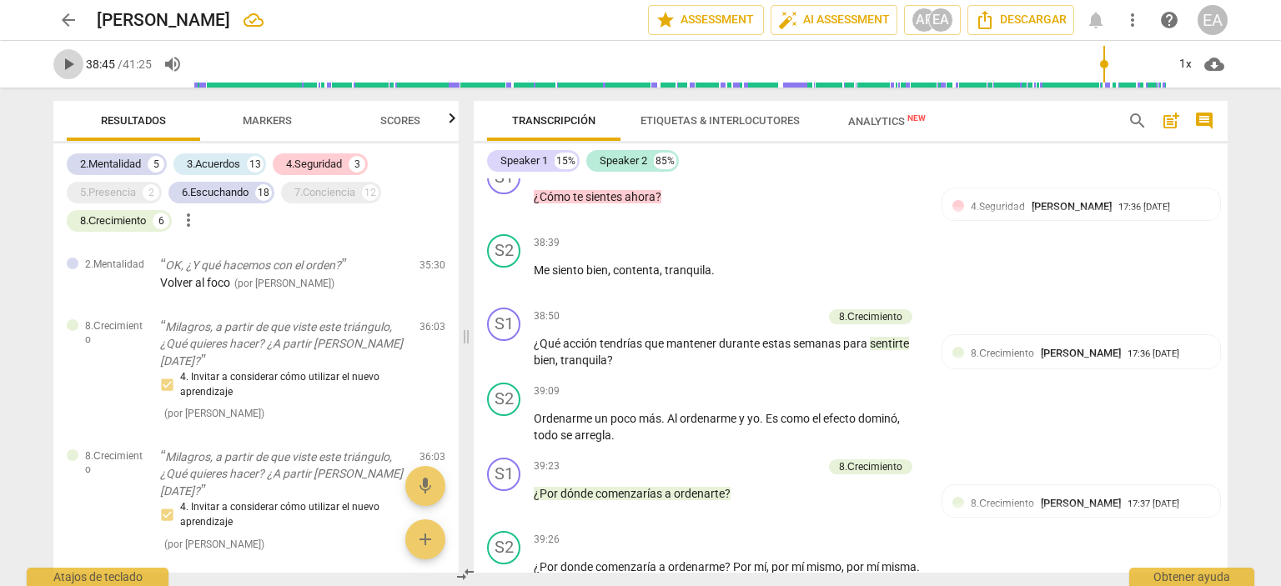
click at [63, 63] on span "play_arrow" at bounding box center [68, 64] width 20 height 20
click at [69, 63] on span "pause" at bounding box center [68, 64] width 20 height 20
type input "2342"
click at [807, 310] on p "Add competency" at bounding box center [782, 317] width 79 height 15
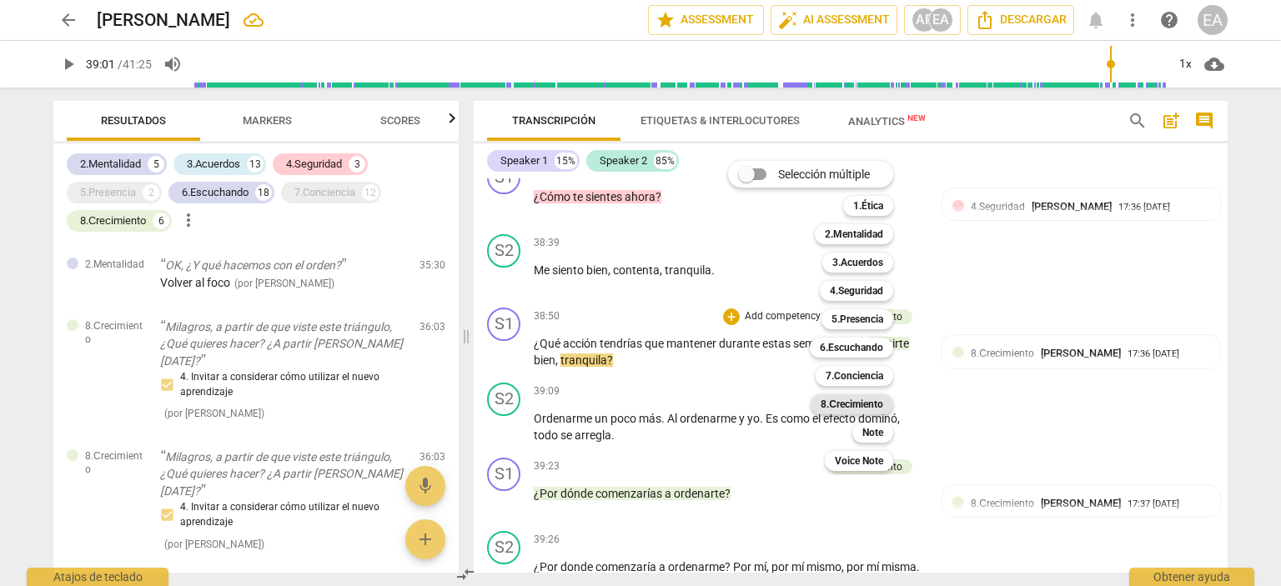
click at [873, 395] on b "8.Сrecimiento" at bounding box center [852, 405] width 63 height 20
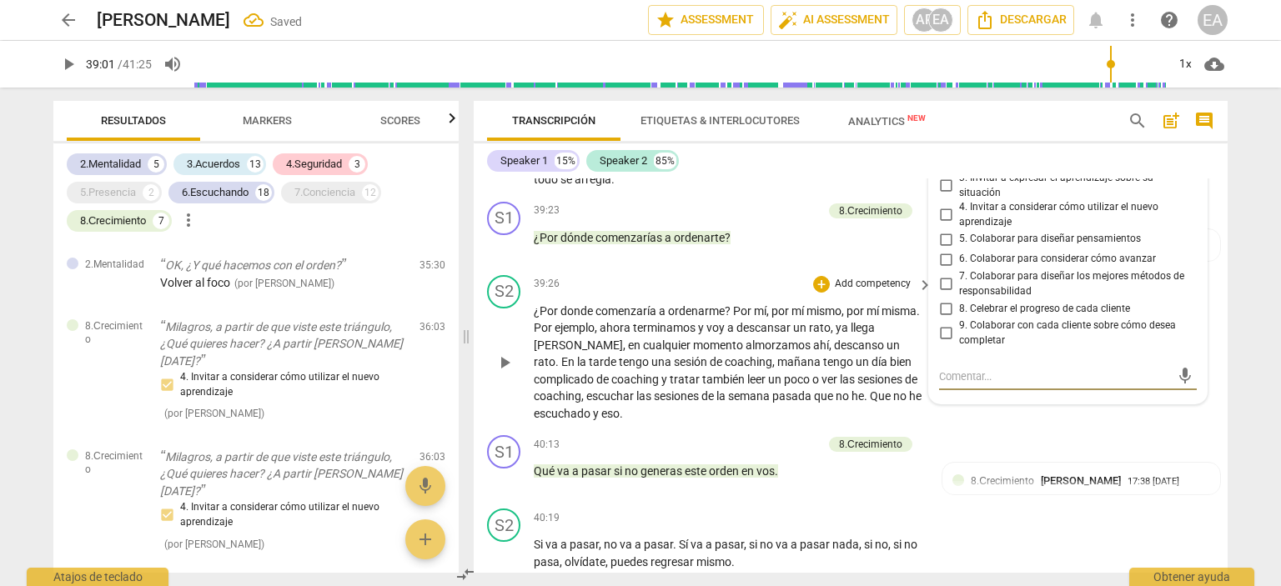
scroll to position [5730, 0]
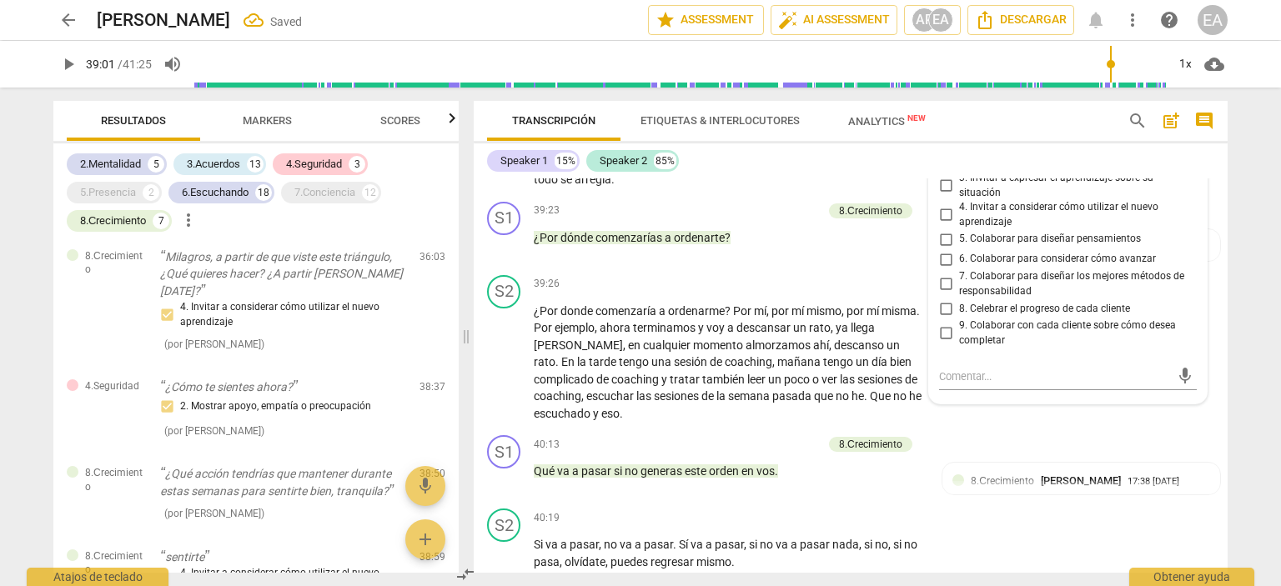
click at [1189, 246] on div "5. Colaborar para diseñar pensamientos" at bounding box center [1068, 239] width 258 height 20
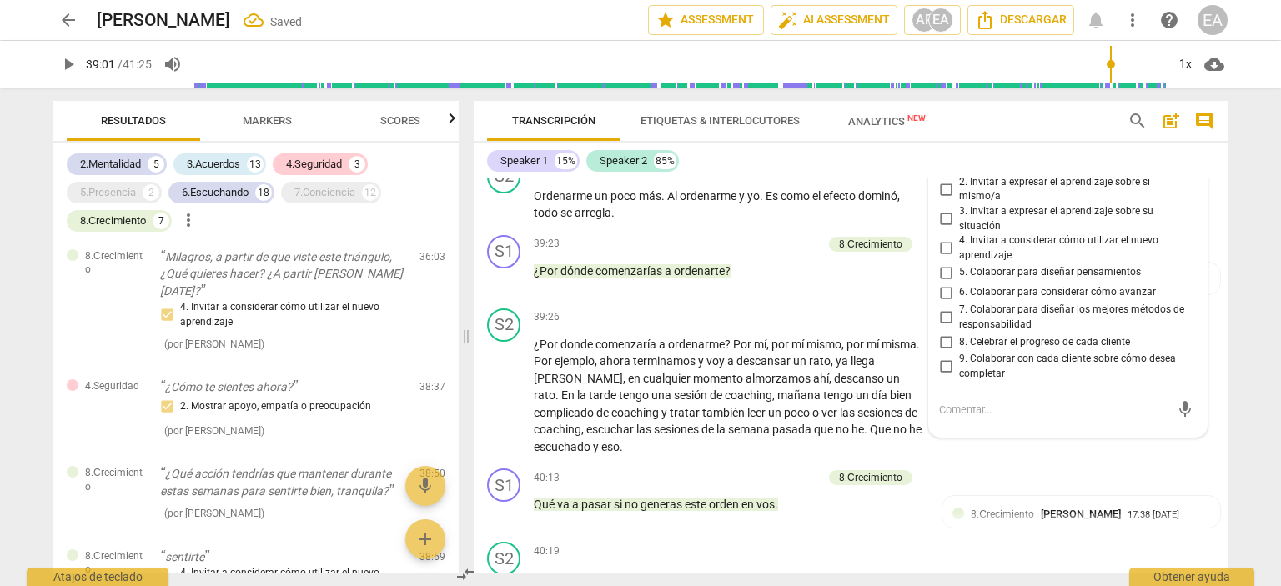
scroll to position [8635, 0]
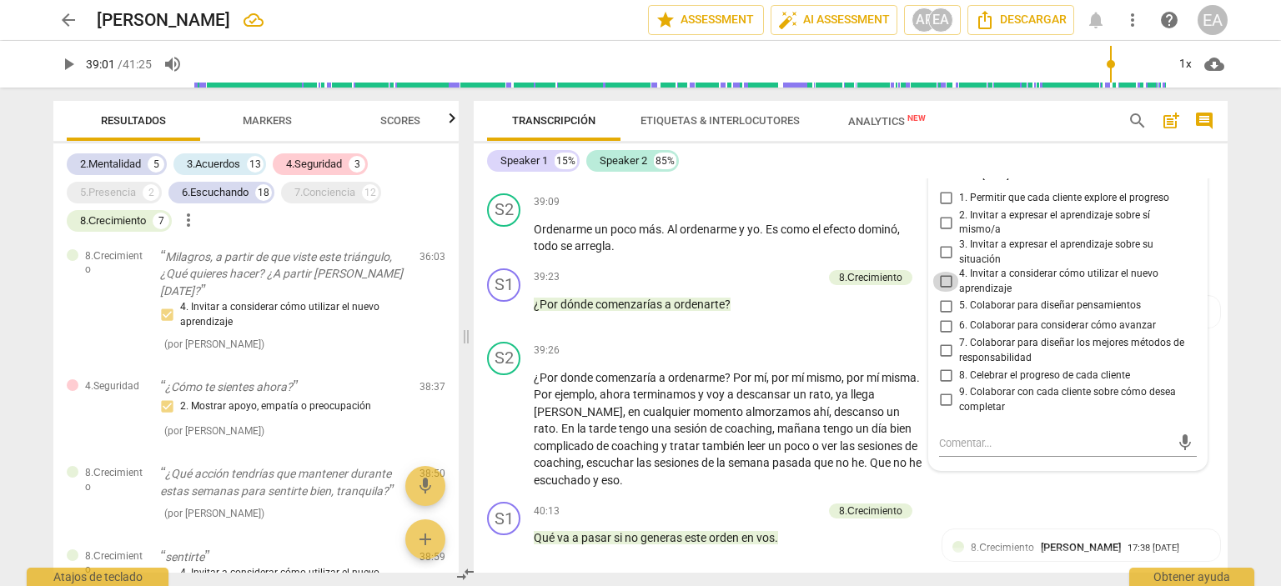
click at [944, 282] on input "4. Invitar a considerar cómo utilizar el nuevo aprendizaje" at bounding box center [946, 282] width 27 height 20
checkbox input "true"
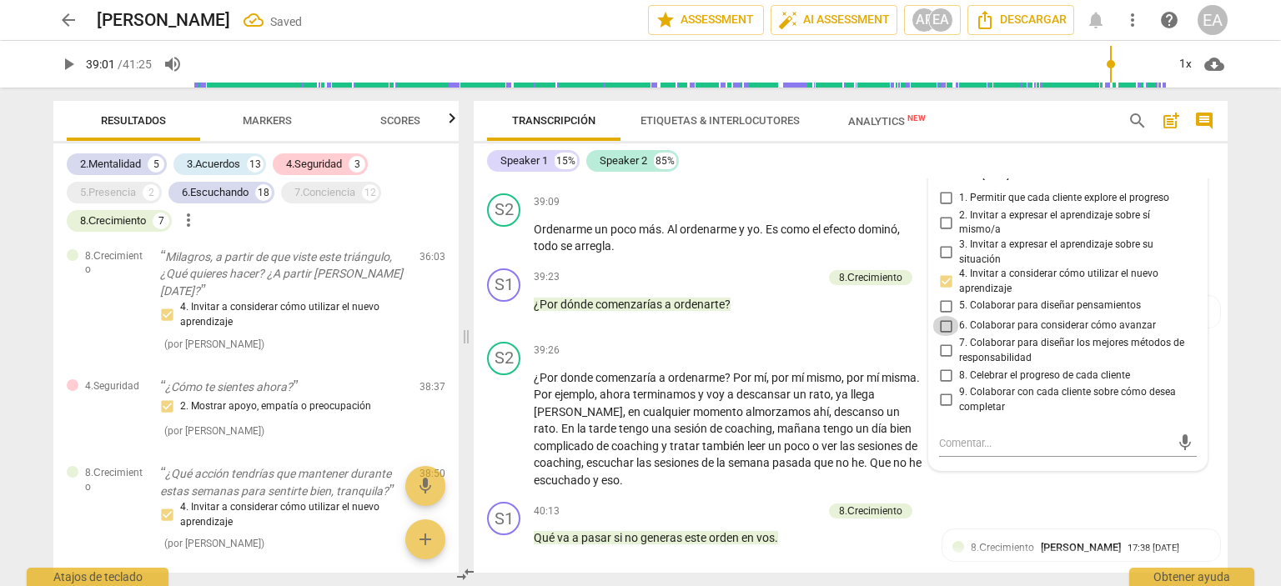
click at [942, 328] on input "6. Colaborar para considerar cómo avanzar" at bounding box center [946, 326] width 27 height 20
checkbox input "true"
click at [1214, 330] on div "8.Сrecimiento [PERSON_NAME] 17:37 [DATE] 5. Colaborar para diseñar pensamientos" at bounding box center [1082, 331] width 278 height 71
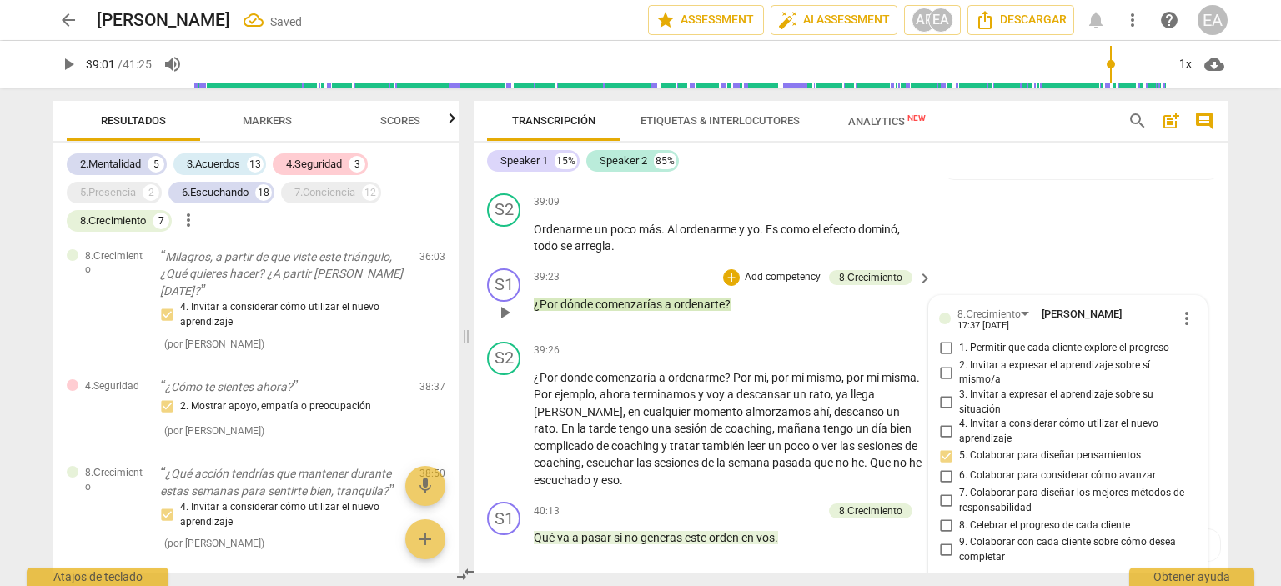
scroll to position [8851, 0]
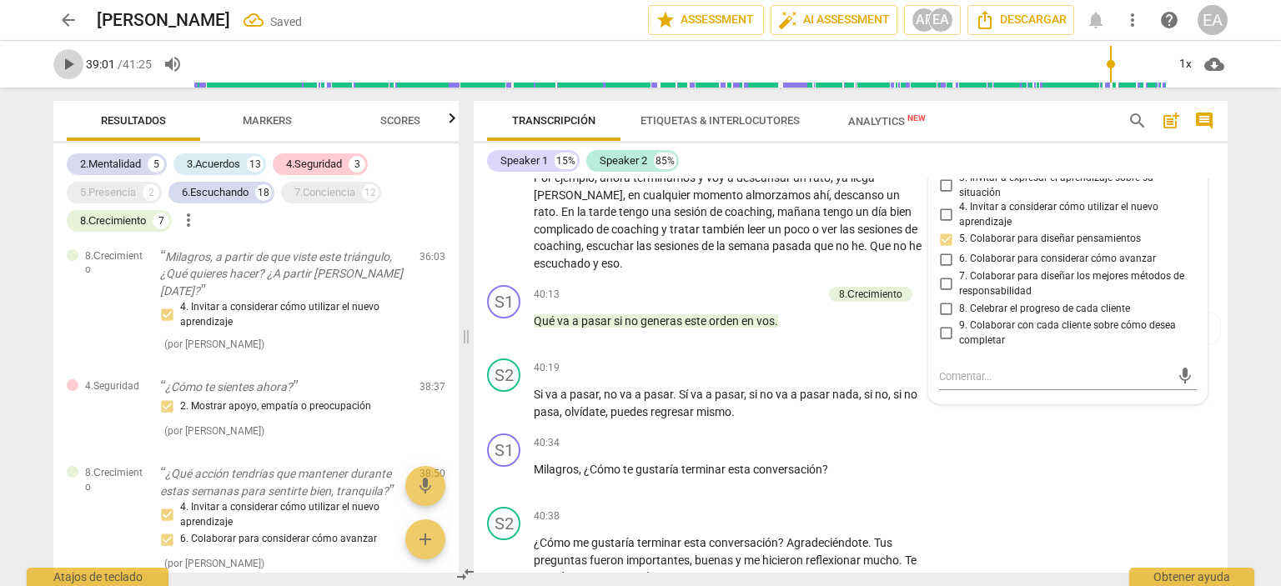
click at [73, 59] on span "play_arrow" at bounding box center [68, 64] width 20 height 20
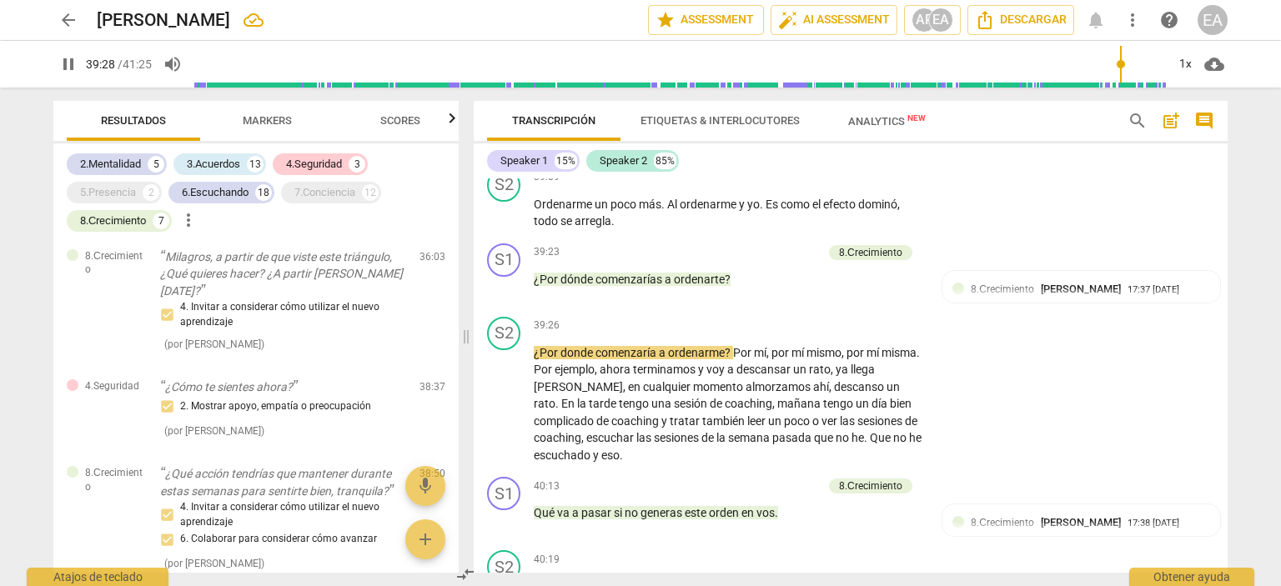
scroll to position [8594, 0]
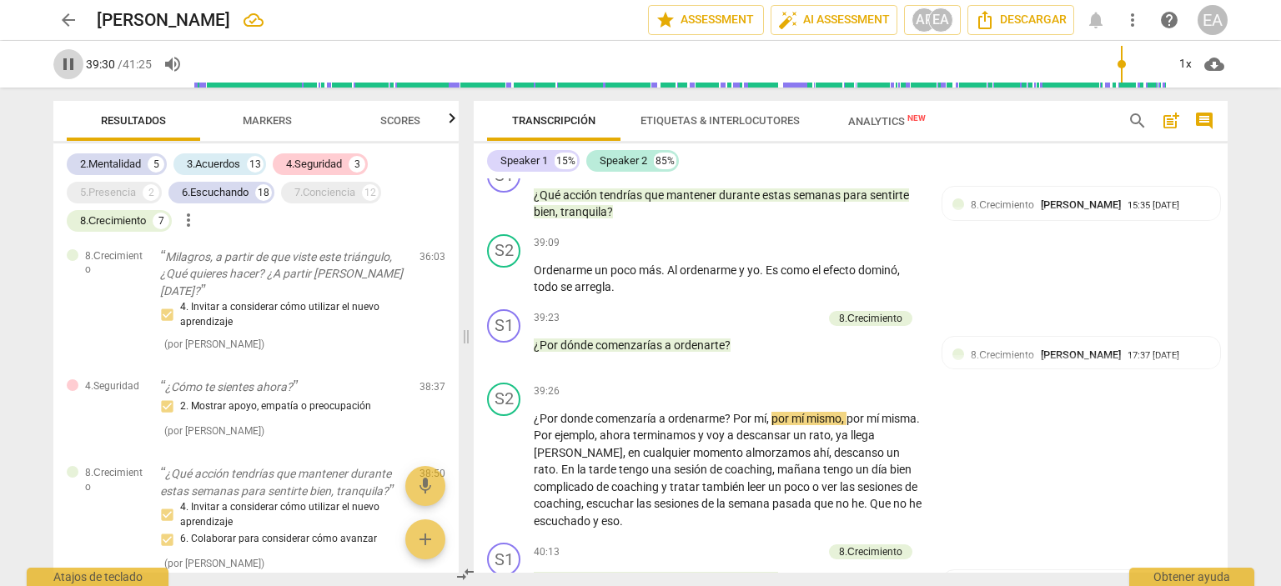
click at [73, 58] on span "pause" at bounding box center [68, 64] width 20 height 20
type input "2371"
click at [788, 320] on p "Add competency" at bounding box center [782, 318] width 79 height 15
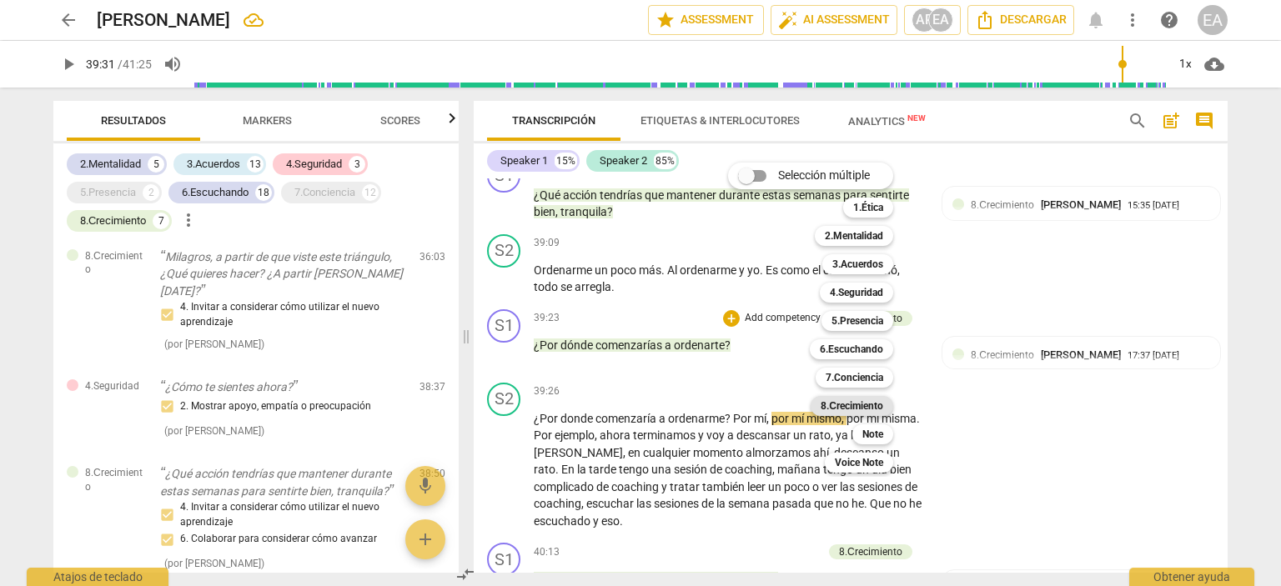
click at [849, 401] on b "8.Сrecimiento" at bounding box center [852, 406] width 63 height 20
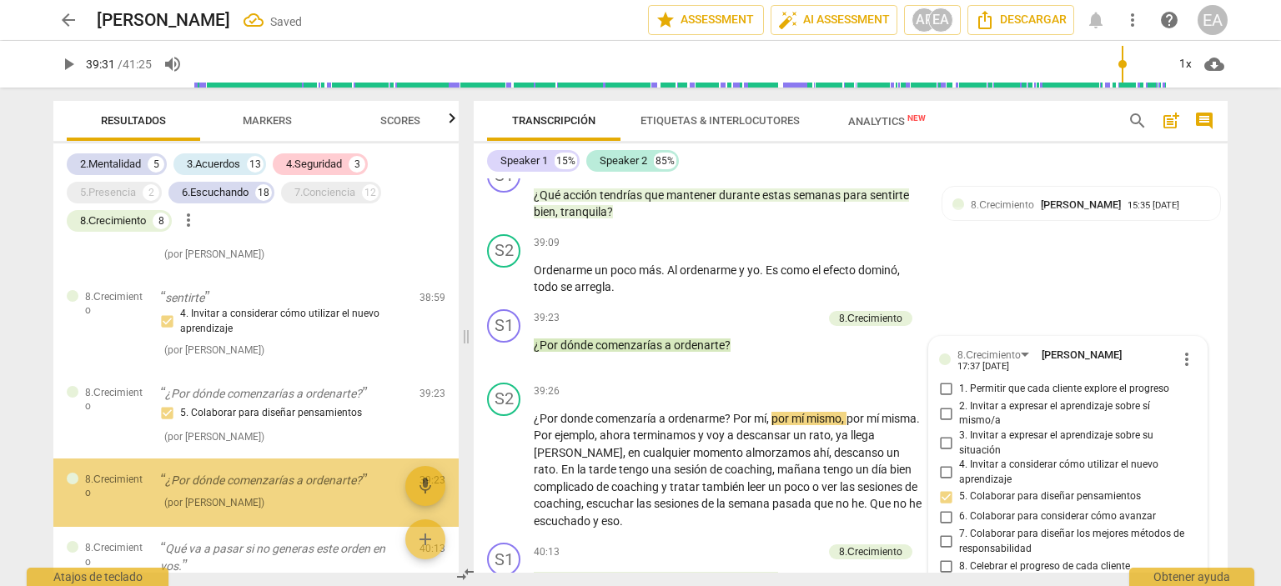
scroll to position [8851, 0]
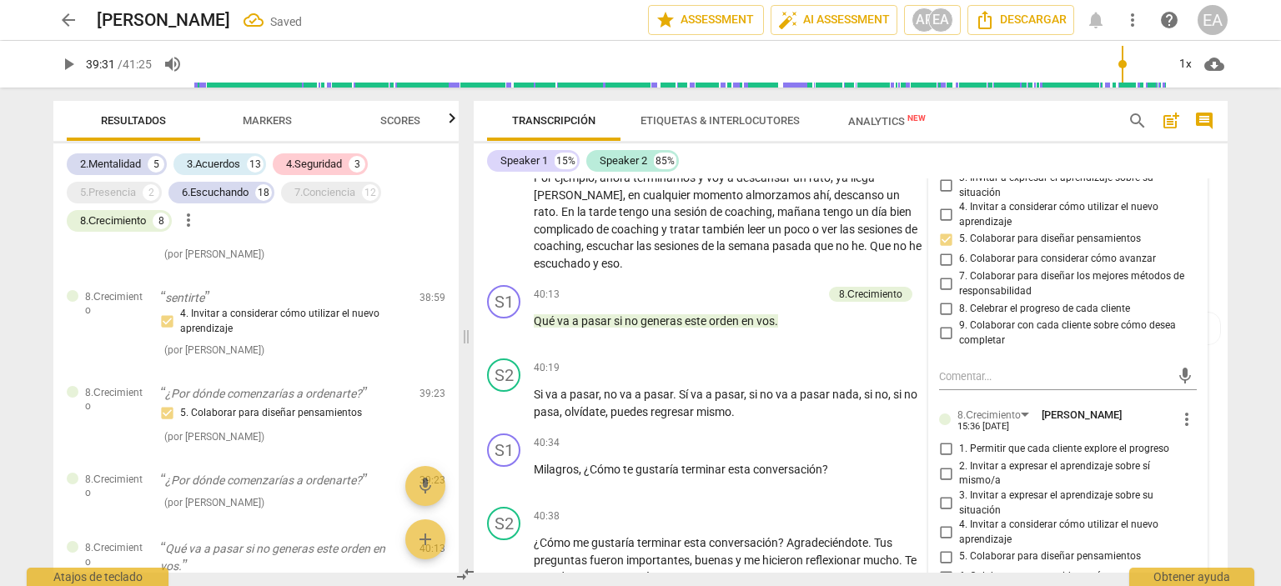
click at [1192, 461] on div "8.Сrecimiento [PERSON_NAME] 17:37 [DATE] more_vert 1. Permitir que cada cliente…" at bounding box center [1068, 400] width 278 height 642
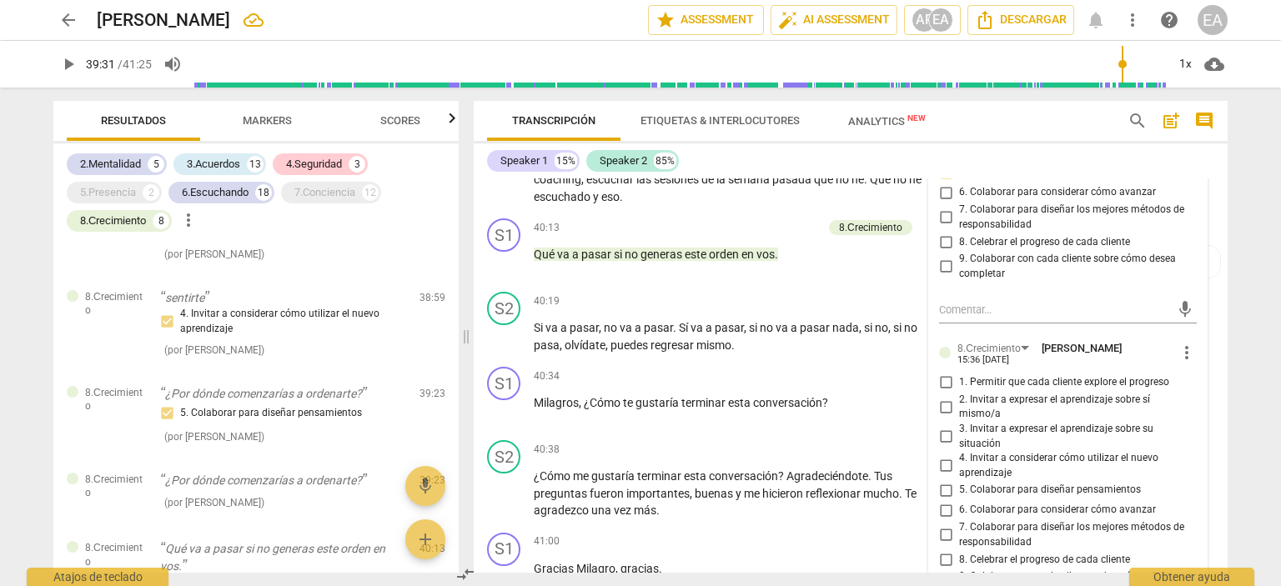
scroll to position [8952, 0]
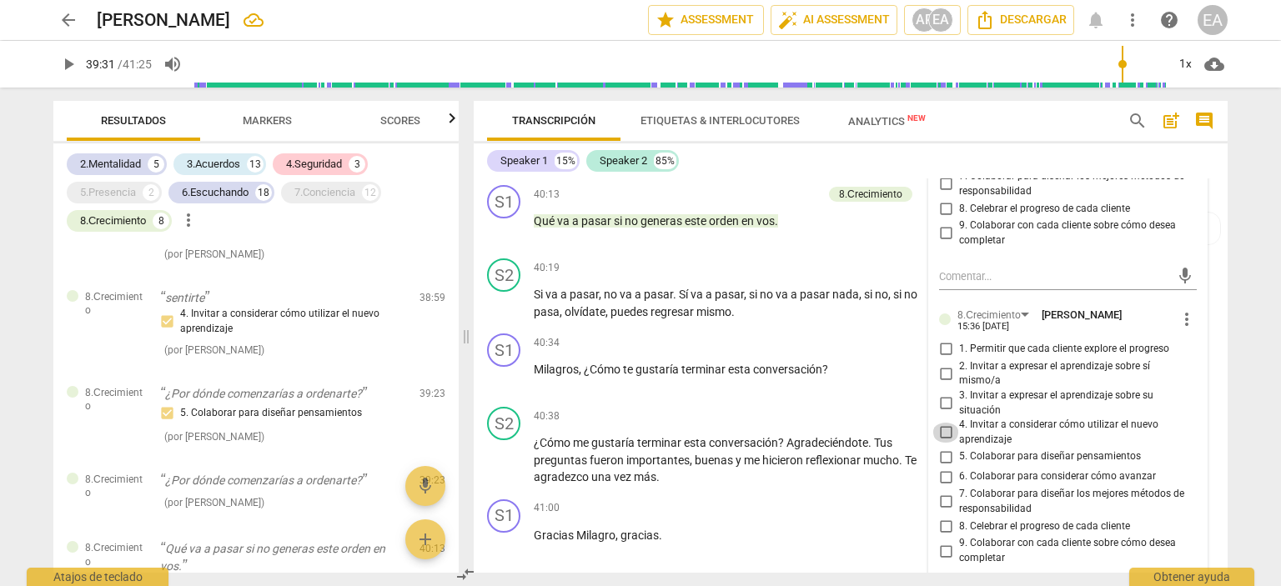
click at [941, 432] on input "4. Invitar a considerar cómo utilizar el nuevo aprendizaje" at bounding box center [946, 433] width 27 height 20
checkbox input "true"
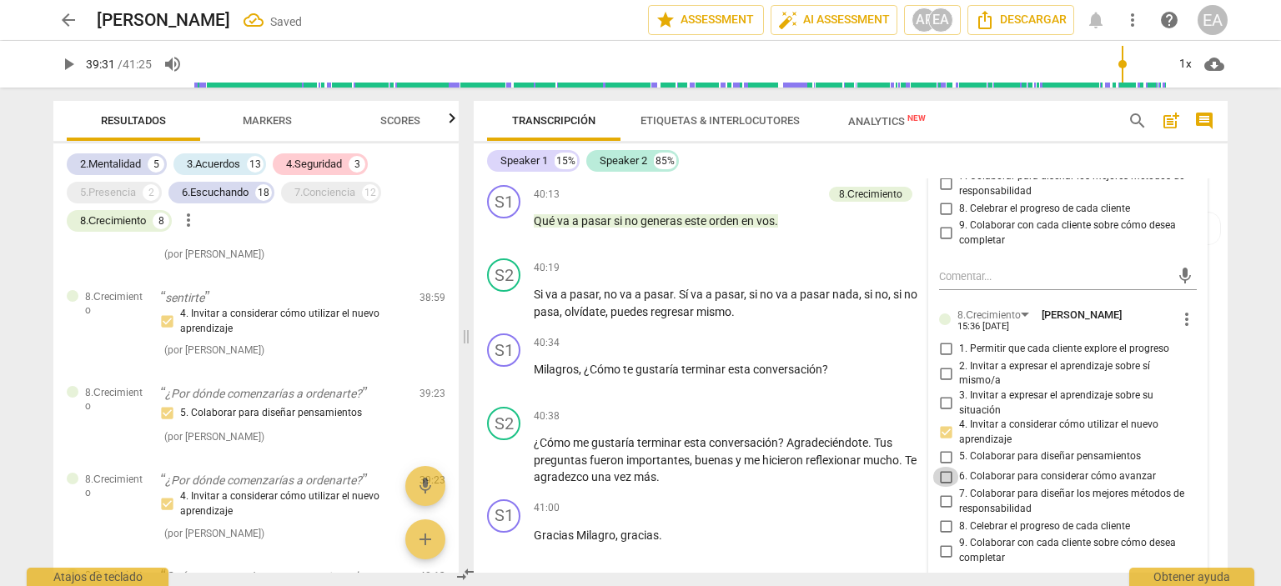
click at [944, 476] on input "6. Colaborar para considerar cómo avanzar" at bounding box center [946, 477] width 27 height 20
checkbox input "true"
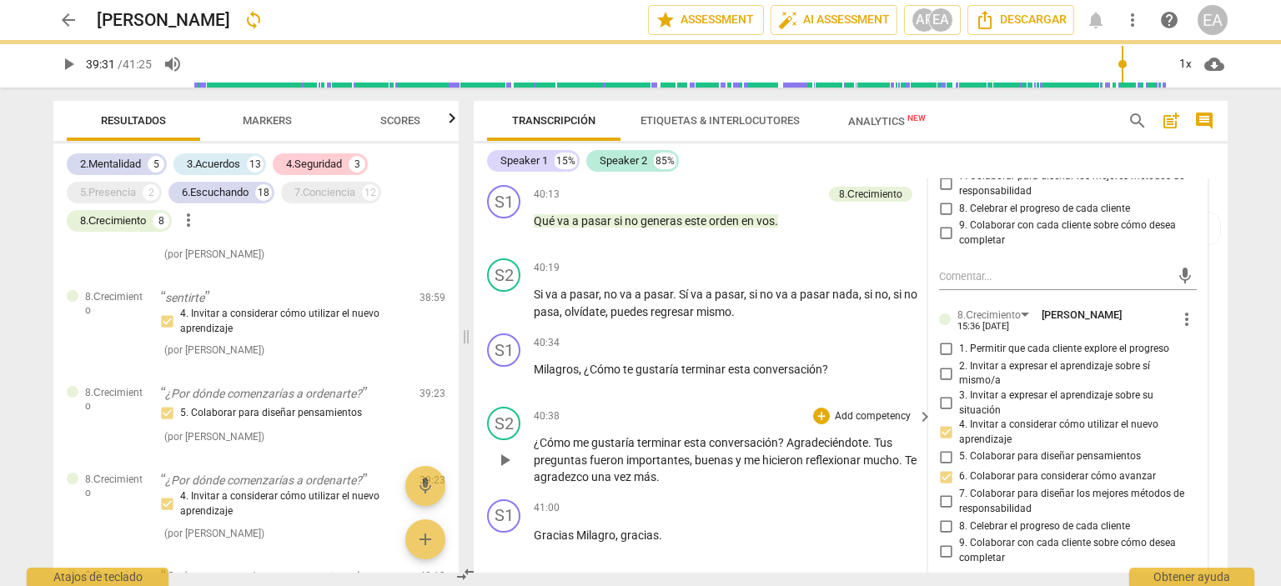
click at [1219, 400] on div "S2 play_arrow pause 40:38 + Add competency keyboard_arrow_right ¿Cómo me gustar…" at bounding box center [851, 446] width 754 height 93
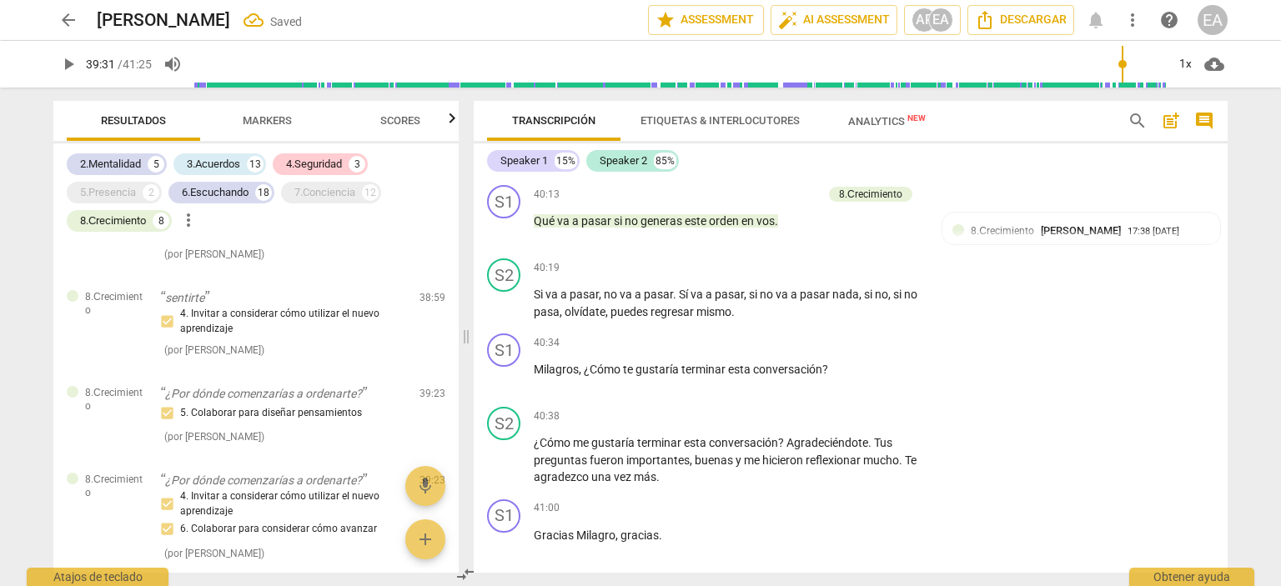
click at [70, 63] on span "play_arrow" at bounding box center [68, 64] width 20 height 20
click at [70, 63] on span "pause" at bounding box center [68, 64] width 20 height 20
click at [70, 63] on span "play_arrow" at bounding box center [68, 64] width 20 height 20
click at [67, 62] on span "pause" at bounding box center [68, 64] width 20 height 20
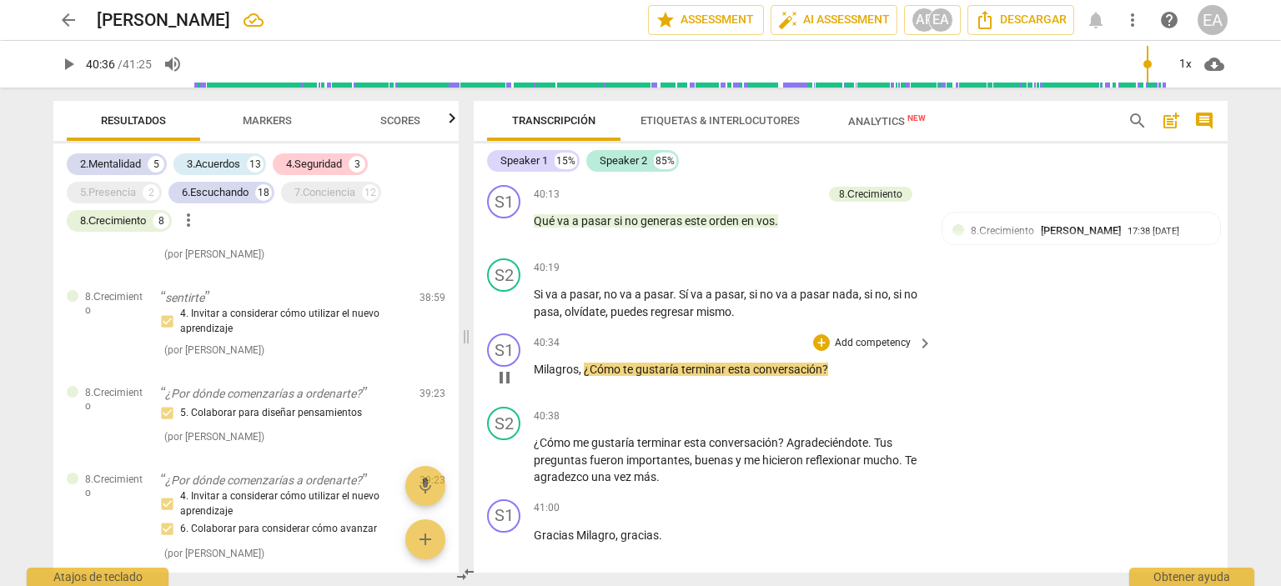
type input "2436"
click at [855, 336] on p "Add competency" at bounding box center [872, 343] width 79 height 15
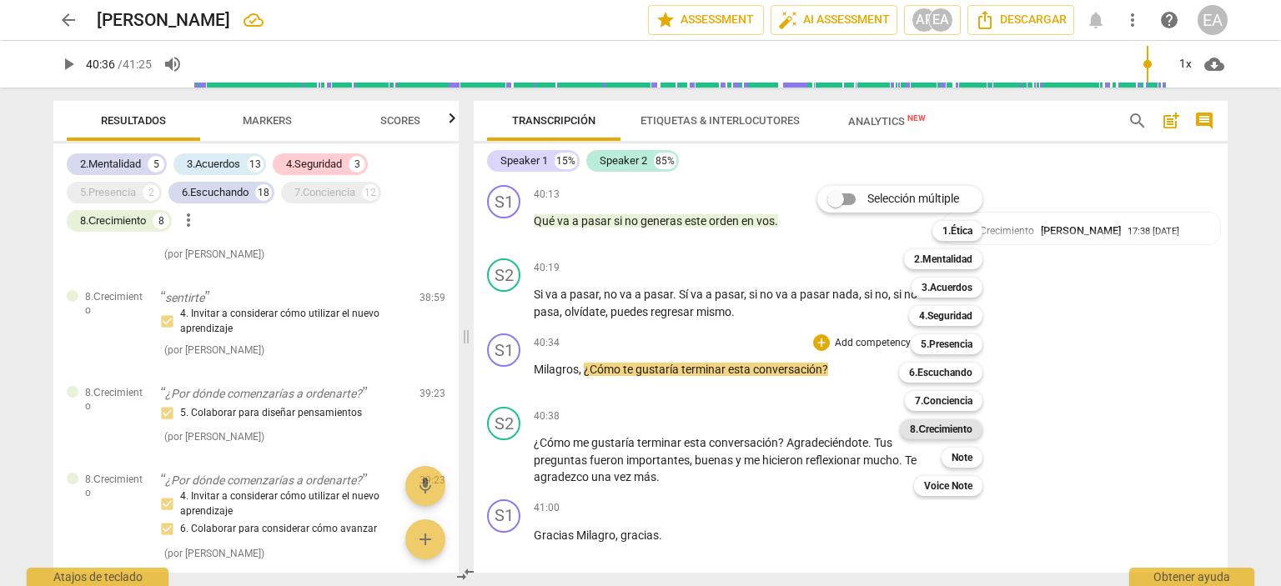
click at [950, 424] on b "8.Сrecimiento" at bounding box center [941, 430] width 63 height 20
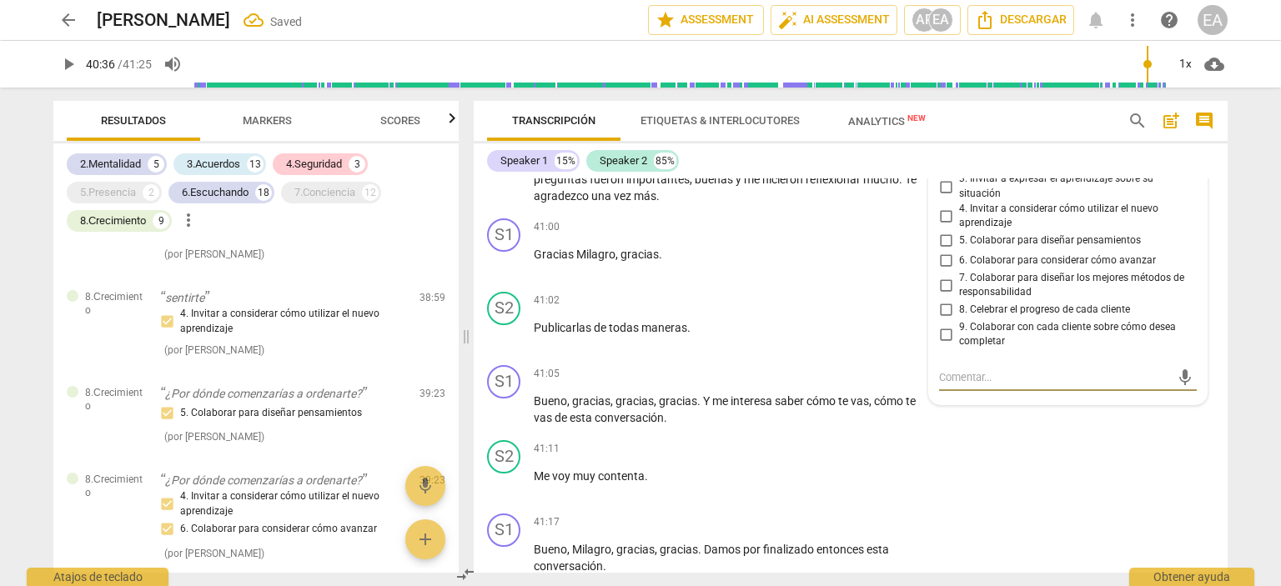
scroll to position [6234, 0]
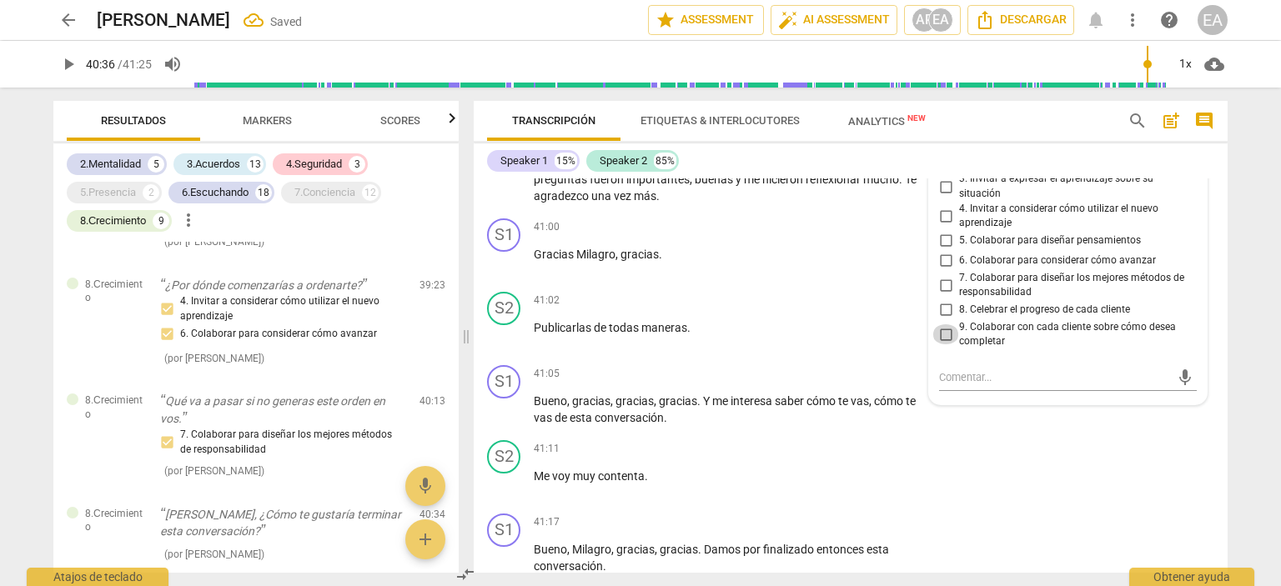
click at [944, 330] on input "9. Colaborar con cada cliente sobre cómo desea completar" at bounding box center [946, 335] width 27 height 20
checkbox input "true"
click at [1208, 437] on div "S2 play_arrow pause 41:11 + Add competency keyboard_arrow_right Me voy muy cont…" at bounding box center [851, 470] width 754 height 73
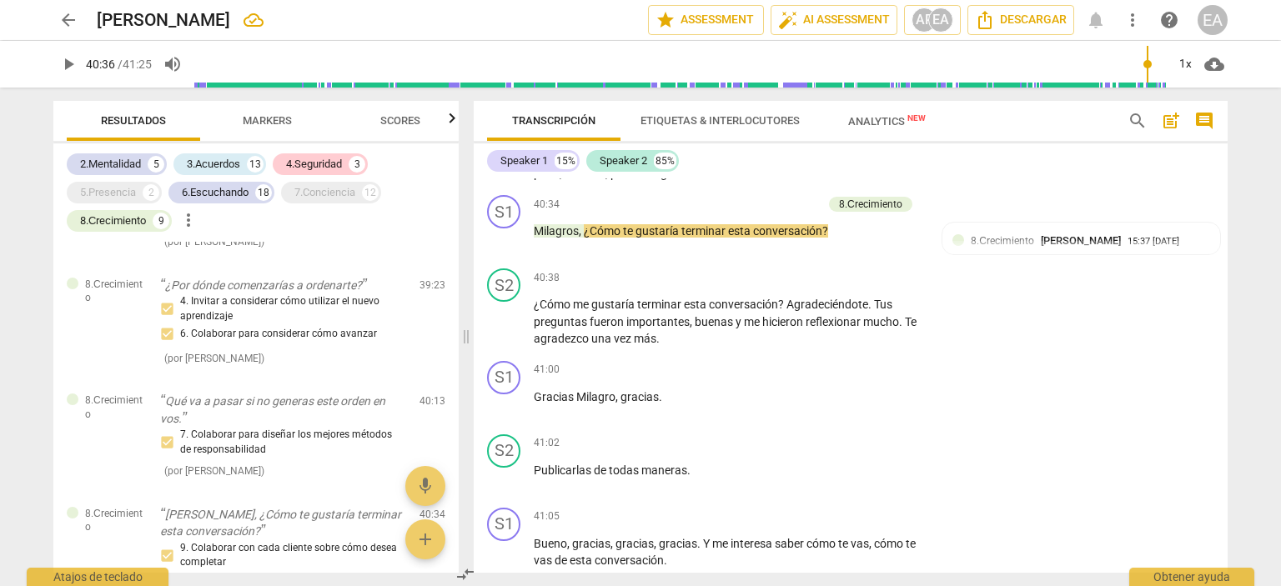
scroll to position [9040, 0]
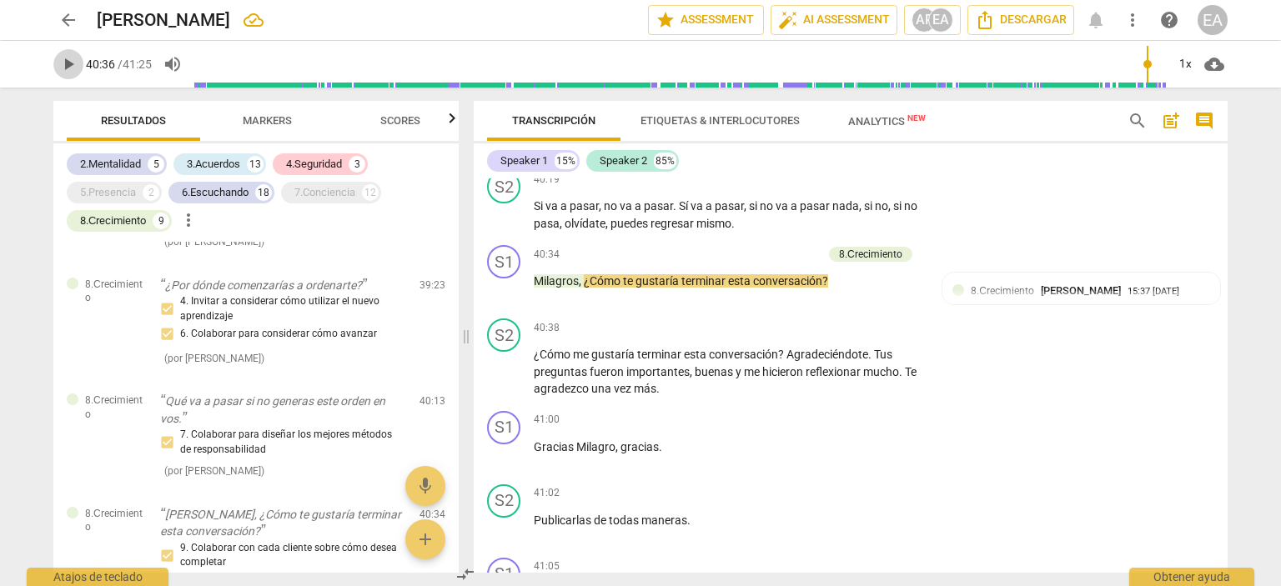
click at [66, 61] on span "play_arrow" at bounding box center [68, 64] width 20 height 20
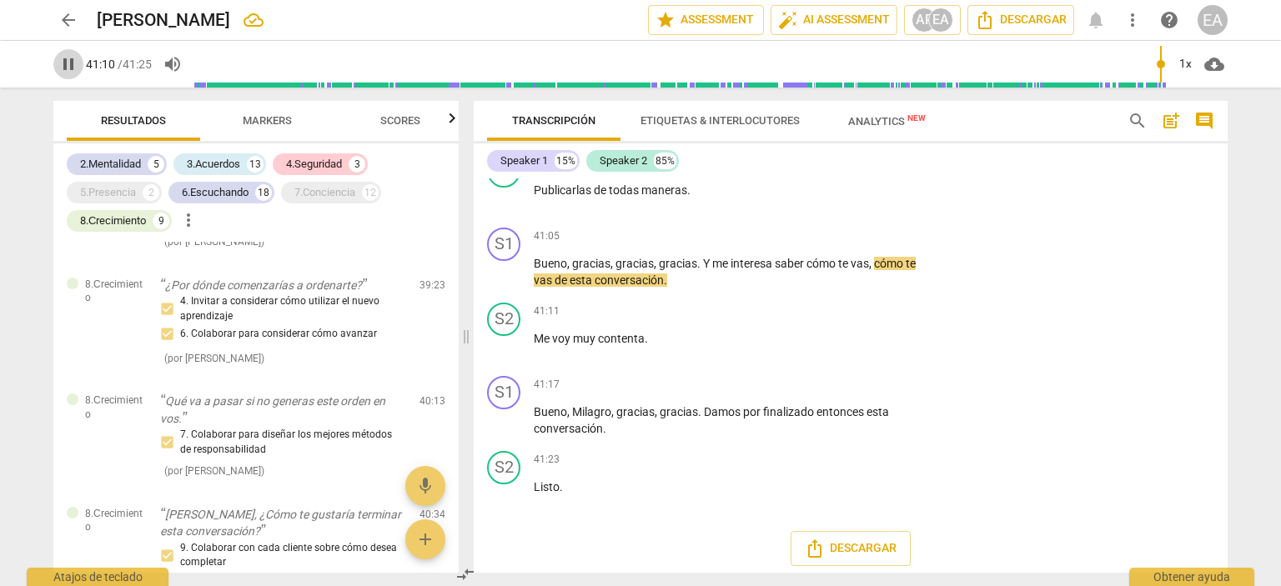
click at [68, 66] on span "pause" at bounding box center [68, 64] width 20 height 20
click at [68, 66] on span "play_arrow" at bounding box center [68, 64] width 20 height 20
type input "2485"
